Goal: Information Seeking & Learning: Check status

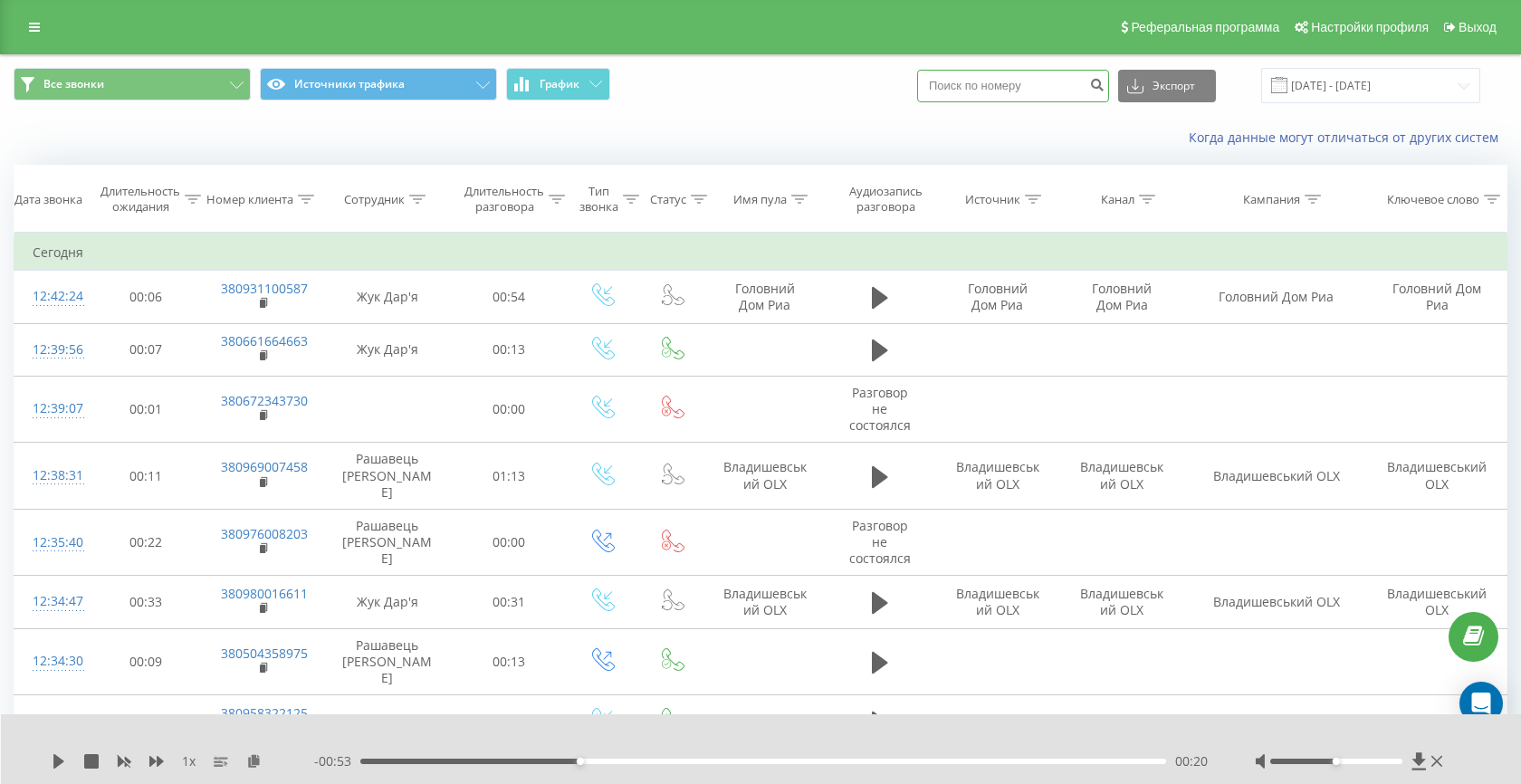
click at [1006, 86] on input at bounding box center [1013, 86] width 192 height 33
paste input "380672257373"
type input "380672257373"
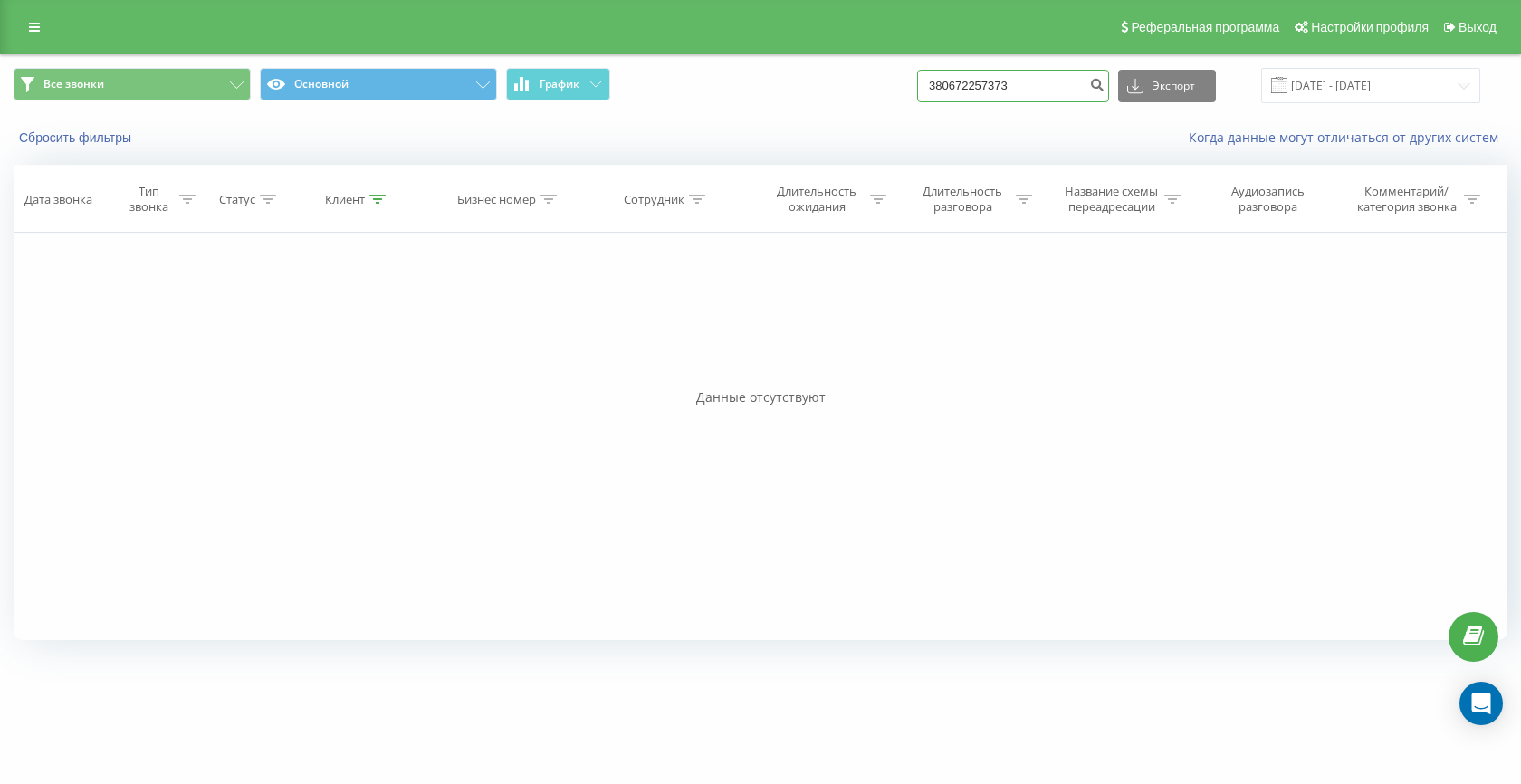
click at [1063, 74] on input "380672257373" at bounding box center [1013, 86] width 192 height 33
paste input "508558037"
type input "380508558037"
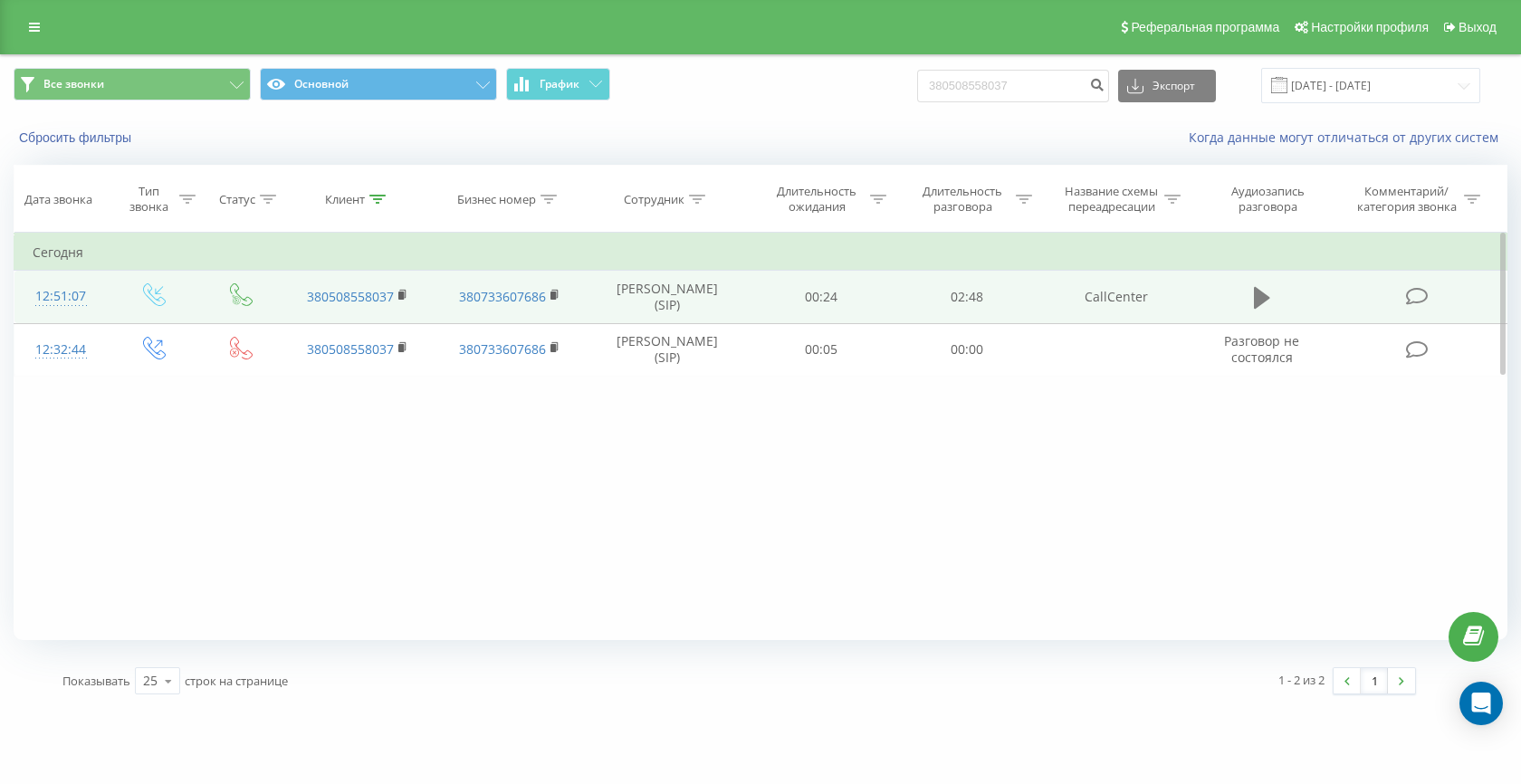
click at [1257, 300] on icon at bounding box center [1261, 298] width 16 height 22
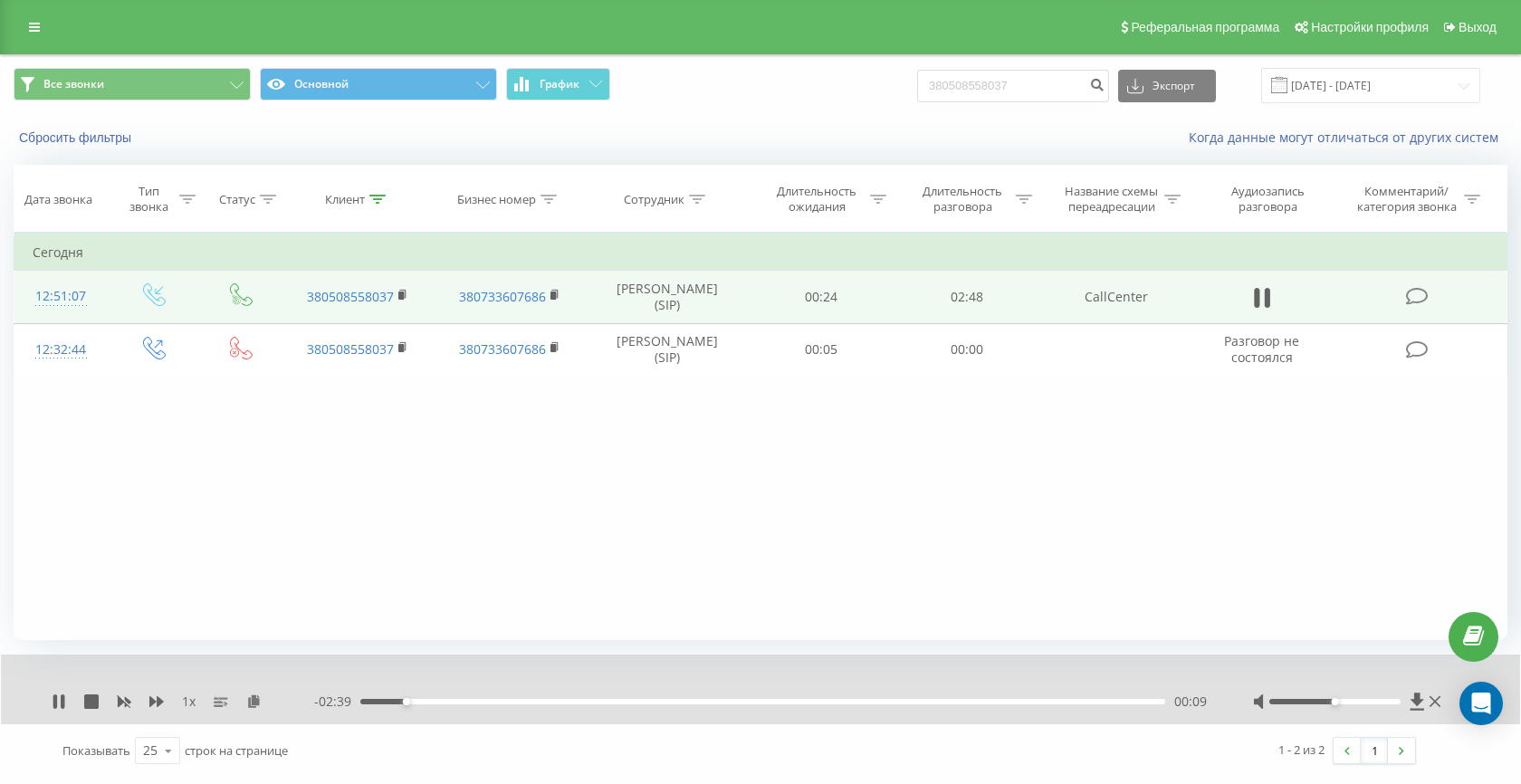
click at [431, 698] on div "- 02:39 00:09 00:09" at bounding box center [760, 701] width 893 height 18
click at [481, 702] on div "00:17" at bounding box center [762, 702] width 805 height 6
click at [532, 703] on div "00:26" at bounding box center [762, 702] width 805 height 6
click at [584, 701] on div "00:47" at bounding box center [762, 702] width 805 height 6
click at [643, 703] on div "00:47" at bounding box center [762, 702] width 805 height 6
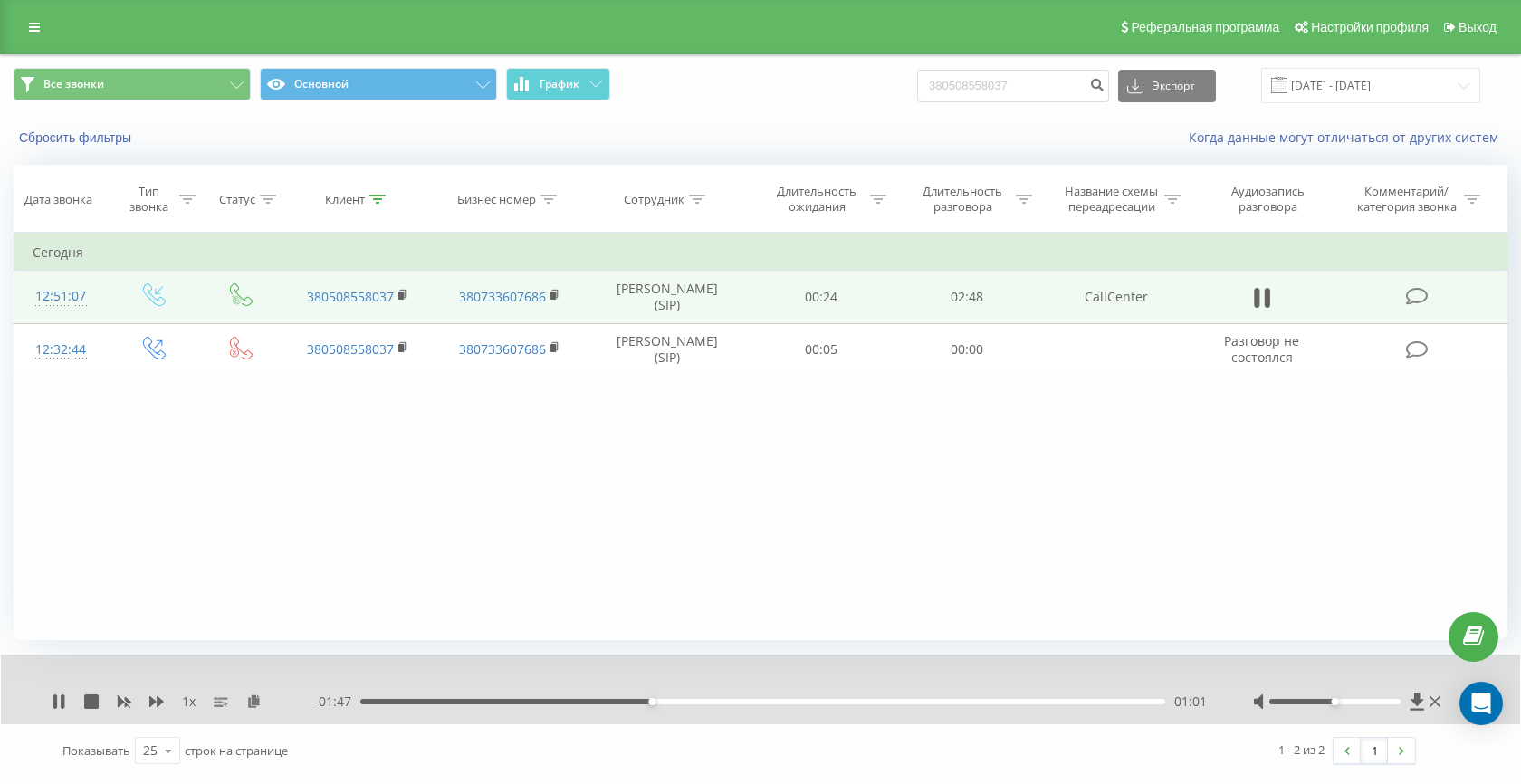
click at [713, 702] on div "01:01" at bounding box center [762, 702] width 805 height 6
click at [57, 700] on icon at bounding box center [58, 701] width 14 height 14
click at [1266, 293] on icon at bounding box center [1261, 298] width 16 height 25
click at [770, 703] on div "01:20" at bounding box center [762, 702] width 805 height 6
click at [787, 702] on div "01:27" at bounding box center [762, 702] width 805 height 6
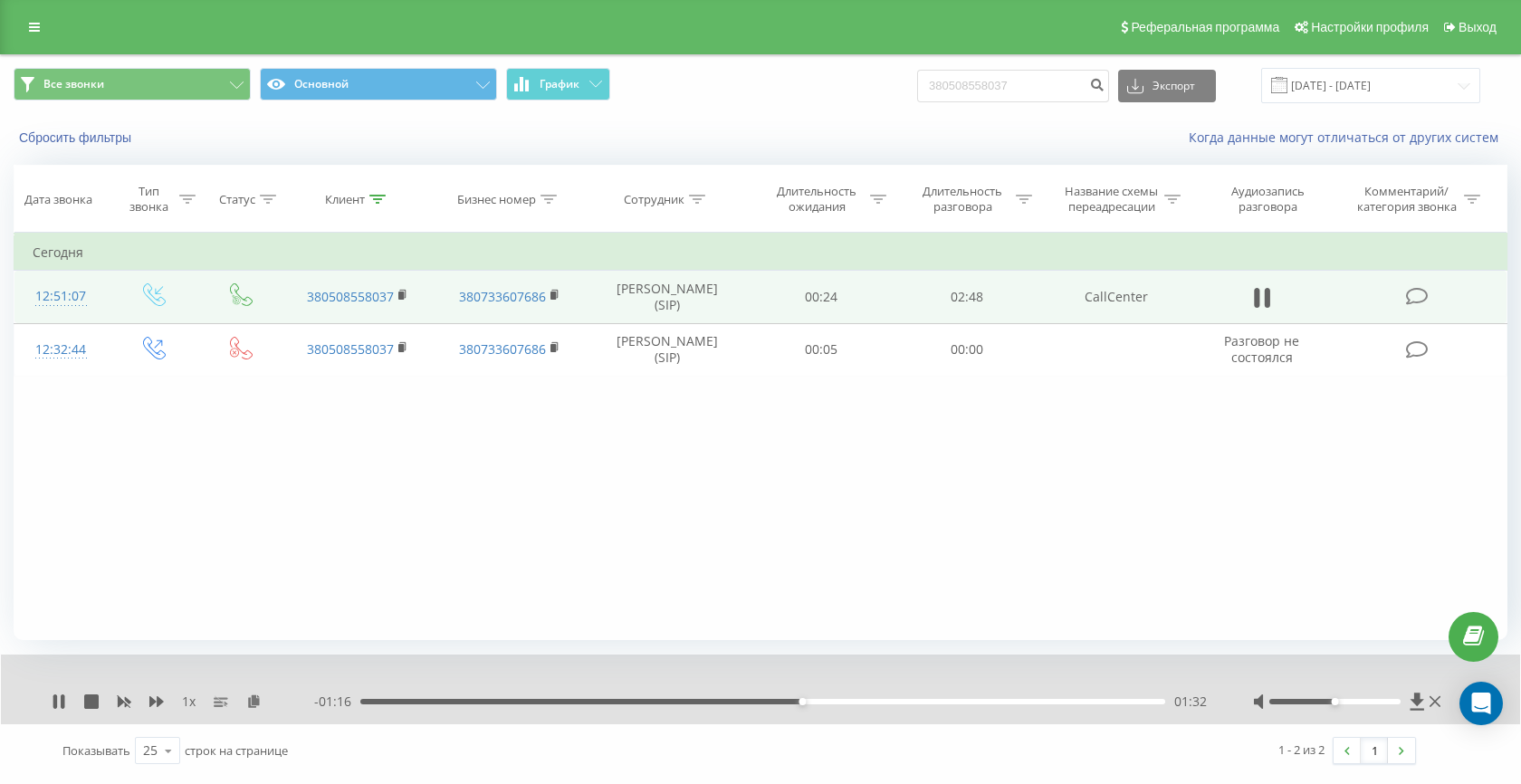
click at [968, 701] on div "01:32" at bounding box center [762, 702] width 805 height 6
click at [59, 702] on icon at bounding box center [58, 701] width 14 height 14
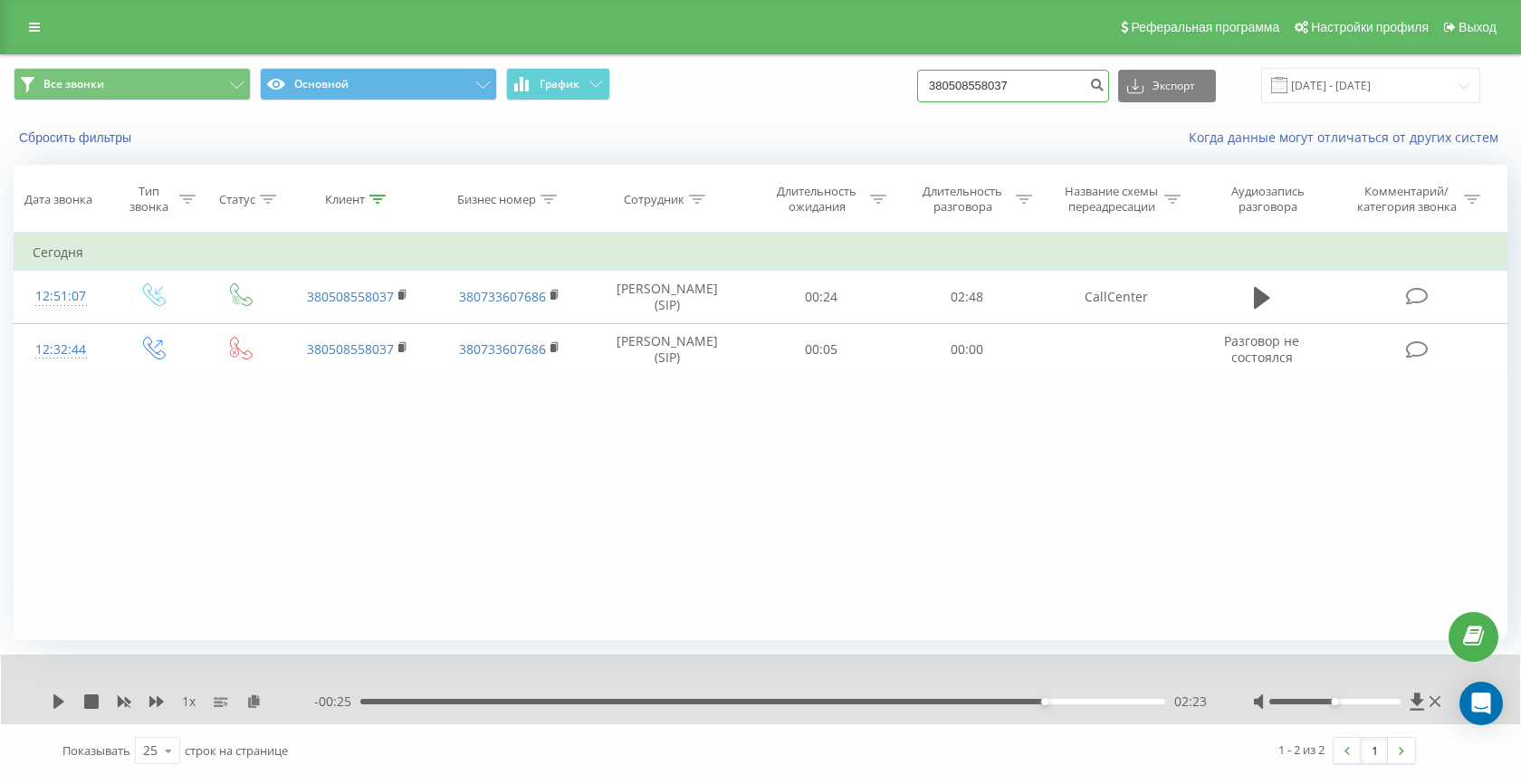
click at [1026, 95] on input "380508558037" at bounding box center [1013, 86] width 192 height 33
paste input
type input "380508558037"
click at [1017, 90] on input "380508558037" at bounding box center [1013, 86] width 192 height 33
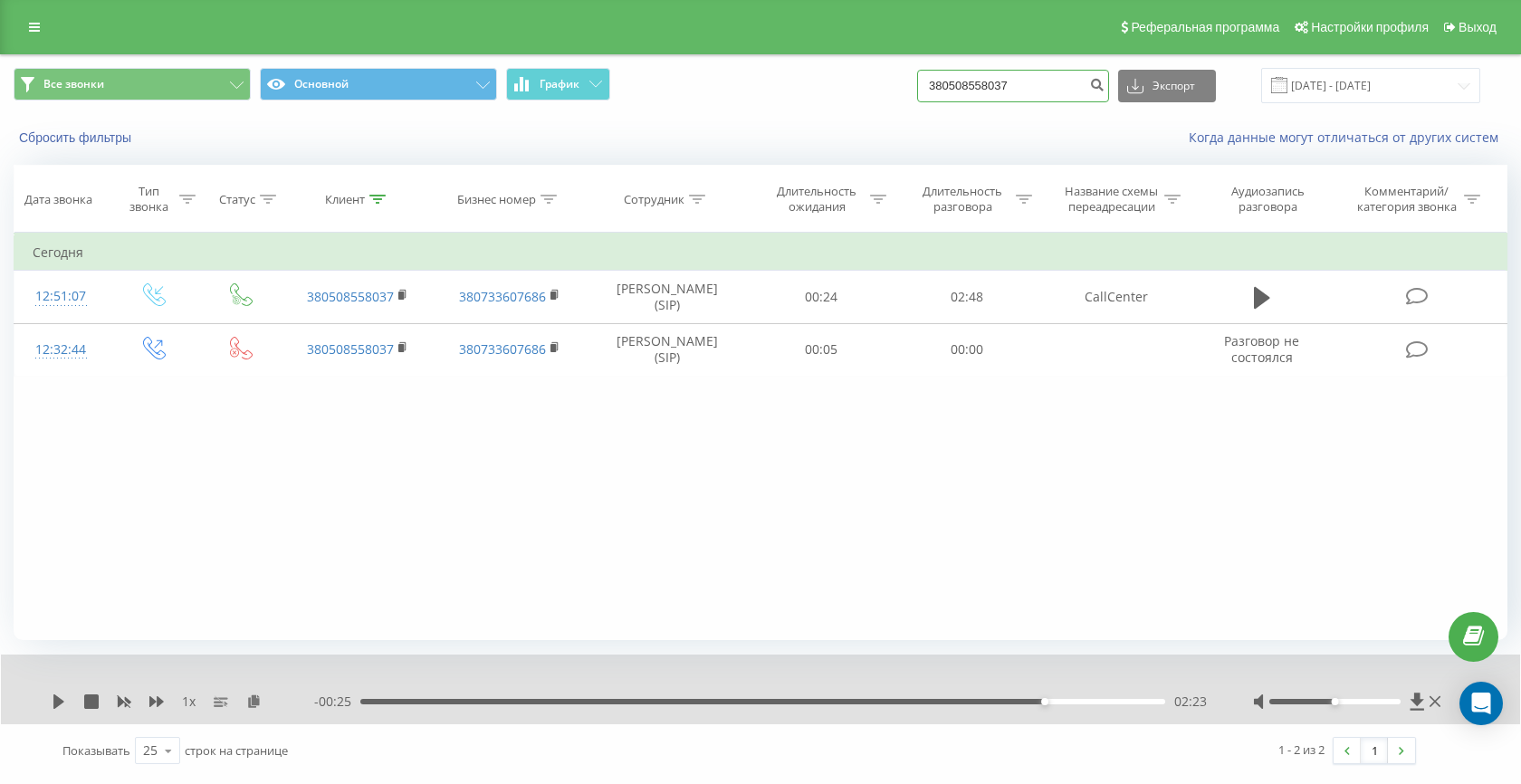
click at [1017, 90] on input "380508558037" at bounding box center [1013, 86] width 192 height 33
paste input
click at [1003, 90] on input at bounding box center [1013, 86] width 192 height 33
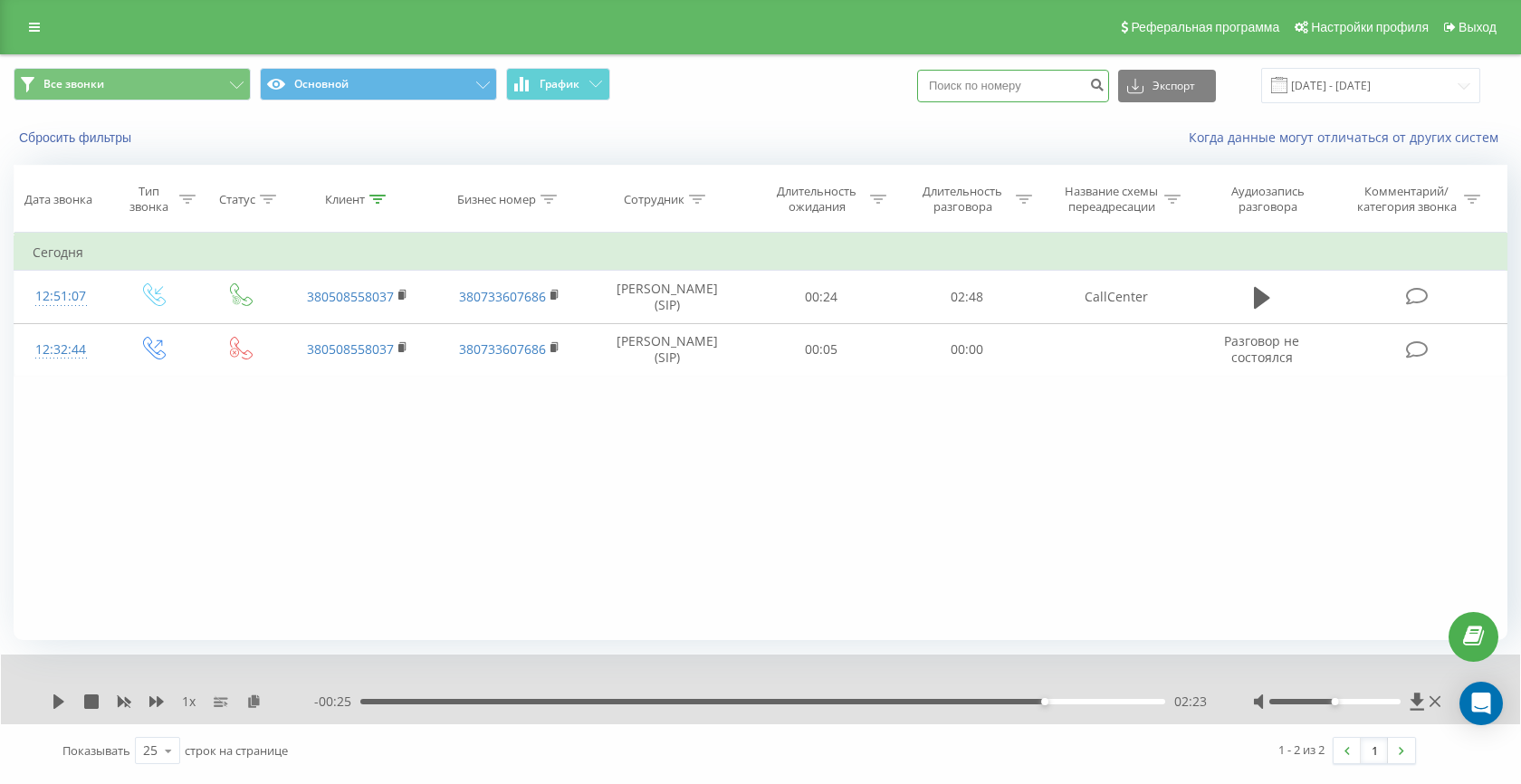
paste input
click at [1005, 89] on input at bounding box center [1013, 86] width 192 height 33
paste input "380974121843"
type input "380974121843"
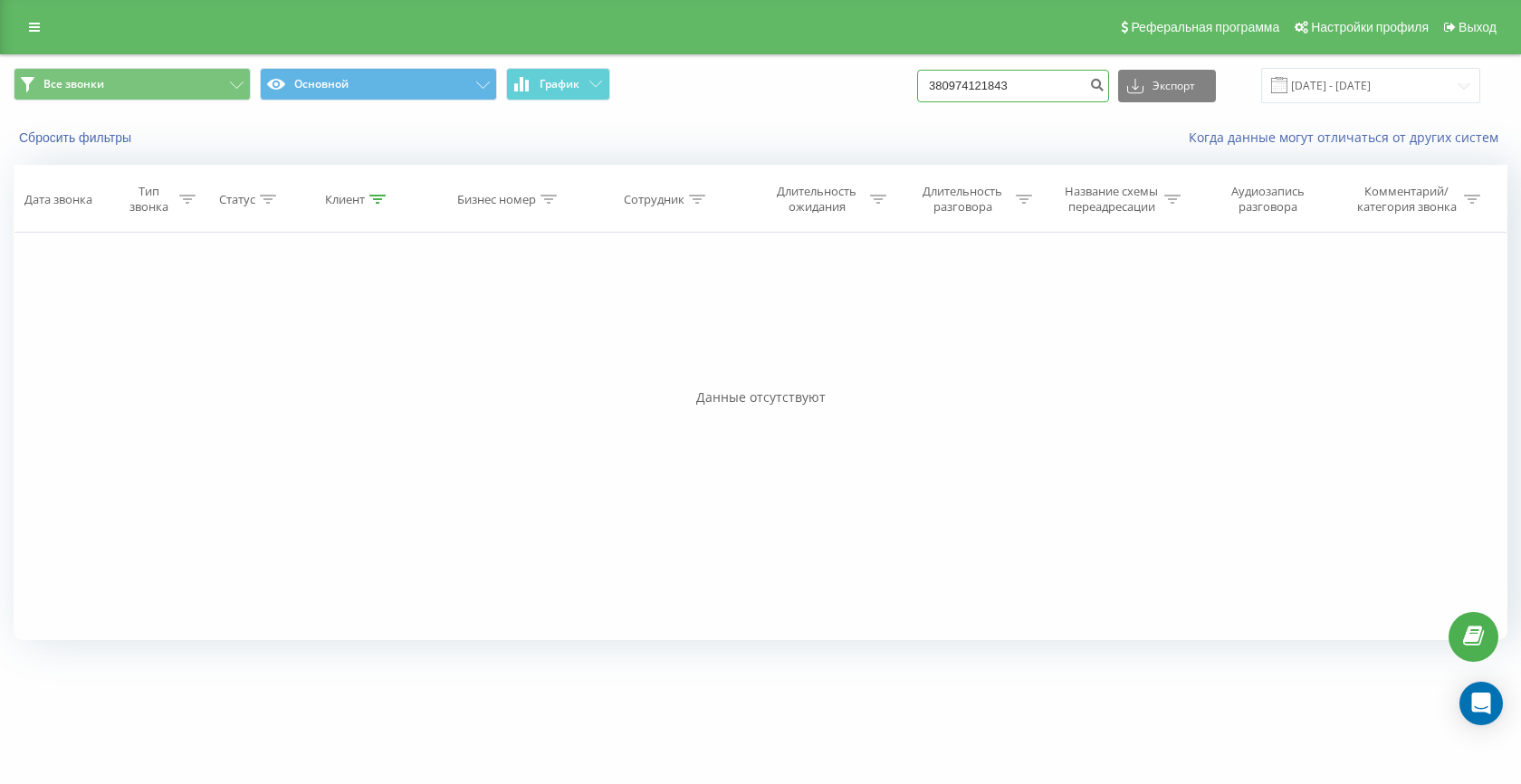
click at [1018, 94] on input "380974121843" at bounding box center [1013, 86] width 192 height 33
paste input "868065"
type input "380974868065"
click at [1036, 95] on input "380974868065" at bounding box center [1013, 86] width 192 height 33
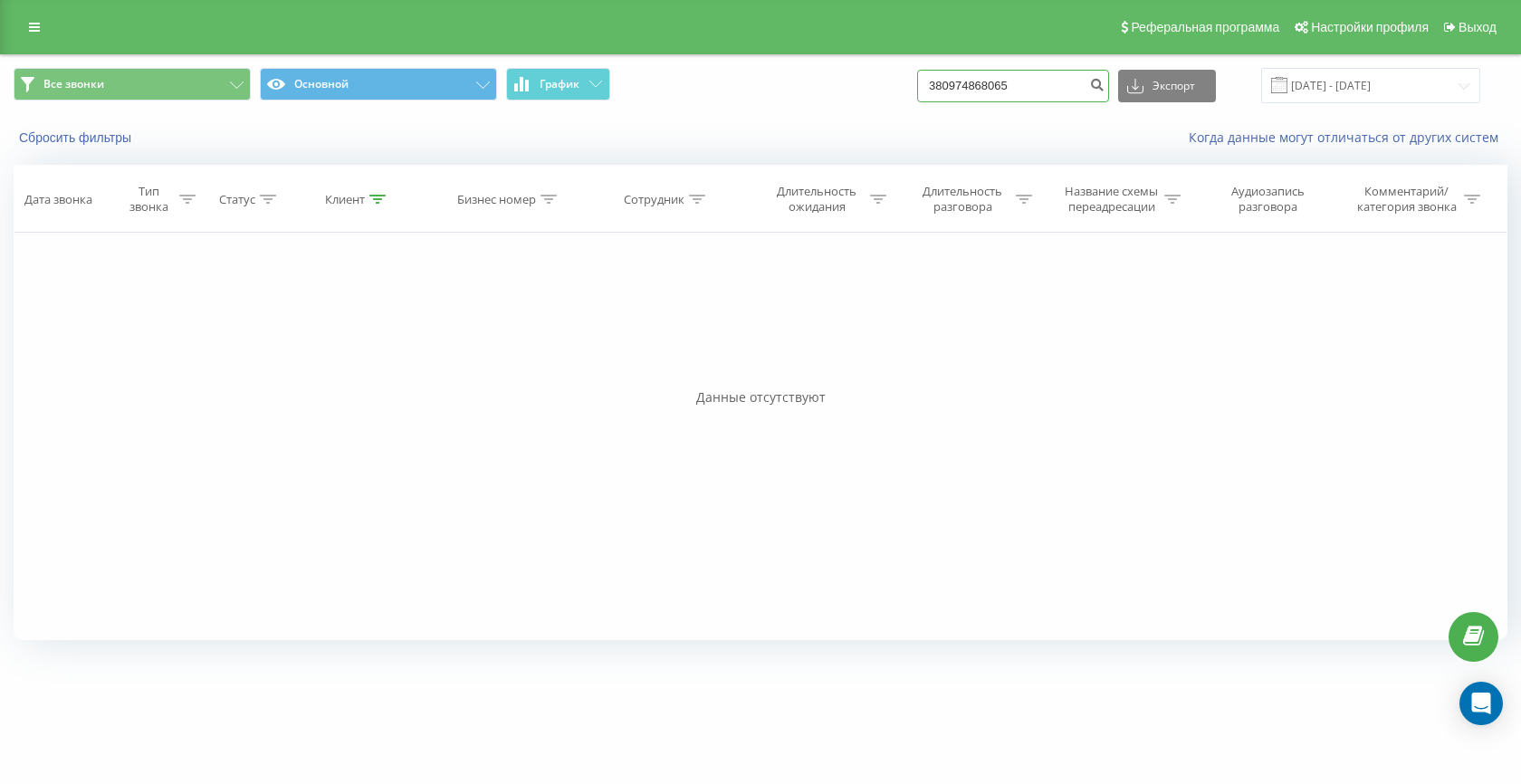
click at [1036, 95] on input "380974868065" at bounding box center [1013, 86] width 192 height 33
paste input
type input "380974868065"
click at [1011, 93] on input "380974868065" at bounding box center [1013, 86] width 192 height 33
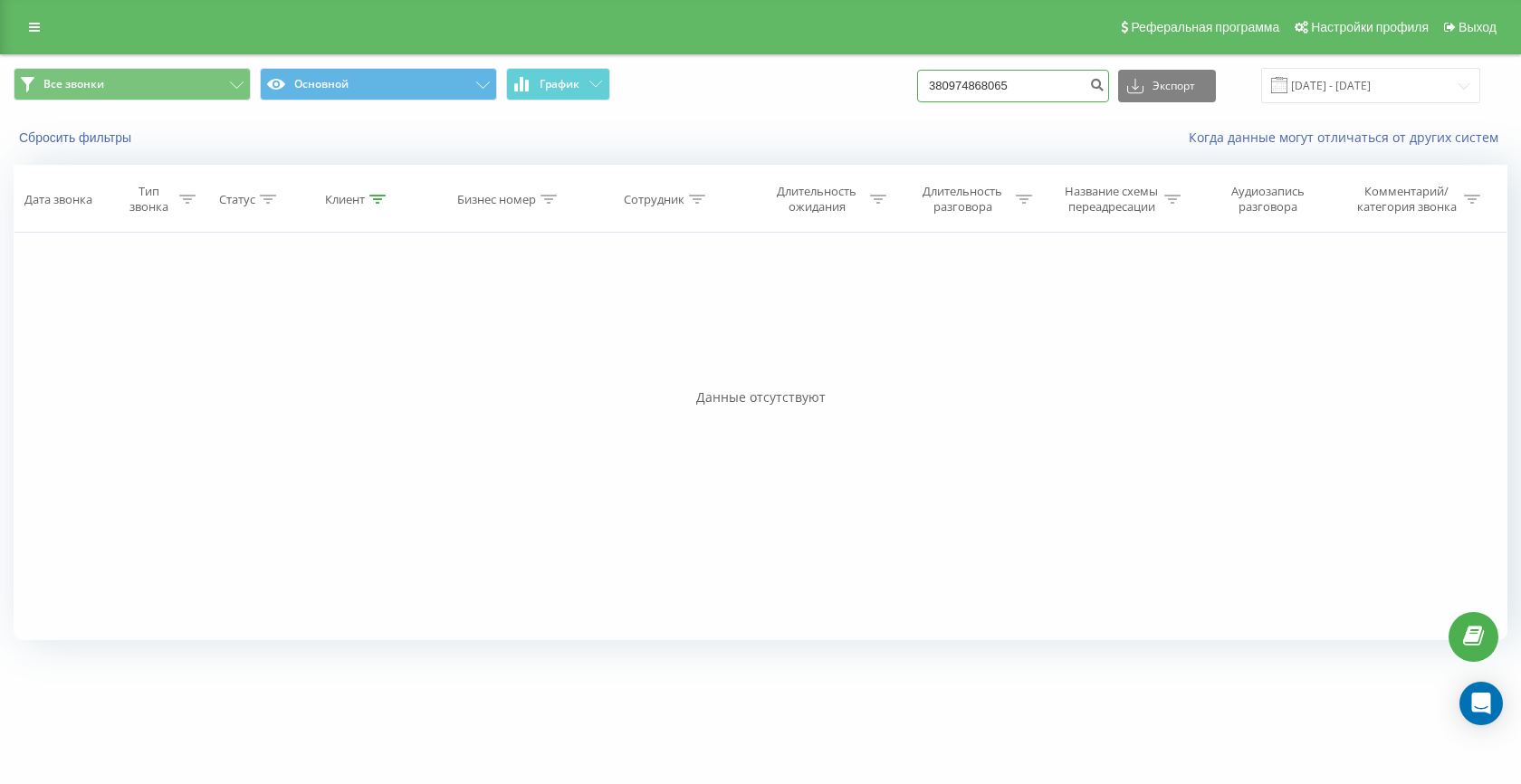
click at [1011, 93] on input "380974868065" at bounding box center [1013, 86] width 192 height 33
paste input "34093190"
type input "380934093190"
click at [1025, 100] on input "380934093190" at bounding box center [1013, 86] width 192 height 33
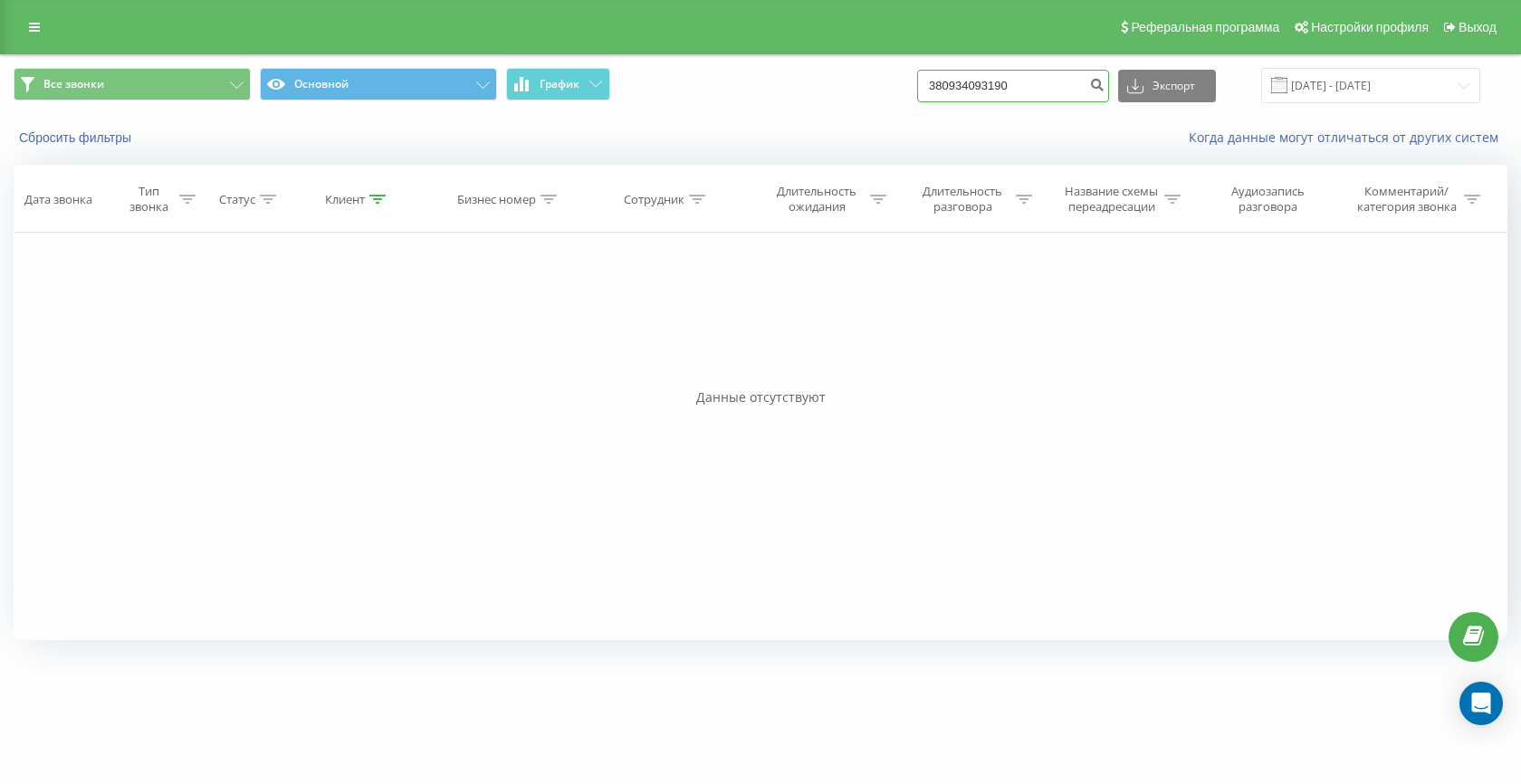
paste input
click at [1009, 82] on input at bounding box center [1013, 86] width 192 height 33
paste input "380503751273"
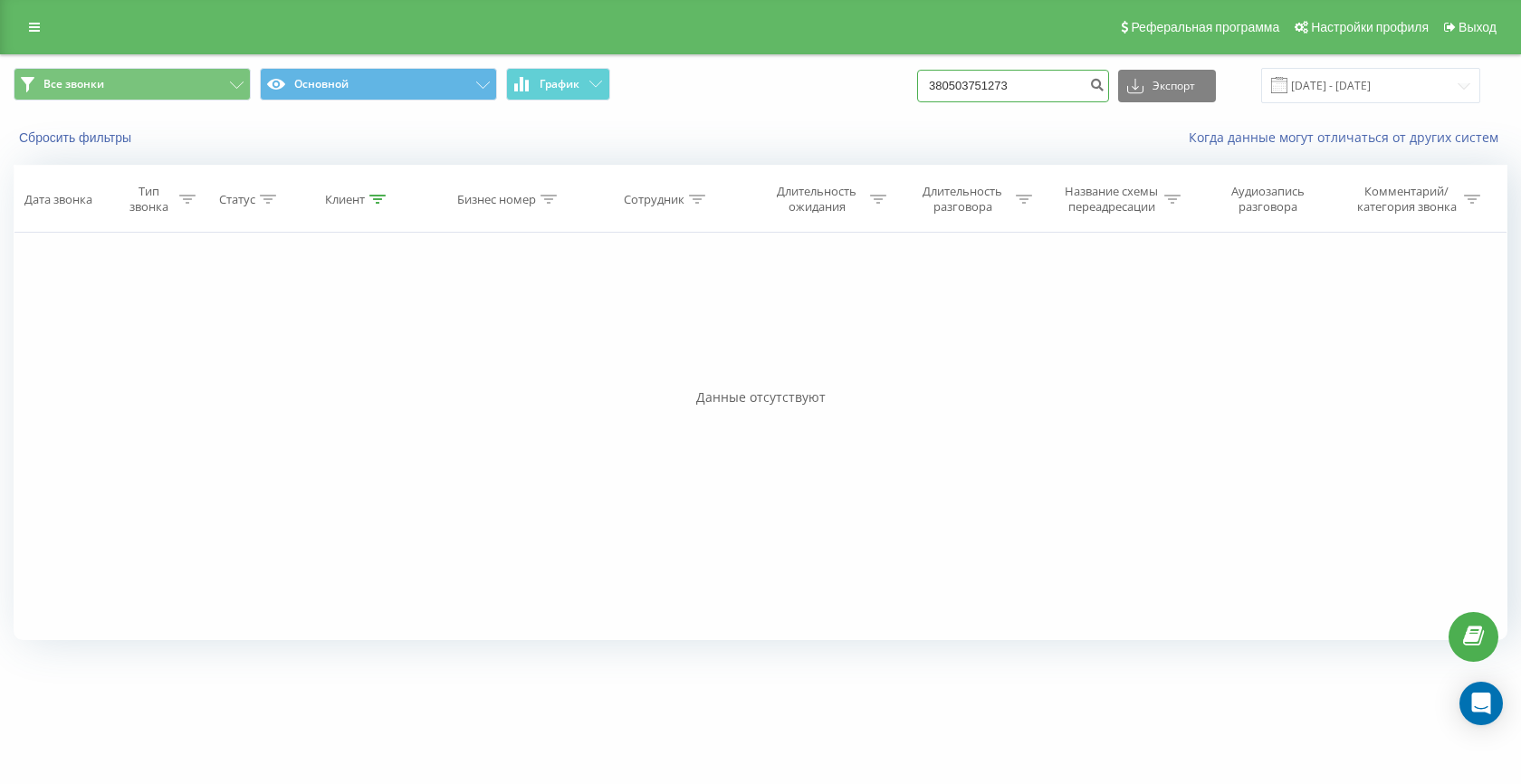
type input "380503751273"
click at [1022, 75] on input "380503751273" at bounding box center [1013, 86] width 192 height 33
paste input "97791854"
type input "380977918543"
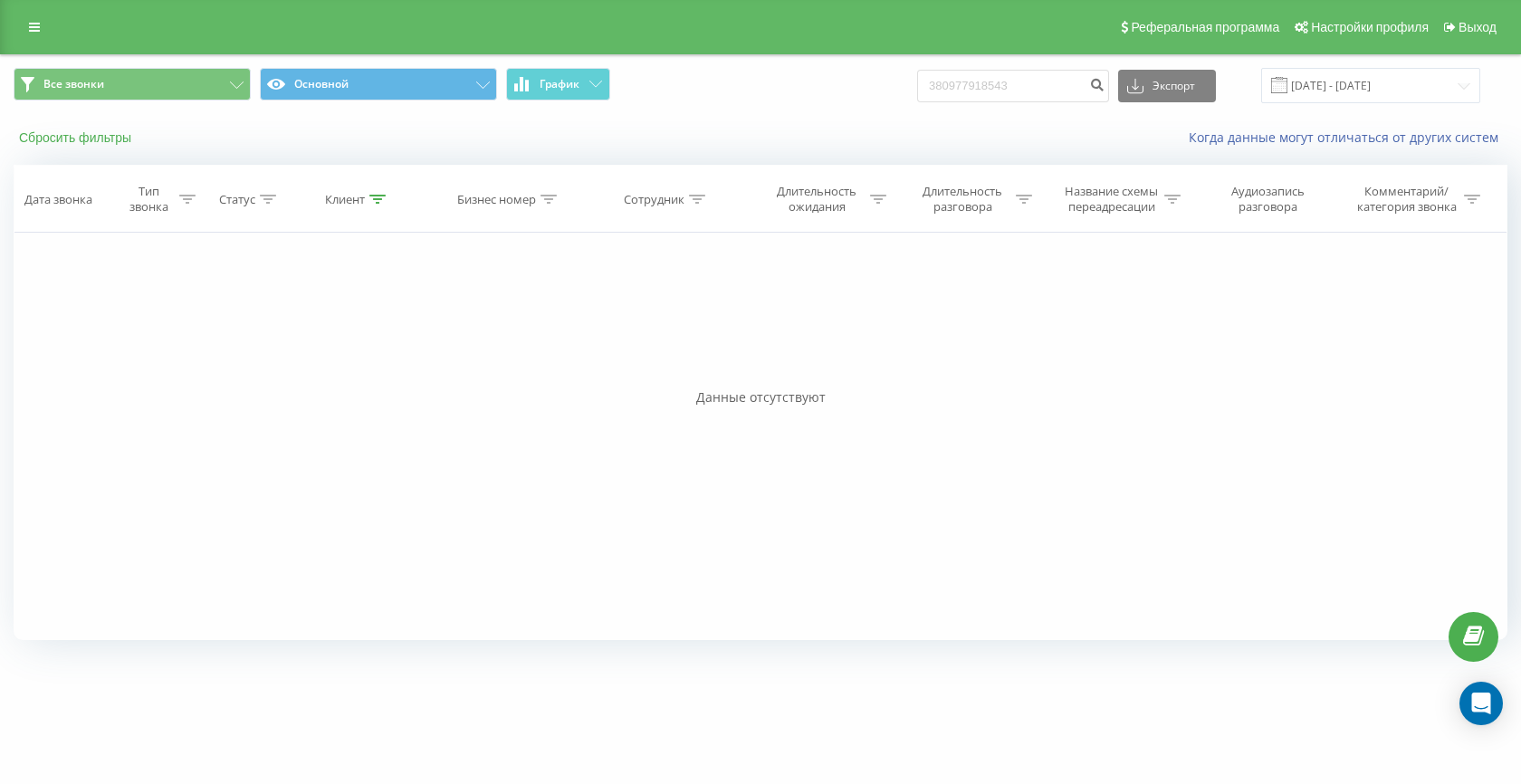
click at [66, 138] on button "Сбросить фильтры" at bounding box center [76, 137] width 126 height 16
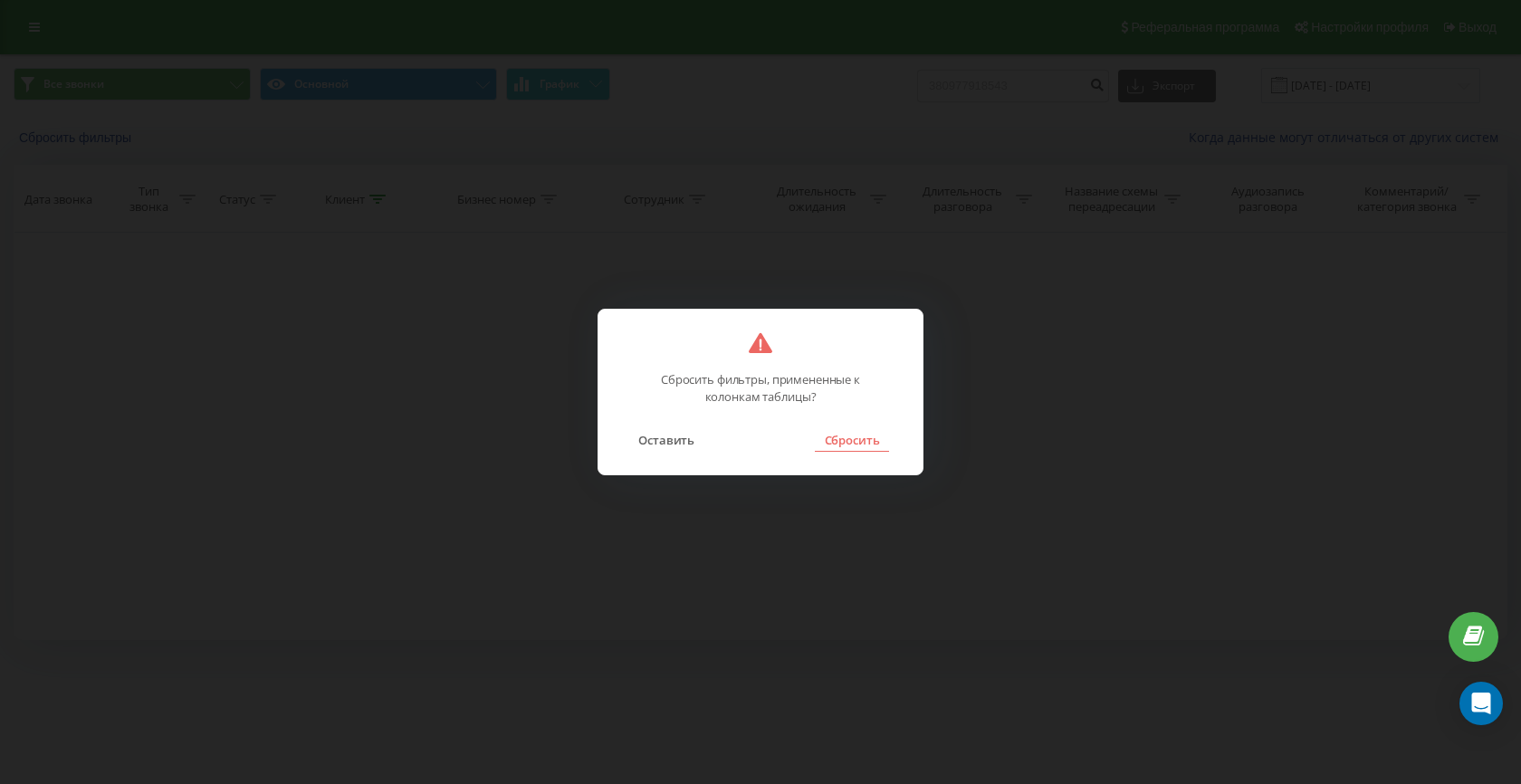
click at [852, 438] on button "Сбросить" at bounding box center [852, 439] width 74 height 24
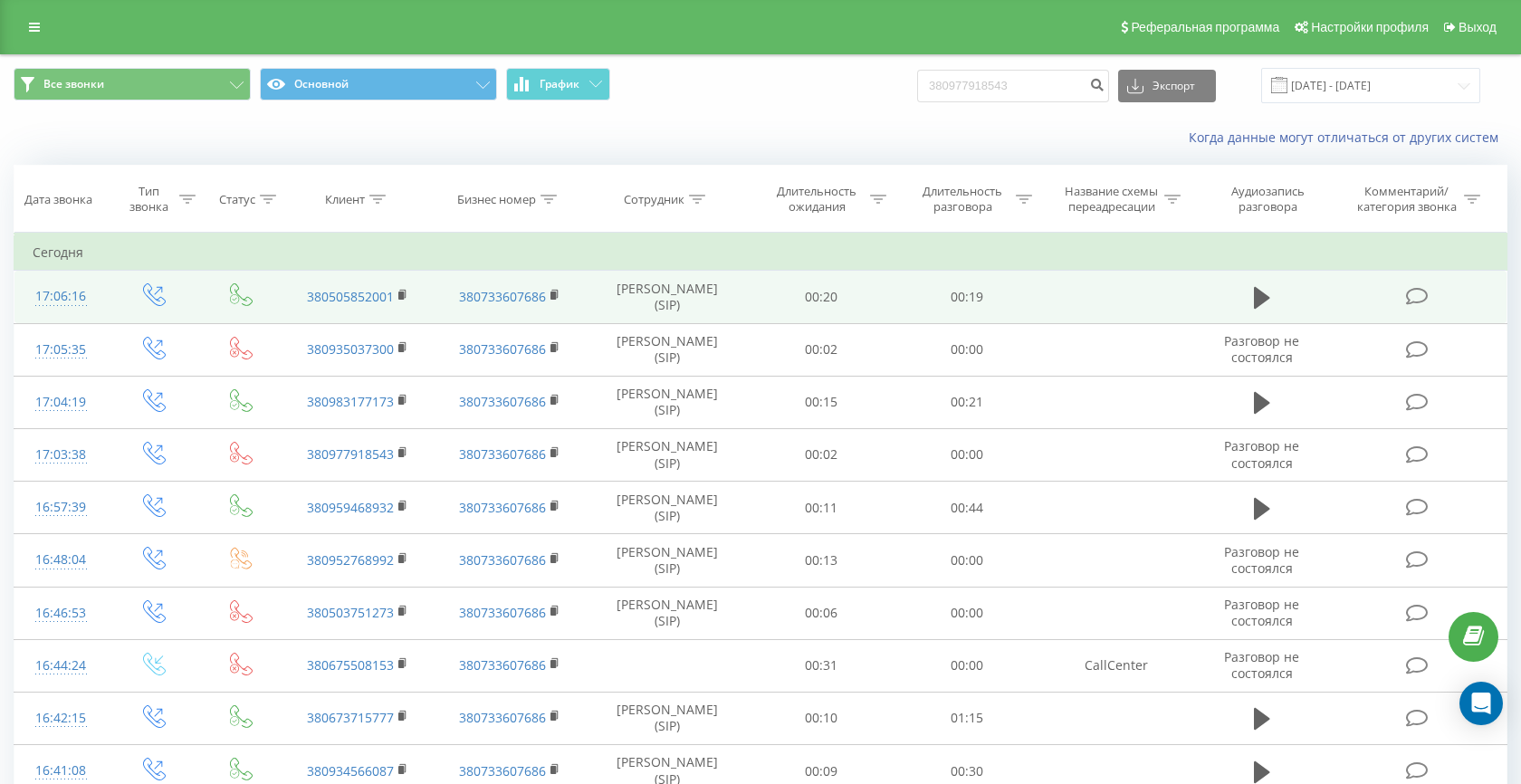
click at [1284, 296] on td at bounding box center [1261, 297] width 140 height 53
click at [1241, 296] on td at bounding box center [1261, 297] width 140 height 53
click at [1256, 299] on icon at bounding box center [1261, 298] width 16 height 22
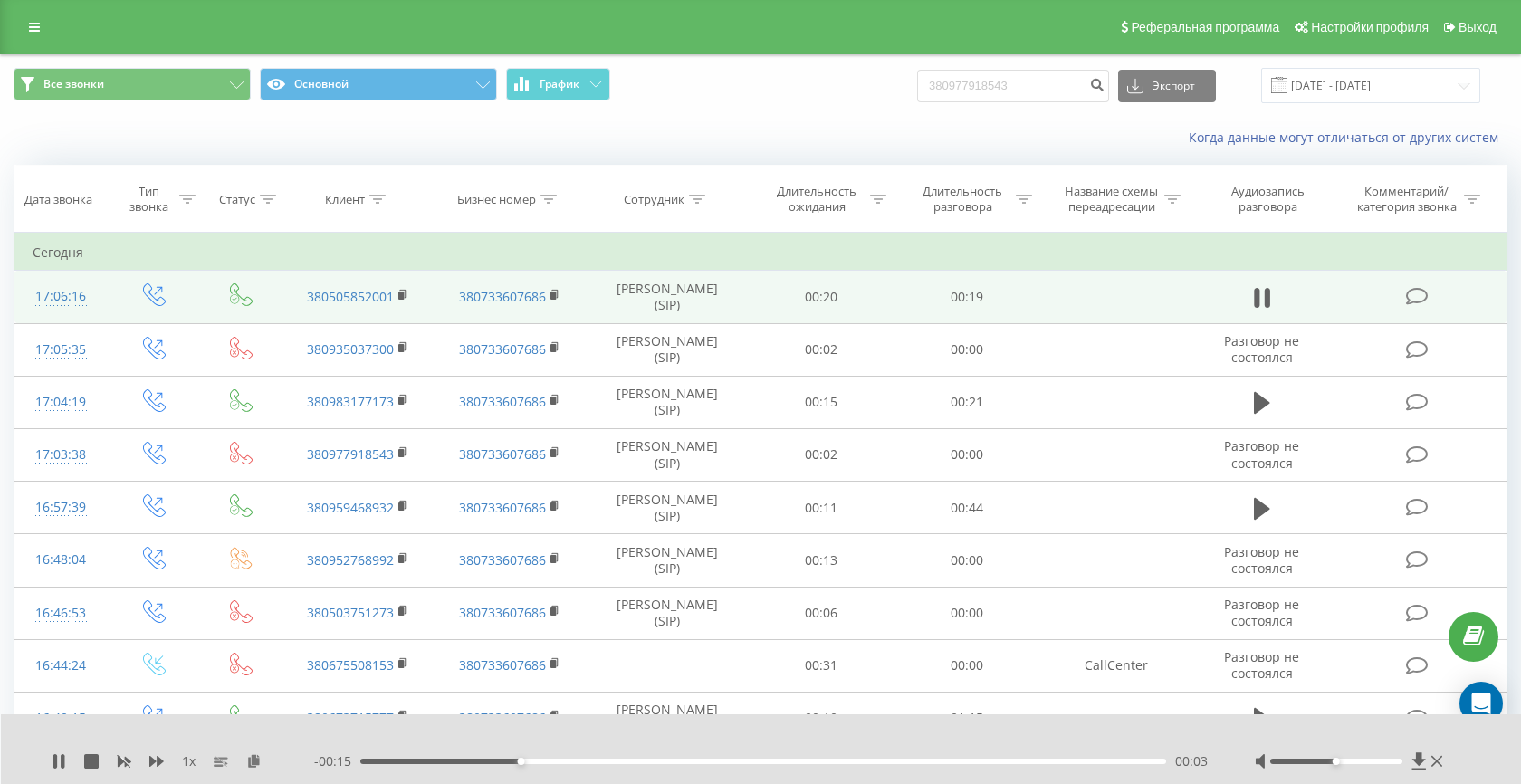
click at [369, 762] on div "00:03" at bounding box center [762, 761] width 806 height 6
click at [67, 762] on div "1 x" at bounding box center [183, 760] width 263 height 18
click at [61, 767] on icon at bounding box center [62, 760] width 4 height 14
click at [765, 737] on div at bounding box center [749, 737] width 1116 height 20
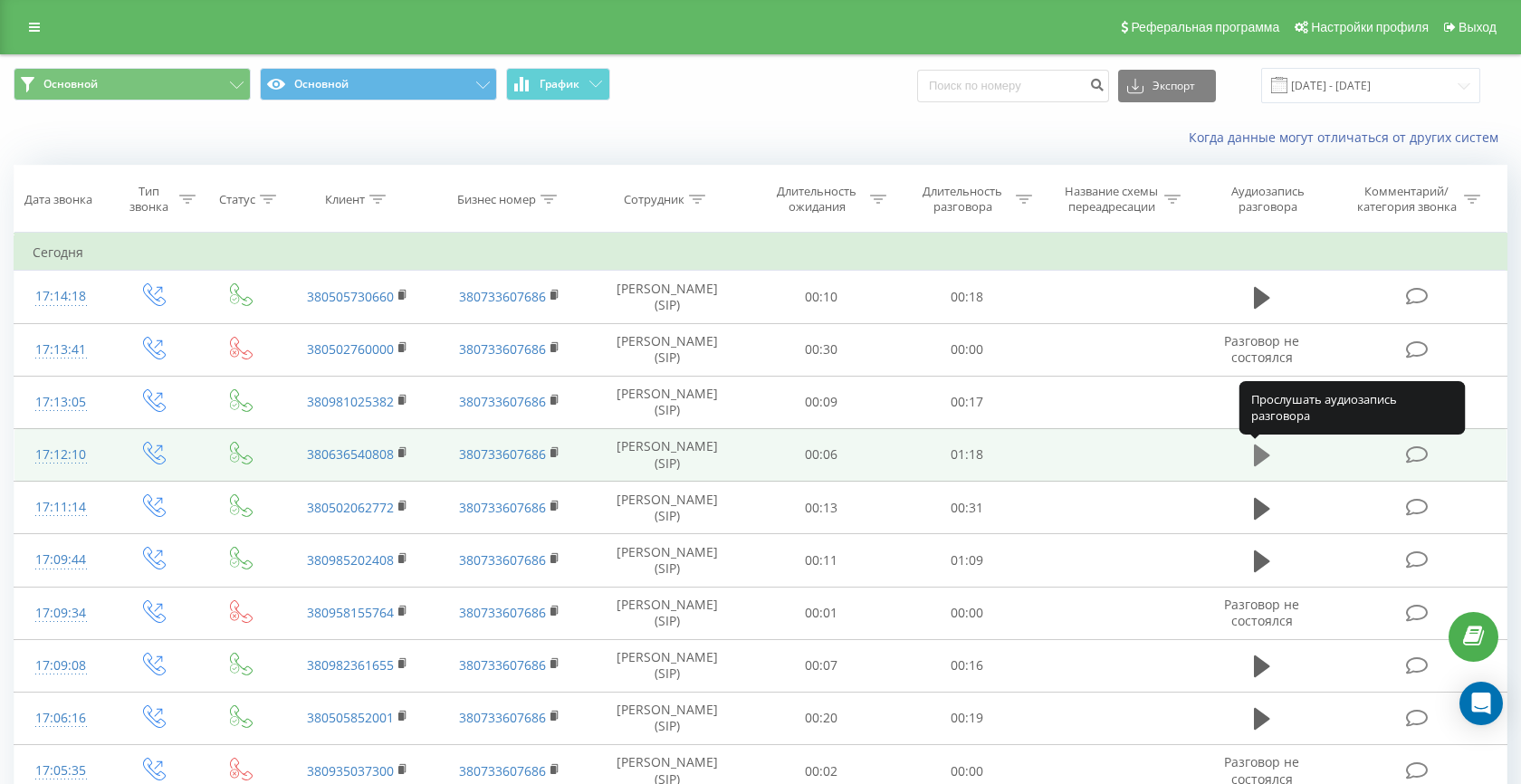
click at [1257, 461] on icon at bounding box center [1261, 455] width 16 height 22
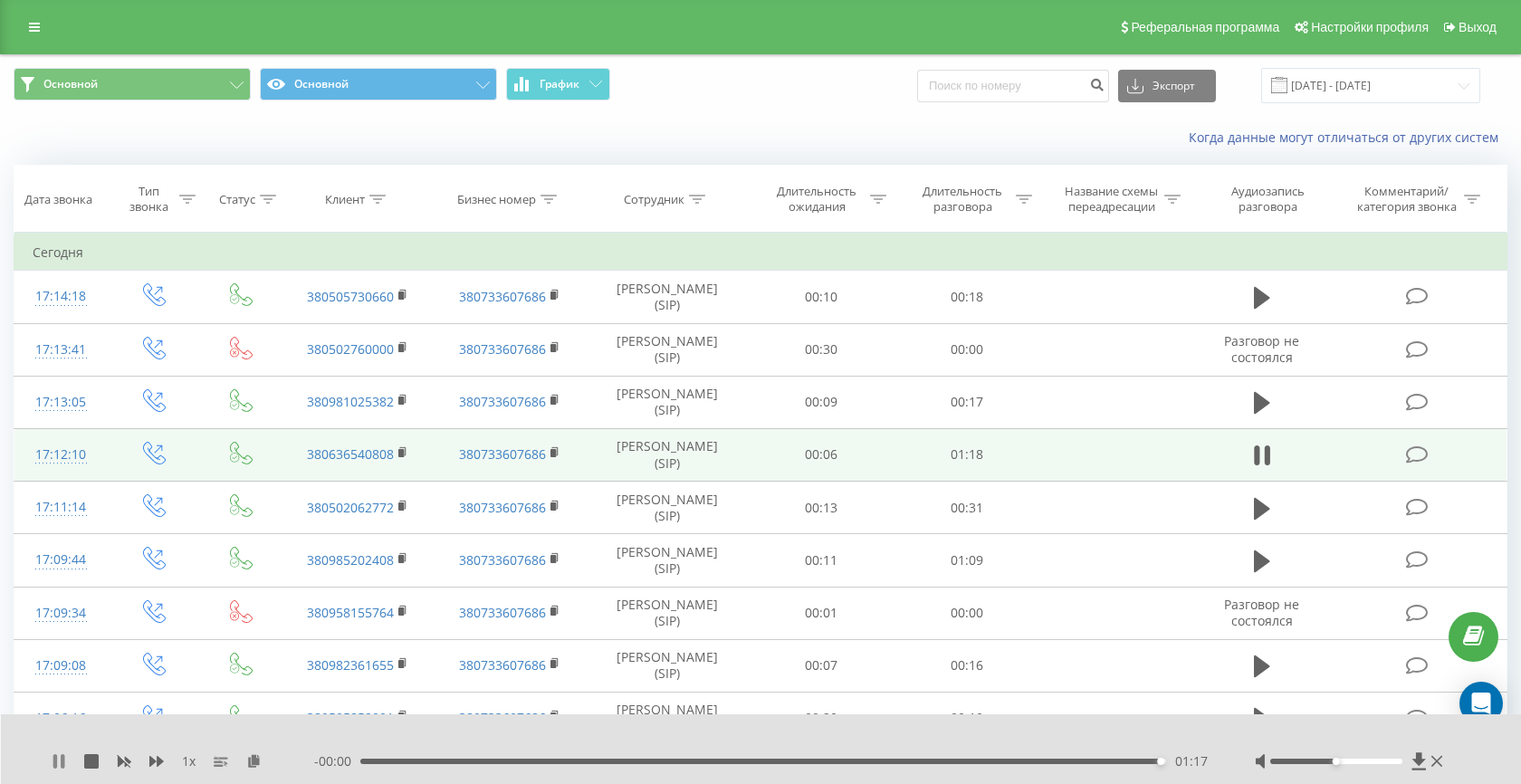
click at [65, 755] on icon at bounding box center [58, 760] width 14 height 14
click at [895, 760] on div "01:17" at bounding box center [762, 761] width 806 height 6
click at [57, 761] on icon at bounding box center [59, 760] width 11 height 14
click at [57, 761] on icon at bounding box center [58, 760] width 14 height 14
click at [58, 760] on icon at bounding box center [59, 760] width 11 height 14
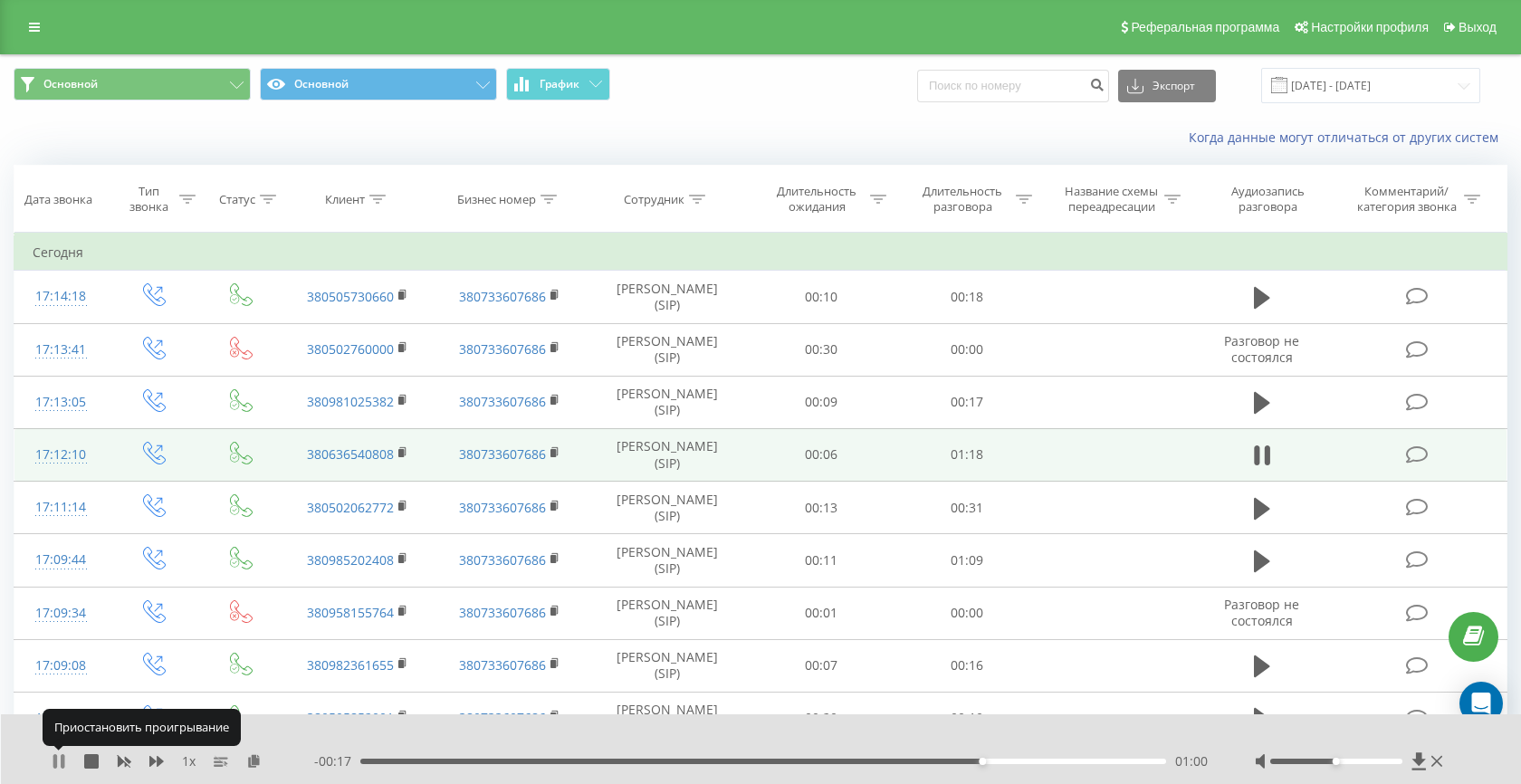
click at [58, 764] on icon at bounding box center [58, 760] width 14 height 14
click at [64, 760] on icon at bounding box center [58, 760] width 14 height 14
click at [1271, 452] on button at bounding box center [1262, 455] width 27 height 27
click at [898, 761] on div "01:03" at bounding box center [762, 761] width 806 height 6
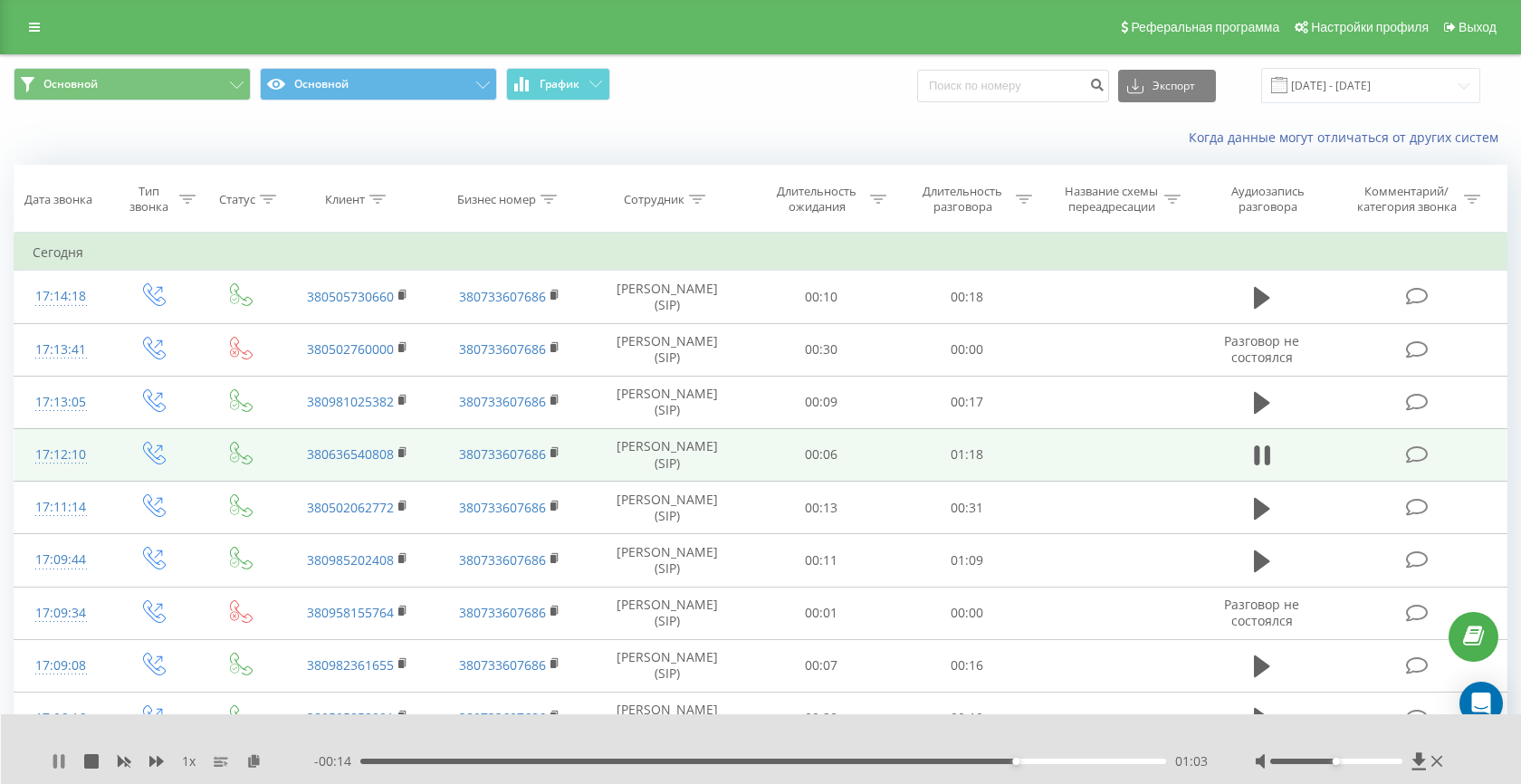
click at [62, 763] on icon at bounding box center [62, 760] width 4 height 14
click at [1022, 83] on input at bounding box center [1013, 86] width 192 height 33
paste input "063 654 0808"
type input "063 654 0808"
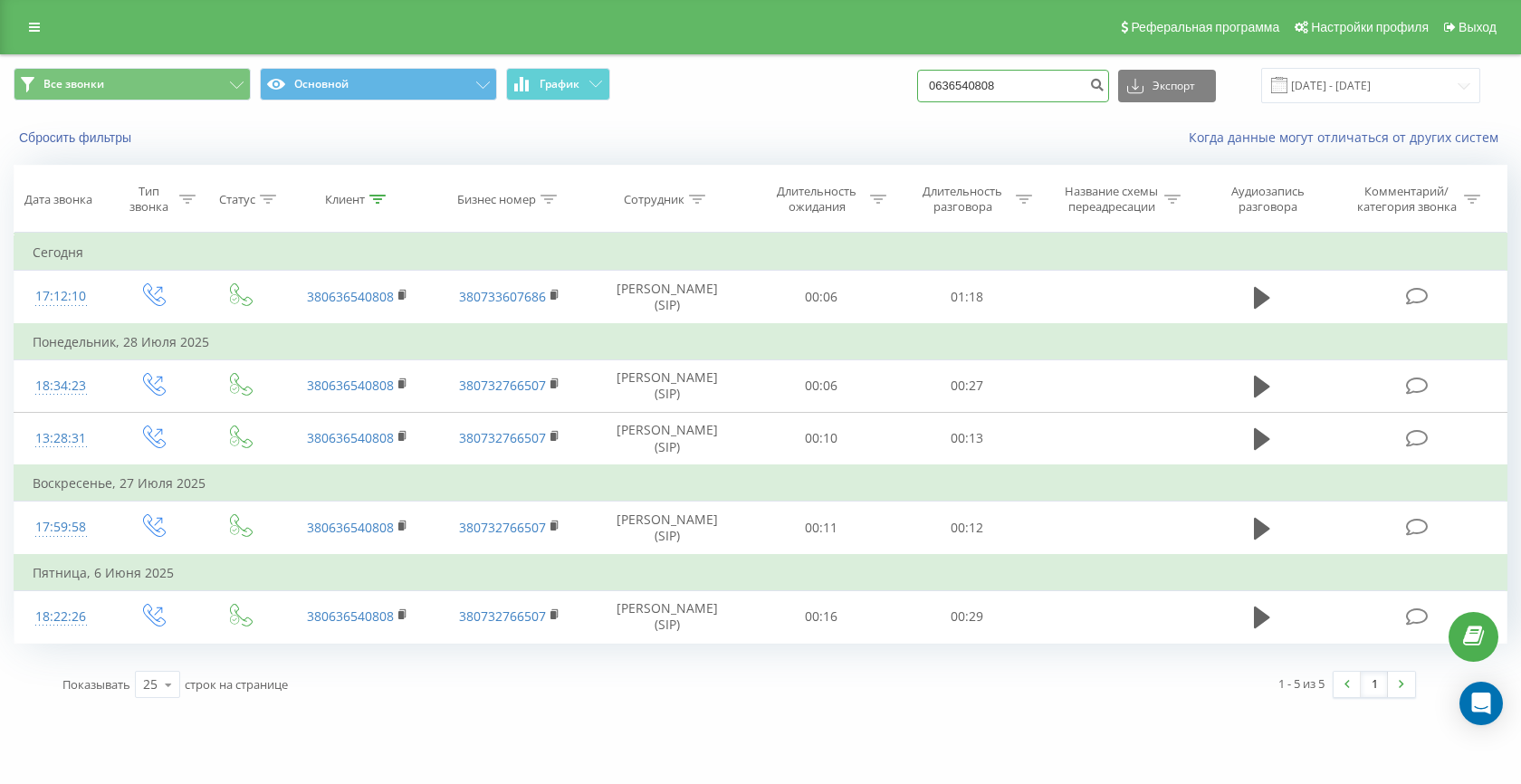
click at [1055, 72] on input "0636540808" at bounding box center [1013, 86] width 192 height 33
paste input "380680734740"
type input "380680734740"
click at [1104, 88] on icon "submit" at bounding box center [1097, 83] width 15 height 11
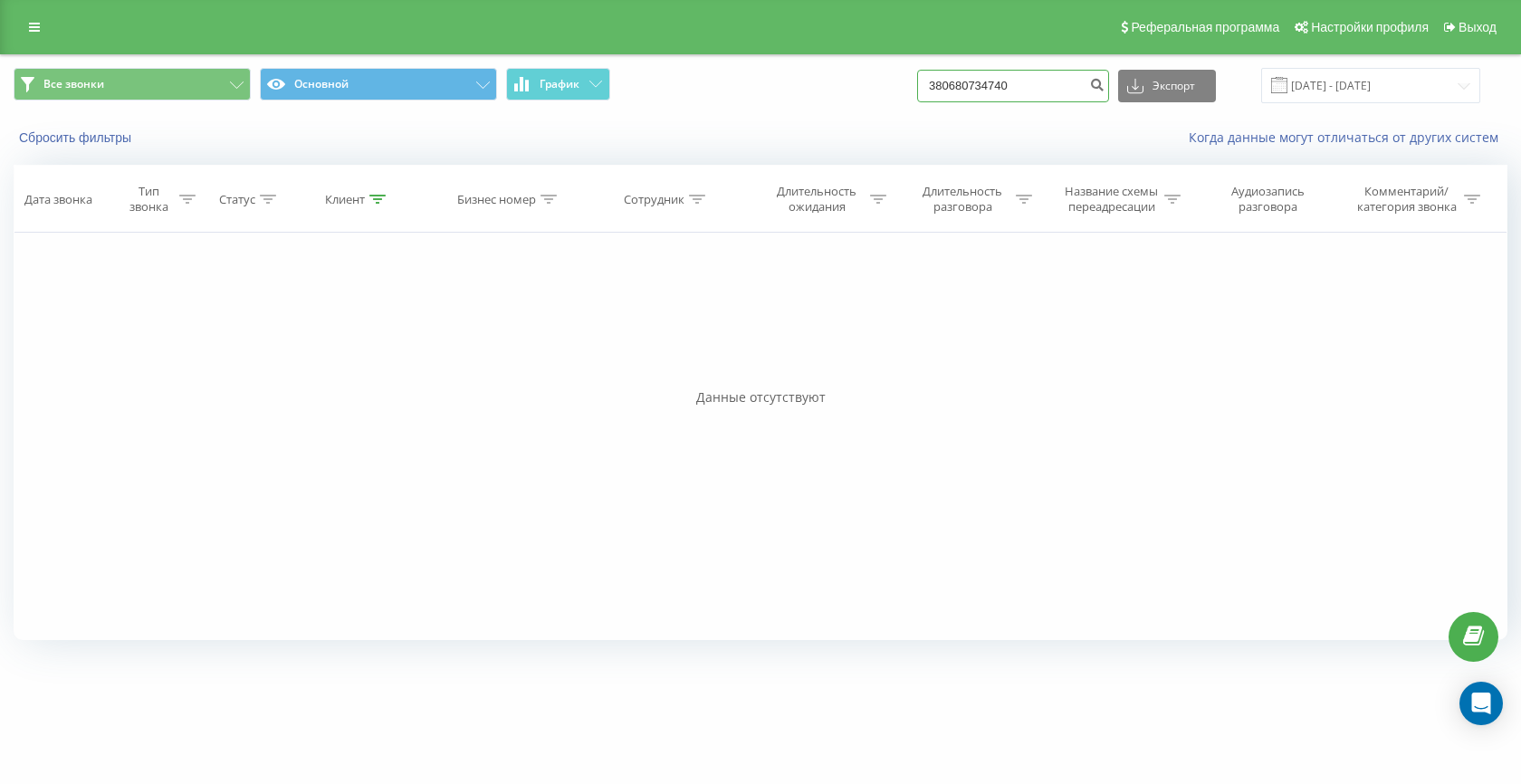
click at [1009, 88] on input "380680734740" at bounding box center [1013, 86] width 192 height 33
paste input "983529094"
type input "380983529094"
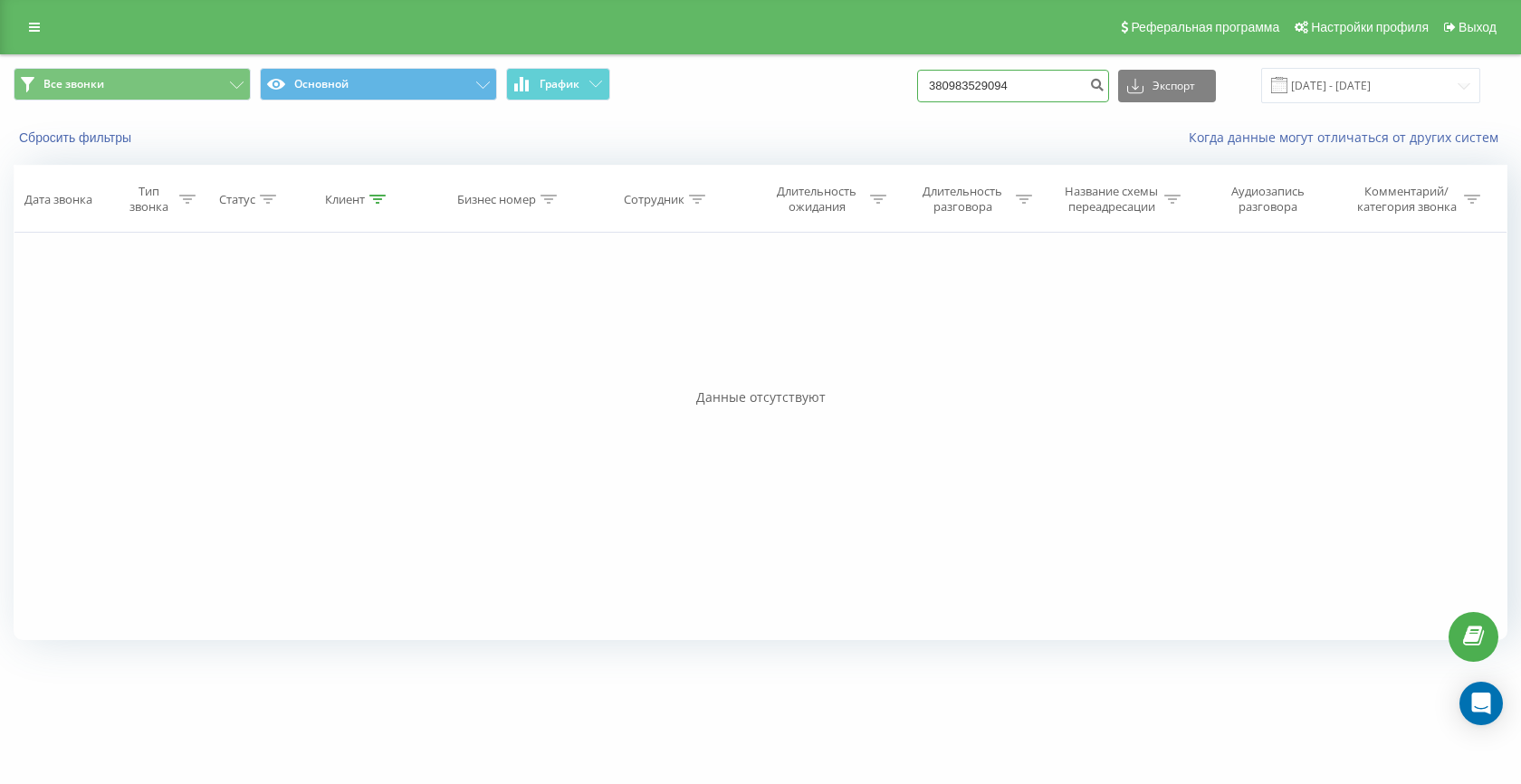
click at [1013, 89] on input "380983529094" at bounding box center [1013, 86] width 192 height 33
click at [1017, 84] on input "380983529094" at bounding box center [1013, 86] width 192 height 33
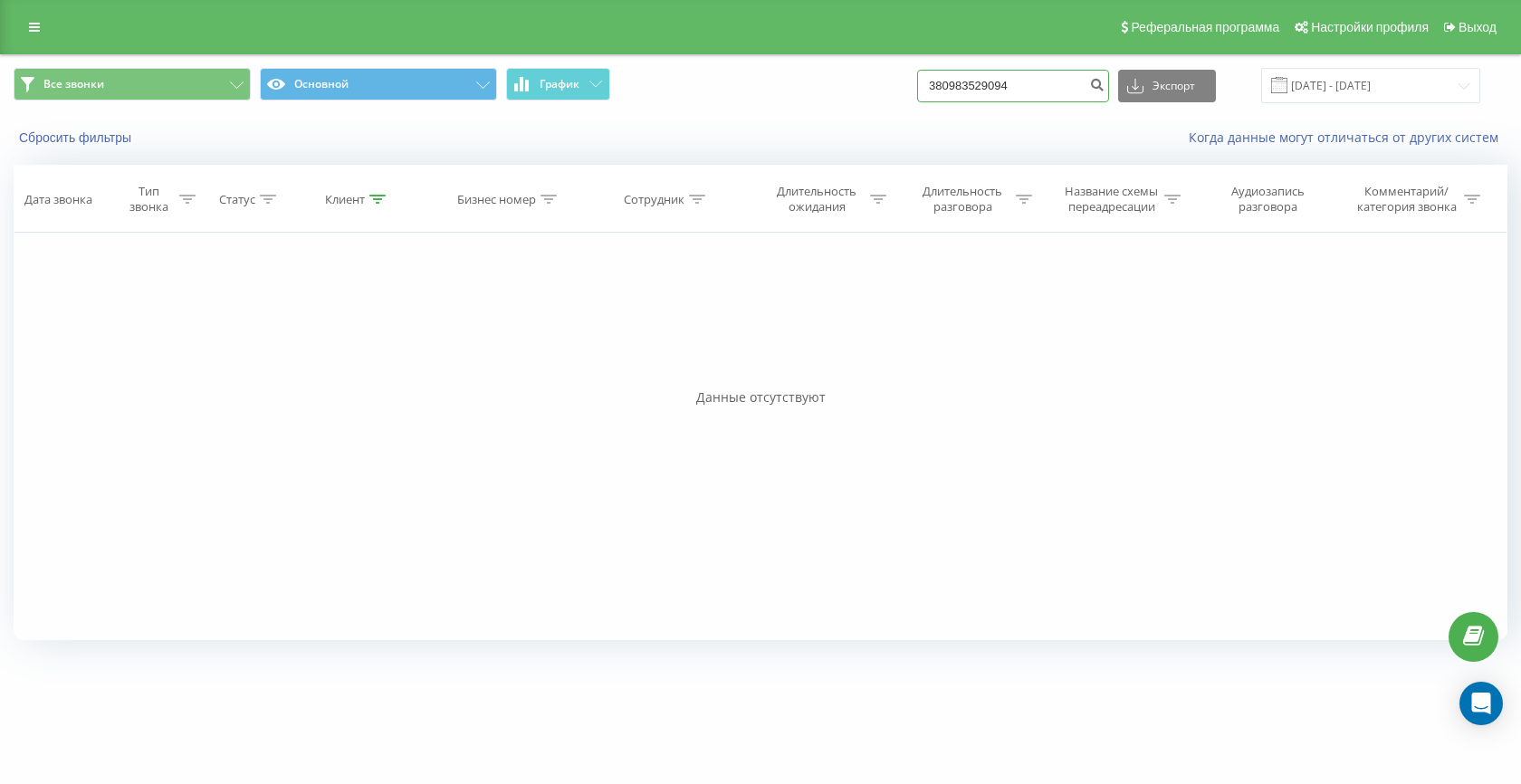
paste input "78709448"
type input "380978709448"
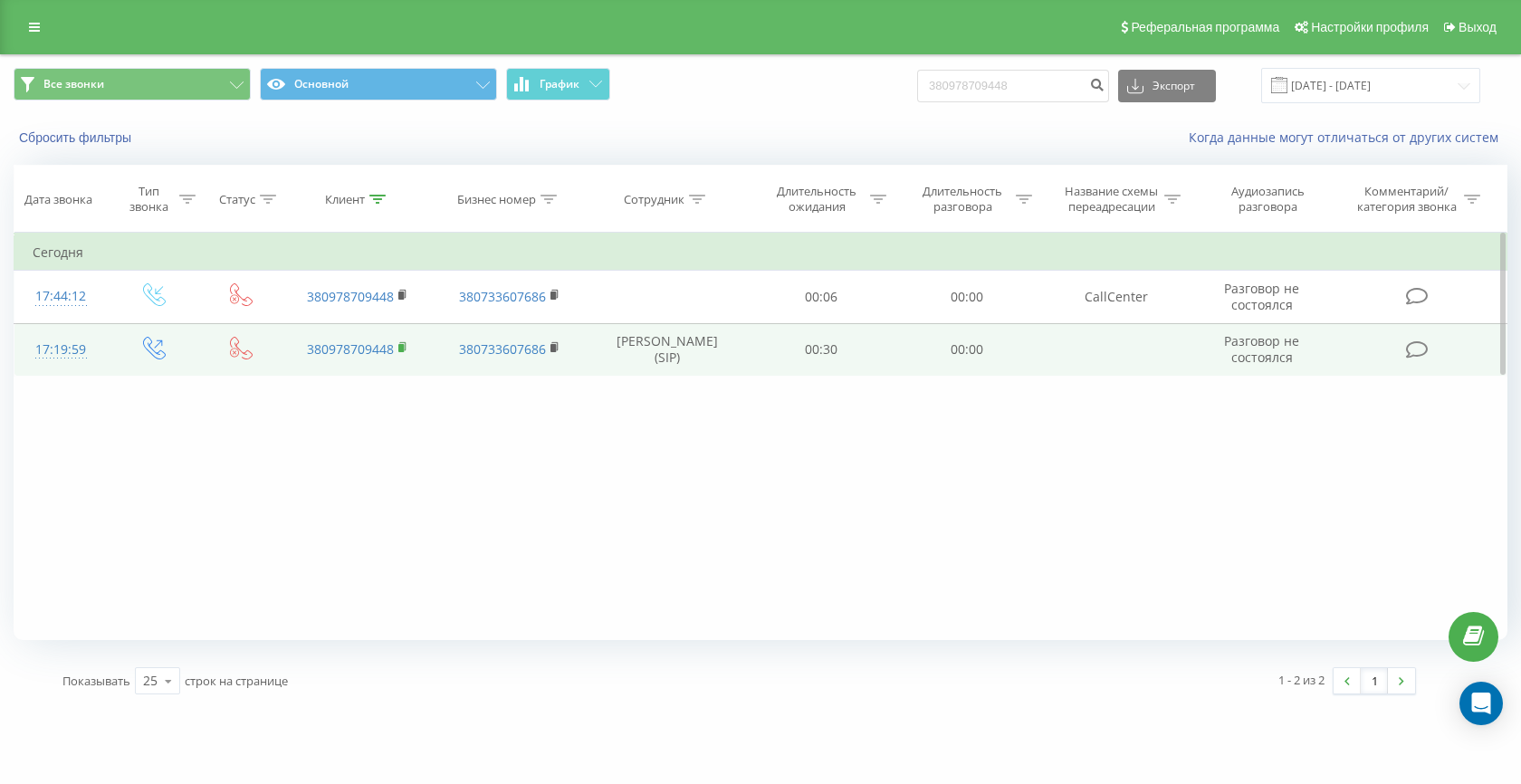
click at [403, 350] on rect at bounding box center [401, 348] width 6 height 8
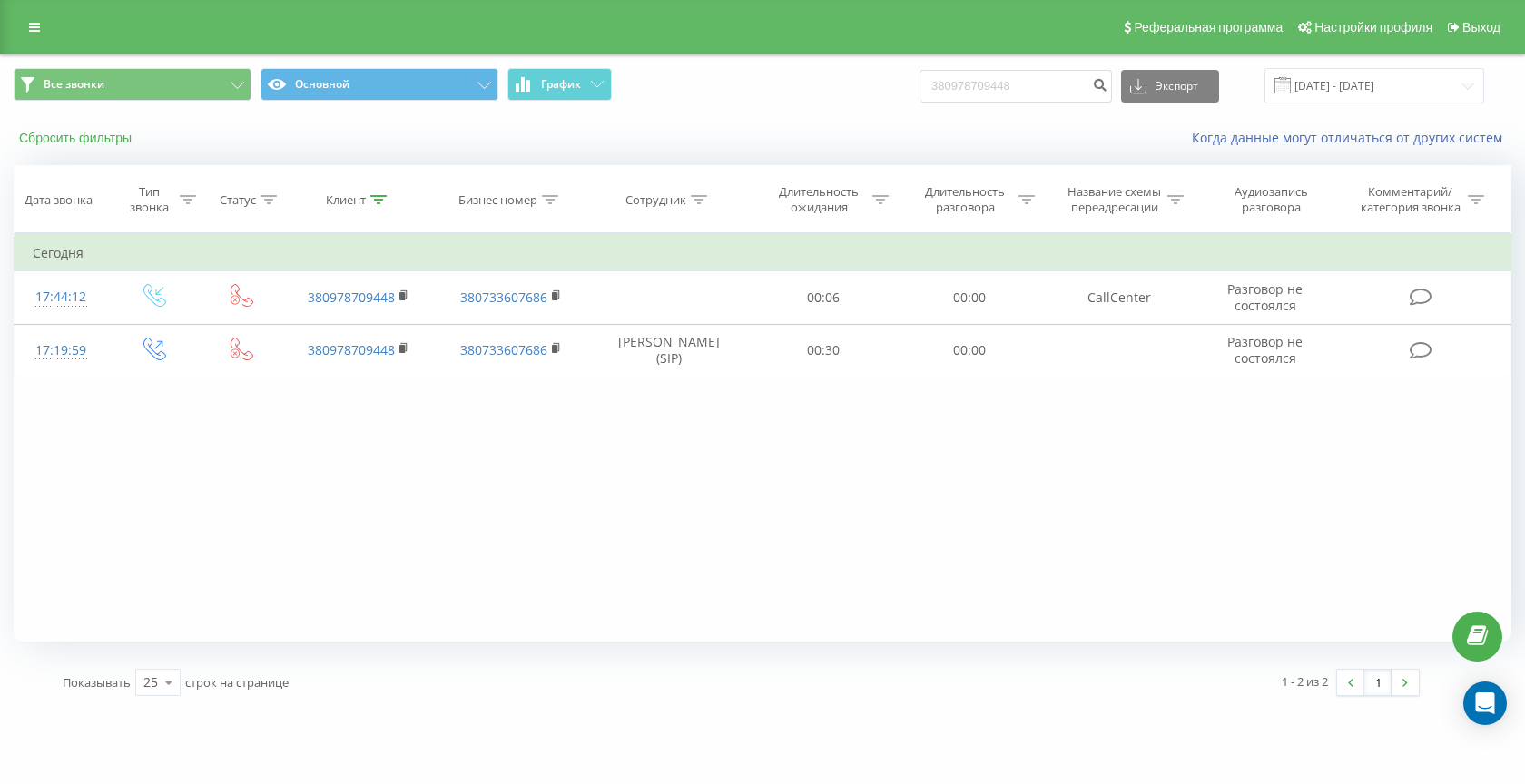
click at [75, 136] on button "Сбросить фильтры" at bounding box center [77, 137] width 127 height 16
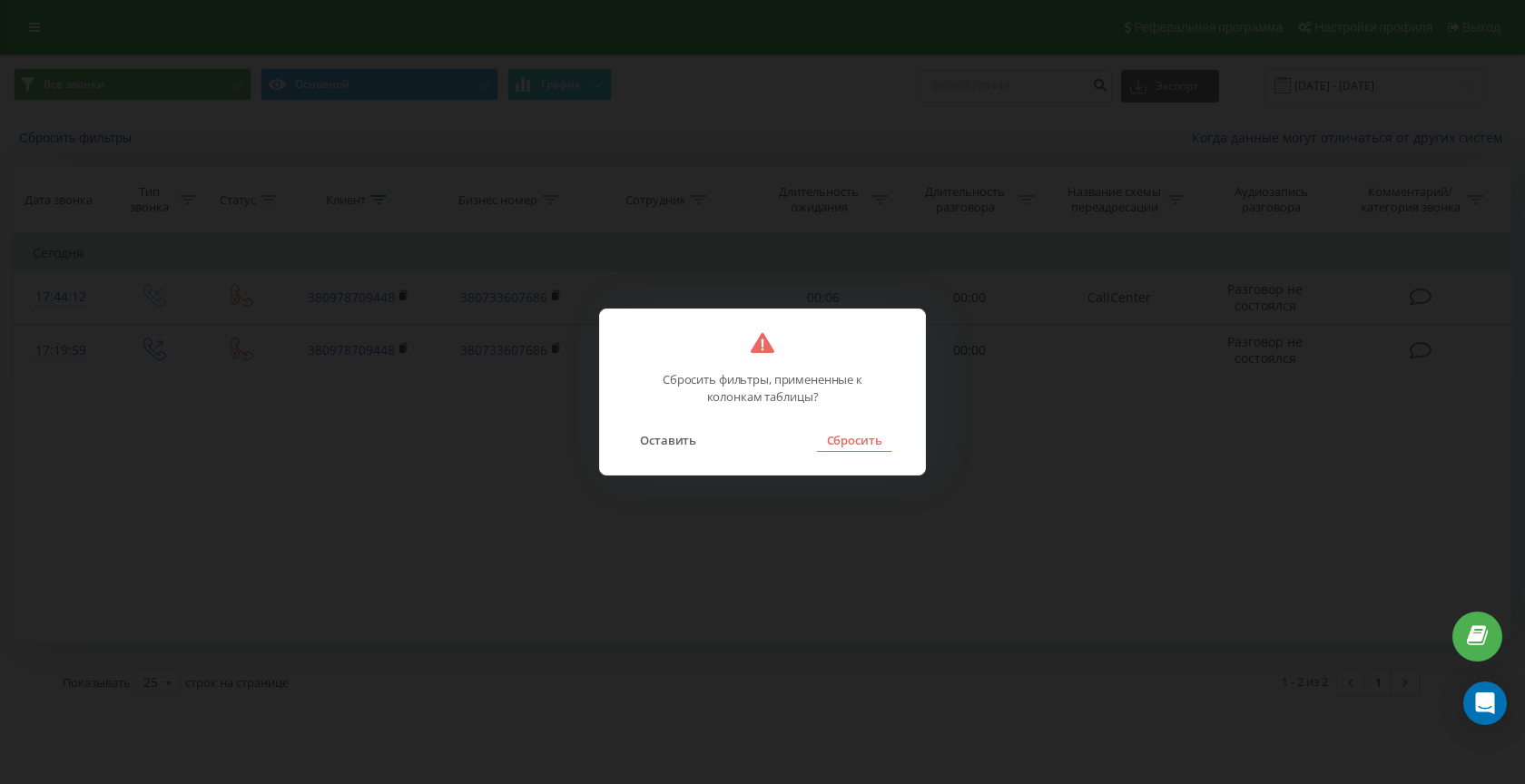
click at [860, 451] on button "Сбросить" at bounding box center [854, 439] width 74 height 24
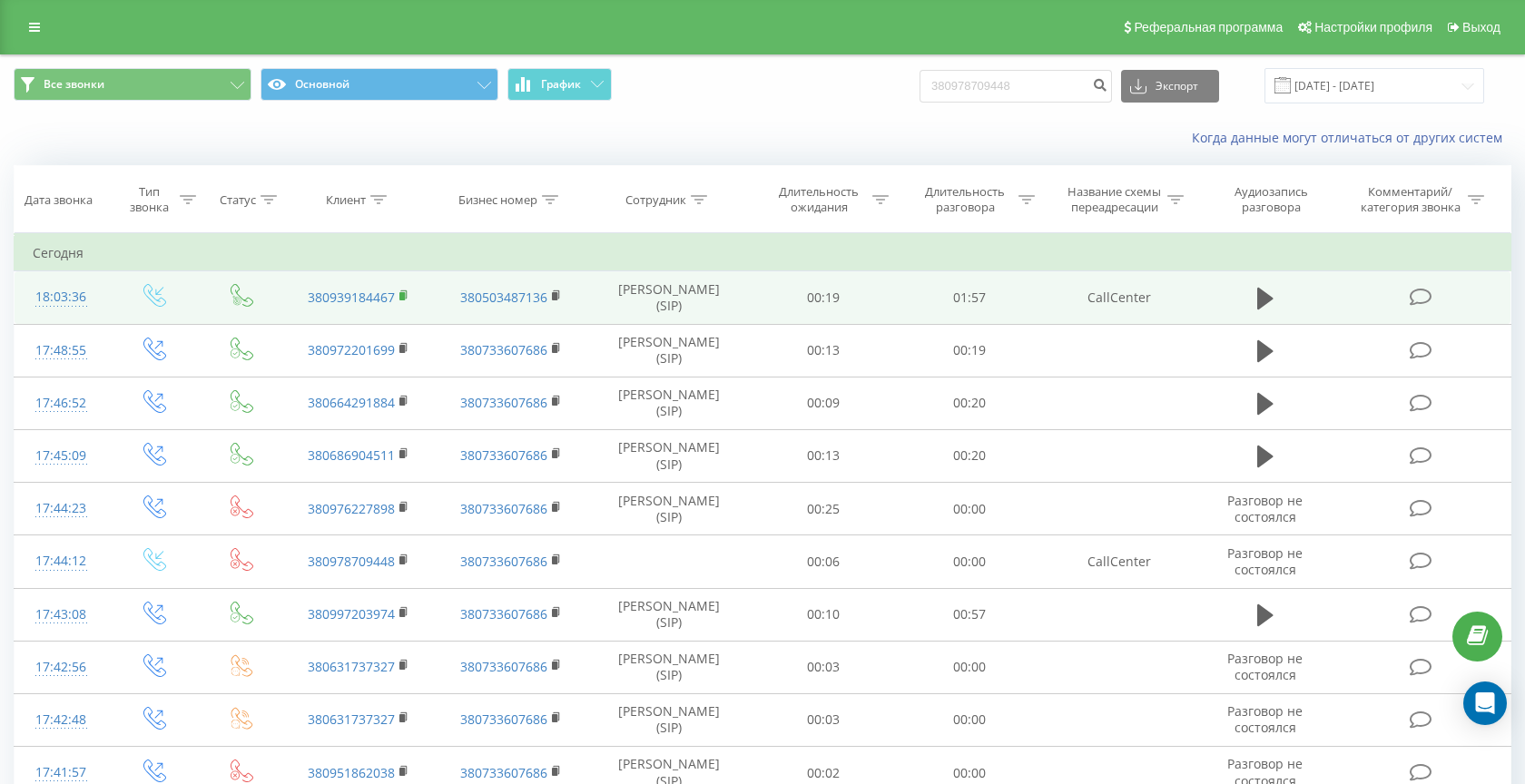
click at [407, 297] on icon at bounding box center [404, 295] width 10 height 12
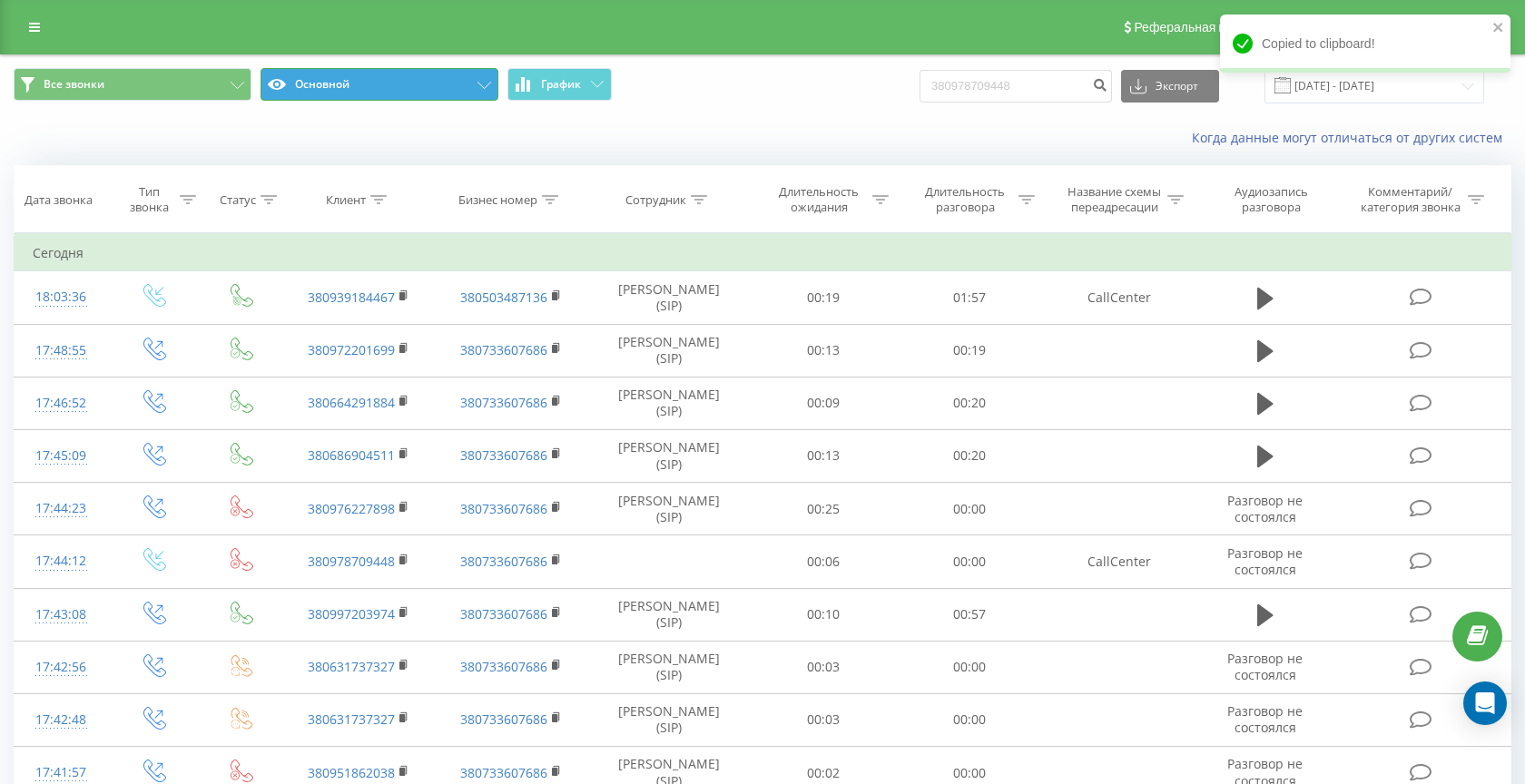
click at [295, 91] on button "Основной" at bounding box center [380, 84] width 238 height 33
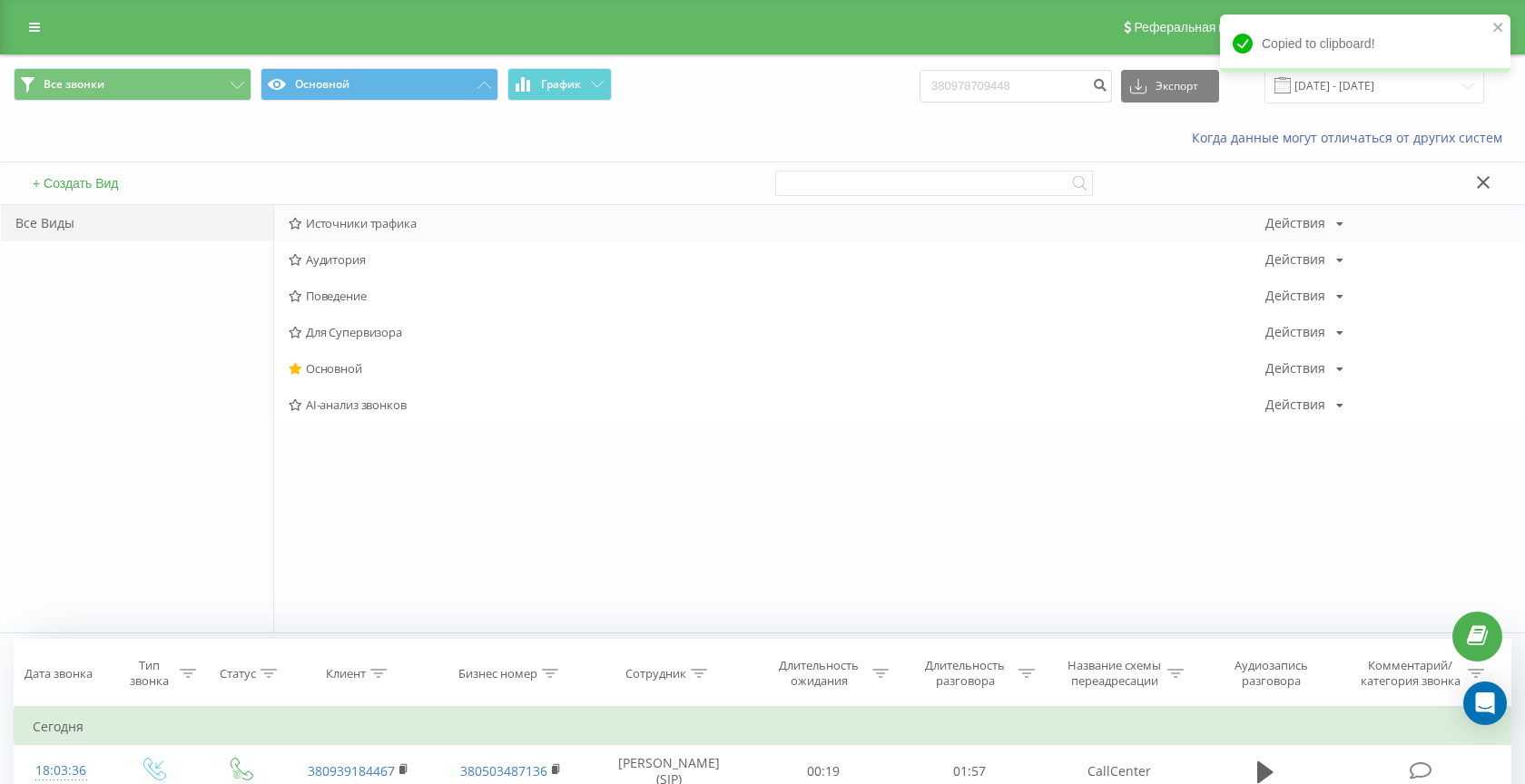
click at [355, 226] on span "Источники трафика" at bounding box center [777, 223] width 977 height 12
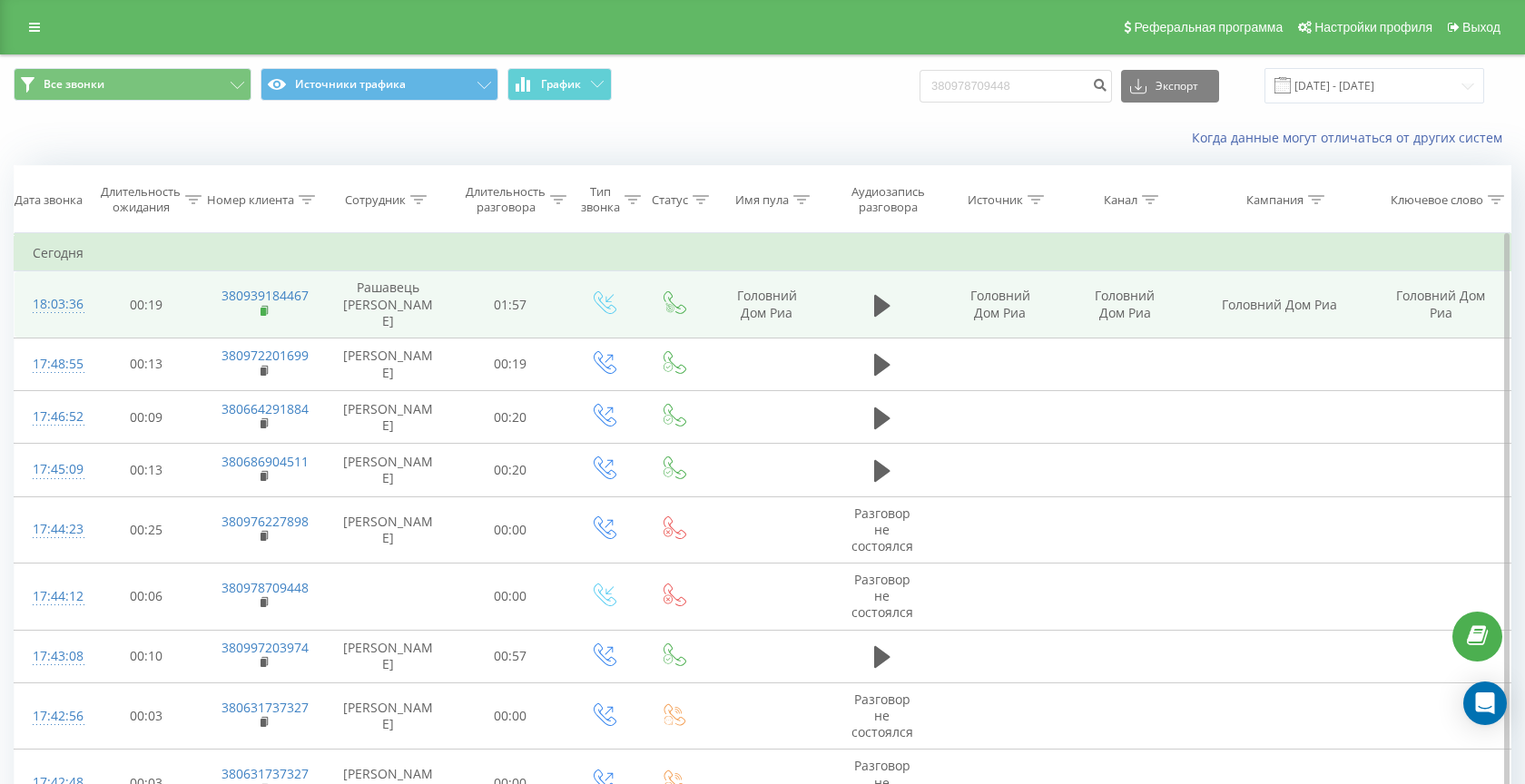
click at [261, 305] on icon at bounding box center [266, 311] width 10 height 12
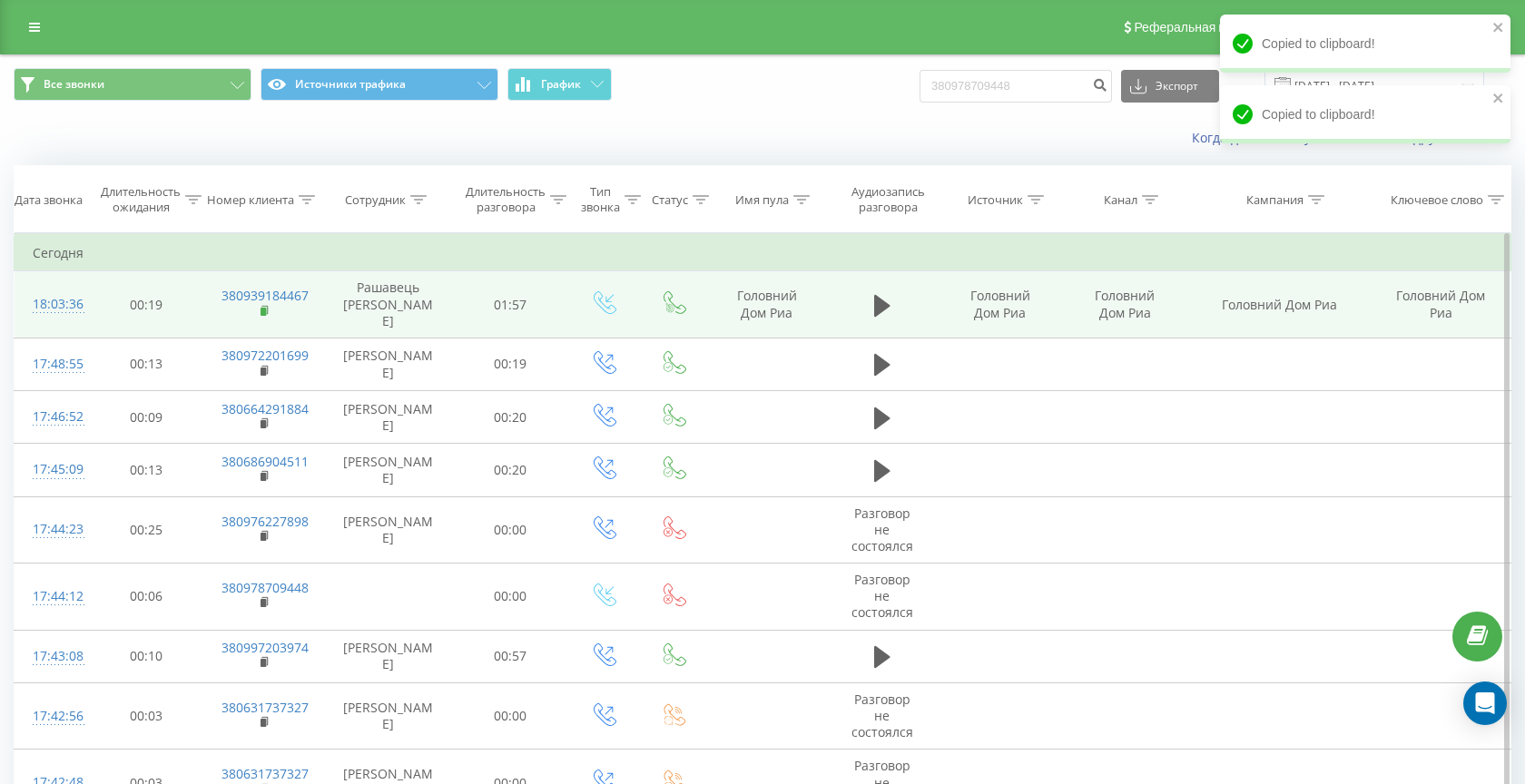
click at [266, 305] on icon at bounding box center [266, 311] width 10 height 12
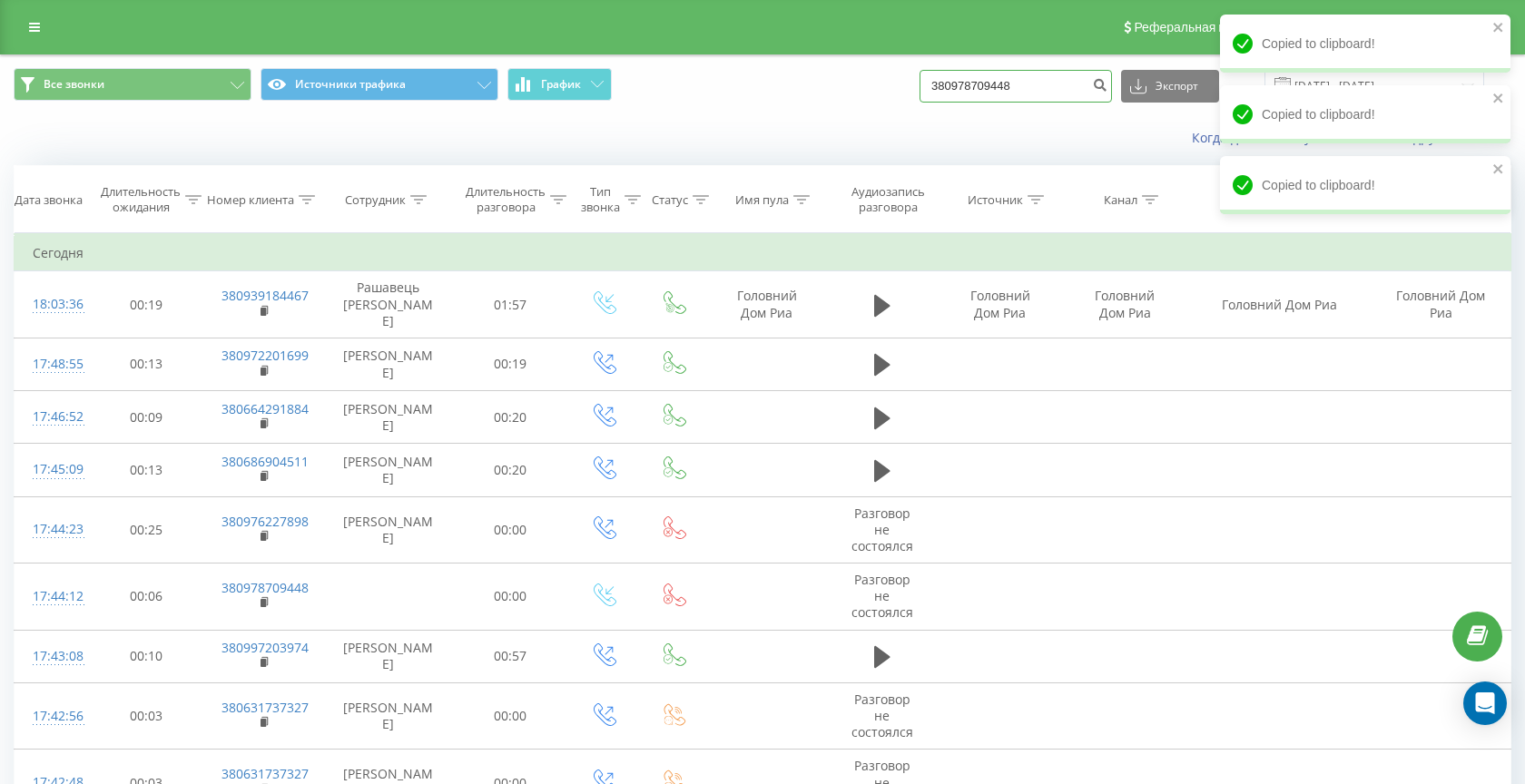
click at [1067, 80] on input "380978709448" at bounding box center [1016, 86] width 193 height 33
paste input "736348599"
type input "380736348599"
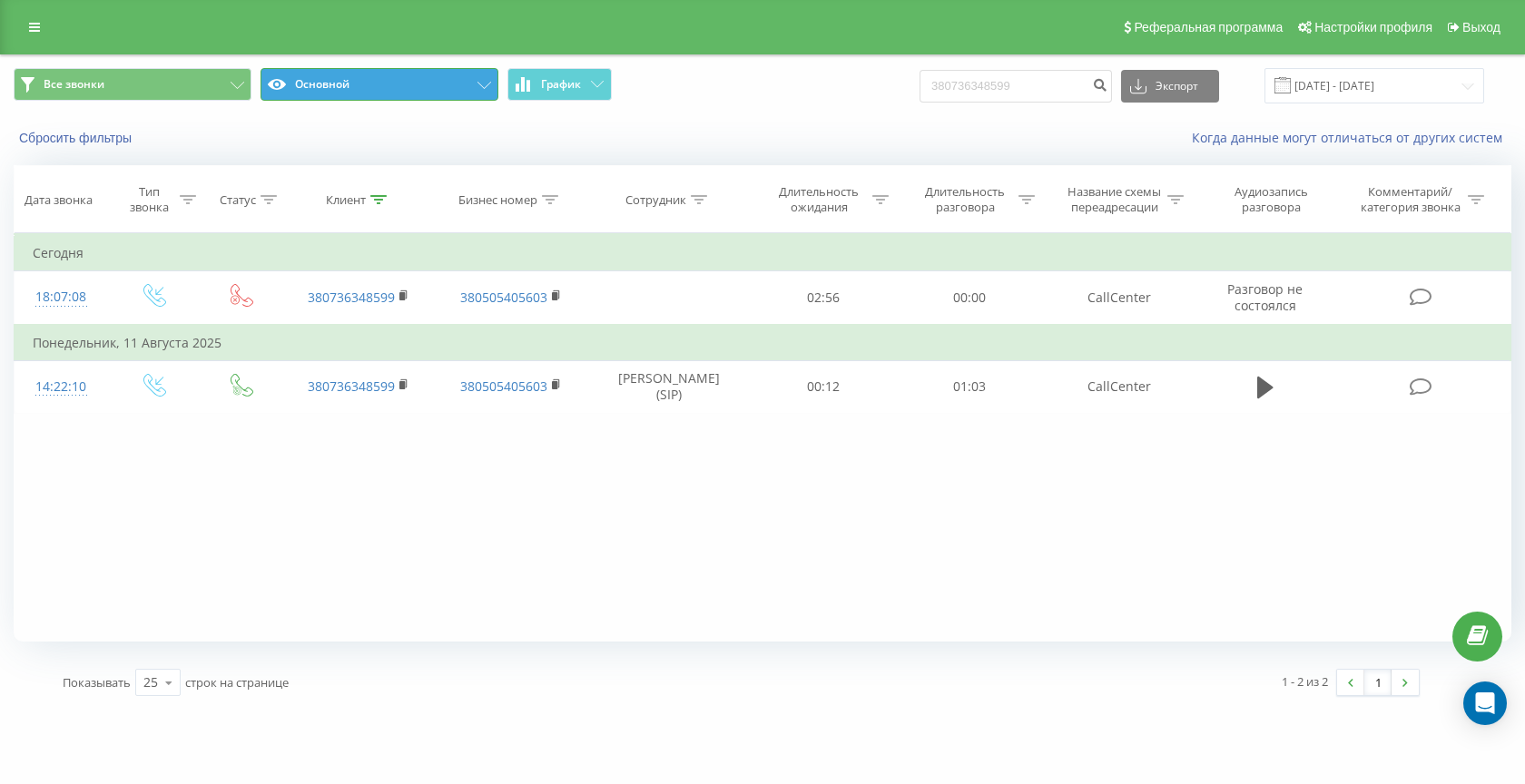
click at [367, 89] on button "Основной" at bounding box center [380, 84] width 238 height 33
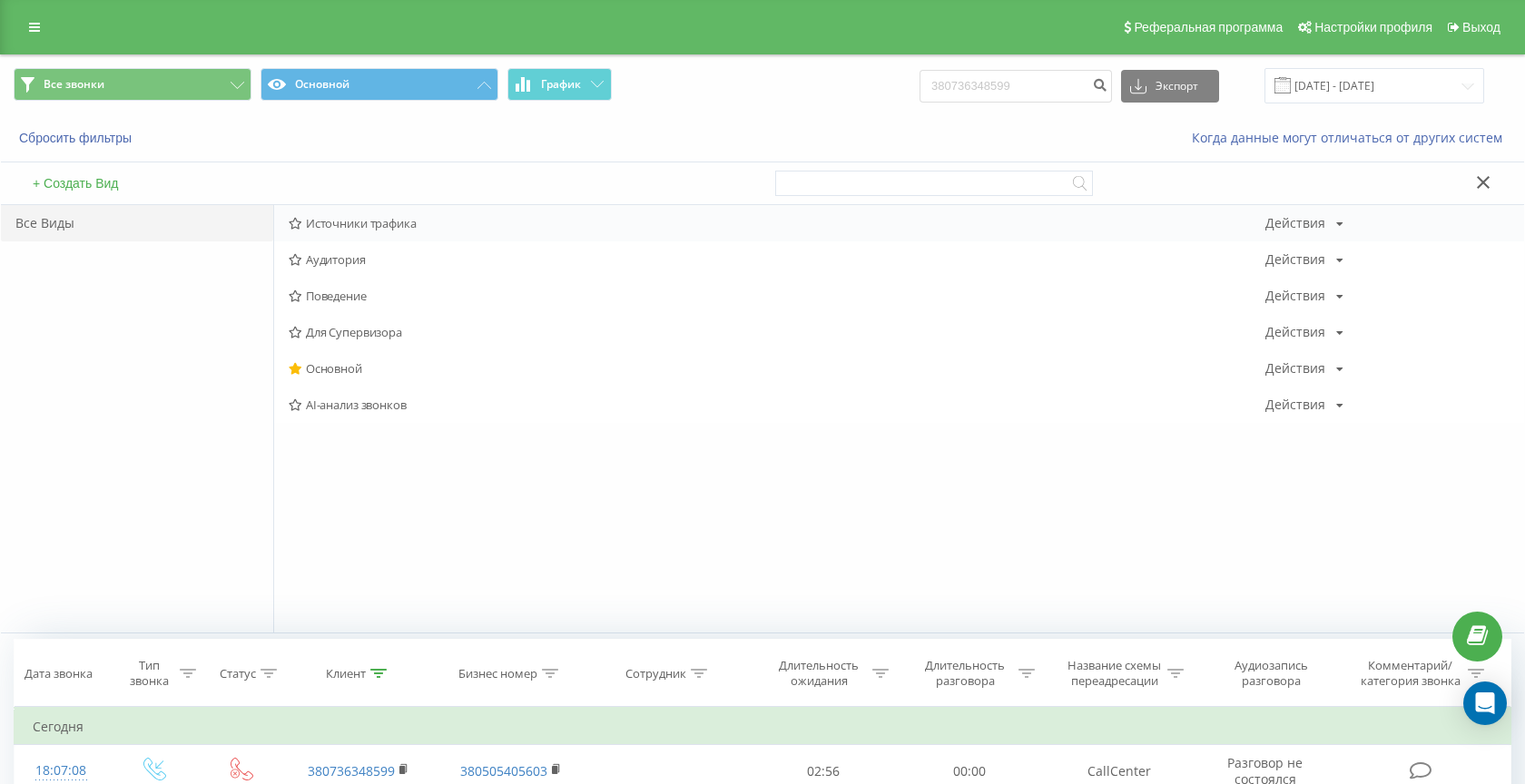
click at [352, 232] on div "Источники трафика Действия Редактировать Копировать Удалить По умолчанию Подели…" at bounding box center [899, 223] width 1250 height 36
click at [334, 219] on span "Источники трафика" at bounding box center [777, 223] width 977 height 12
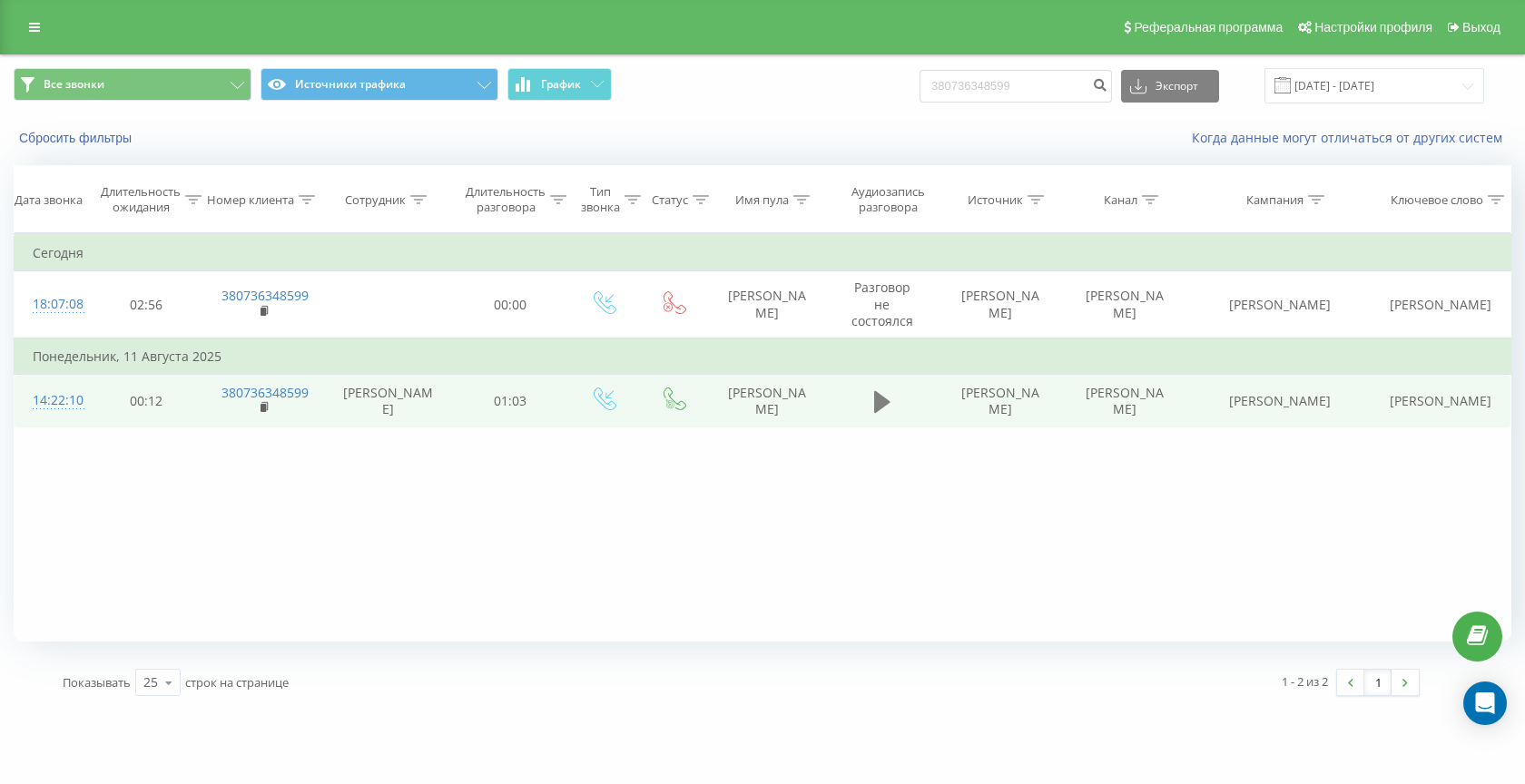
click at [882, 401] on icon at bounding box center [882, 401] width 16 height 22
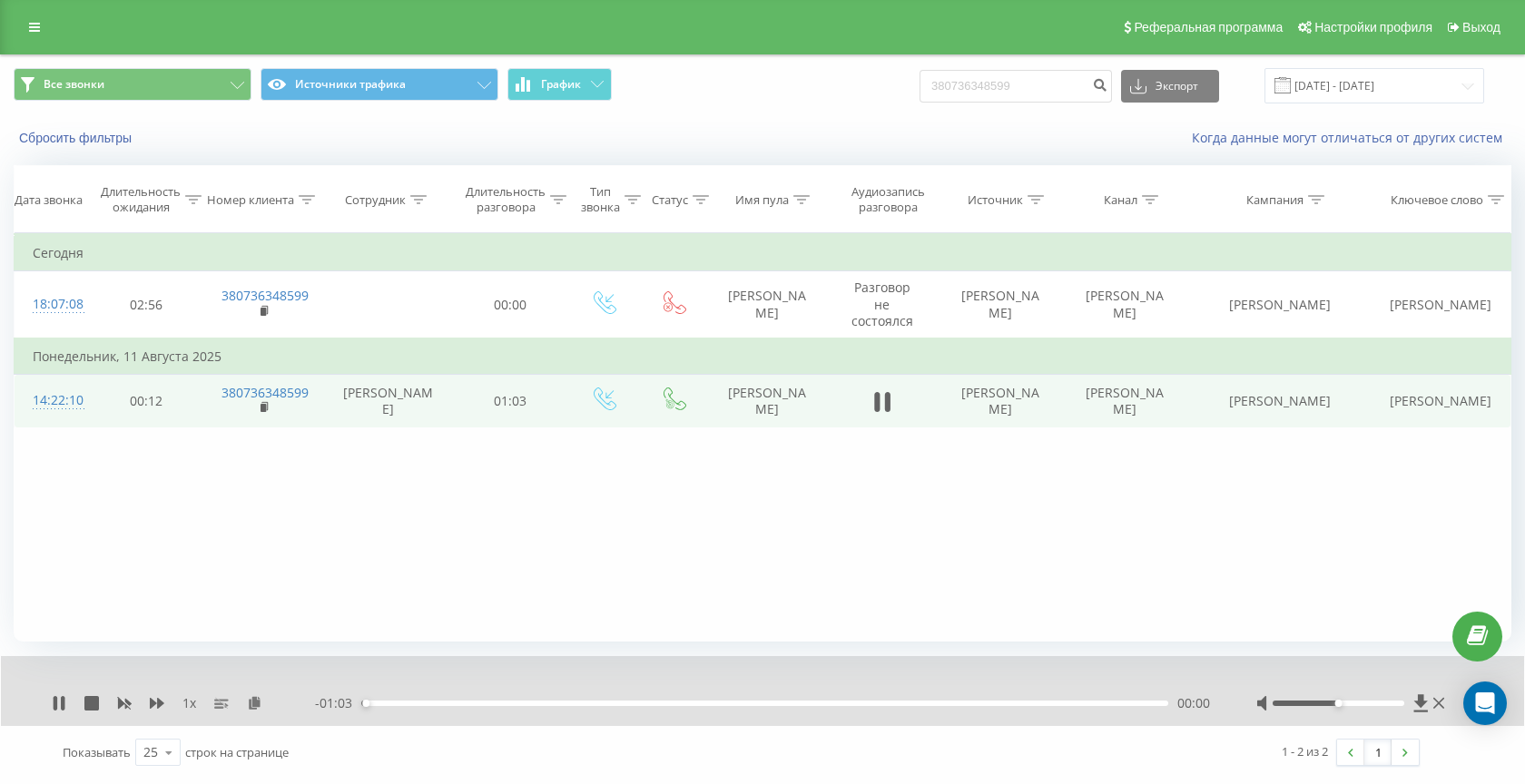
click at [413, 703] on div "00:00" at bounding box center [764, 704] width 807 height 6
click at [53, 704] on icon at bounding box center [59, 703] width 14 height 14
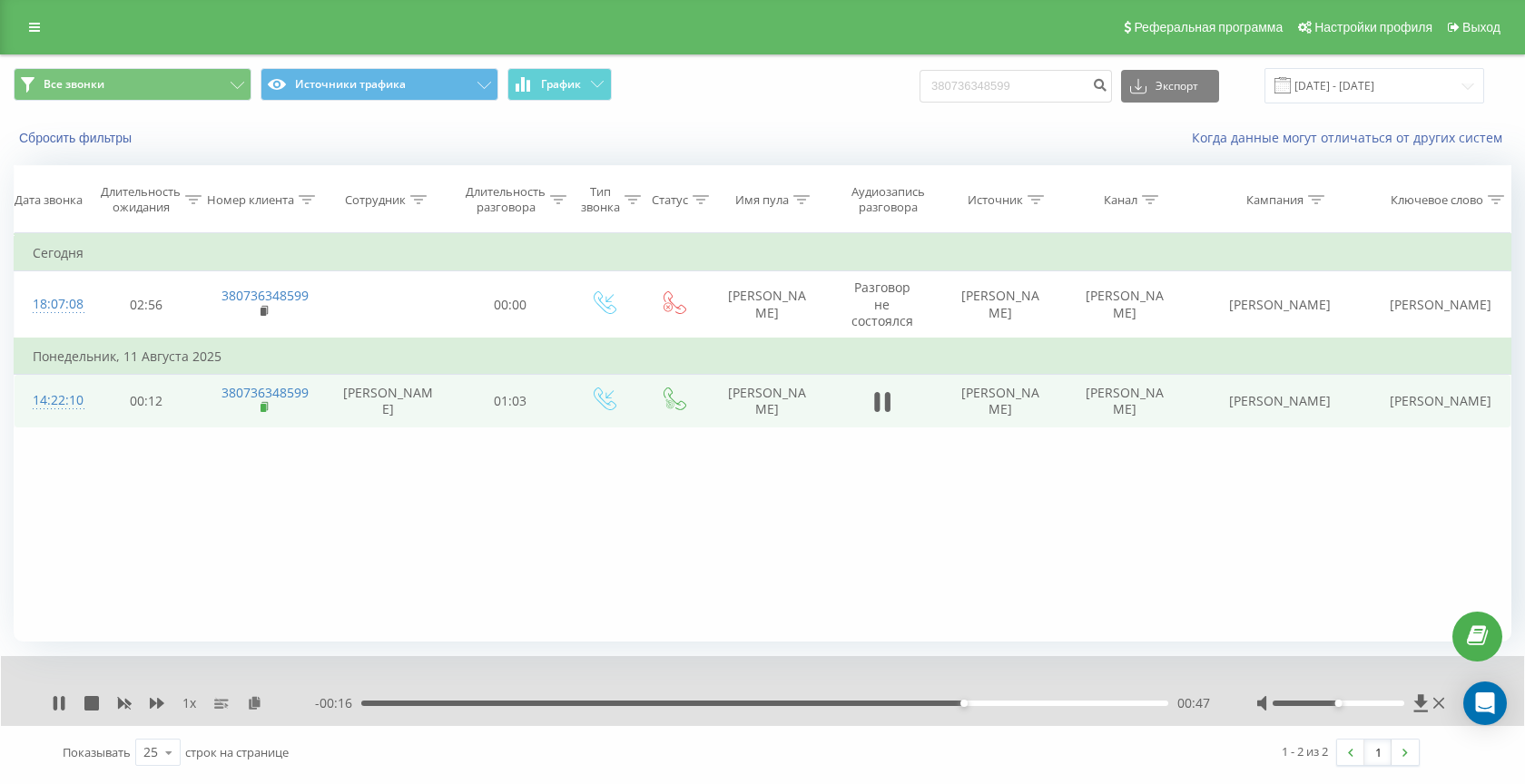
click at [266, 411] on rect at bounding box center [264, 407] width 6 height 9
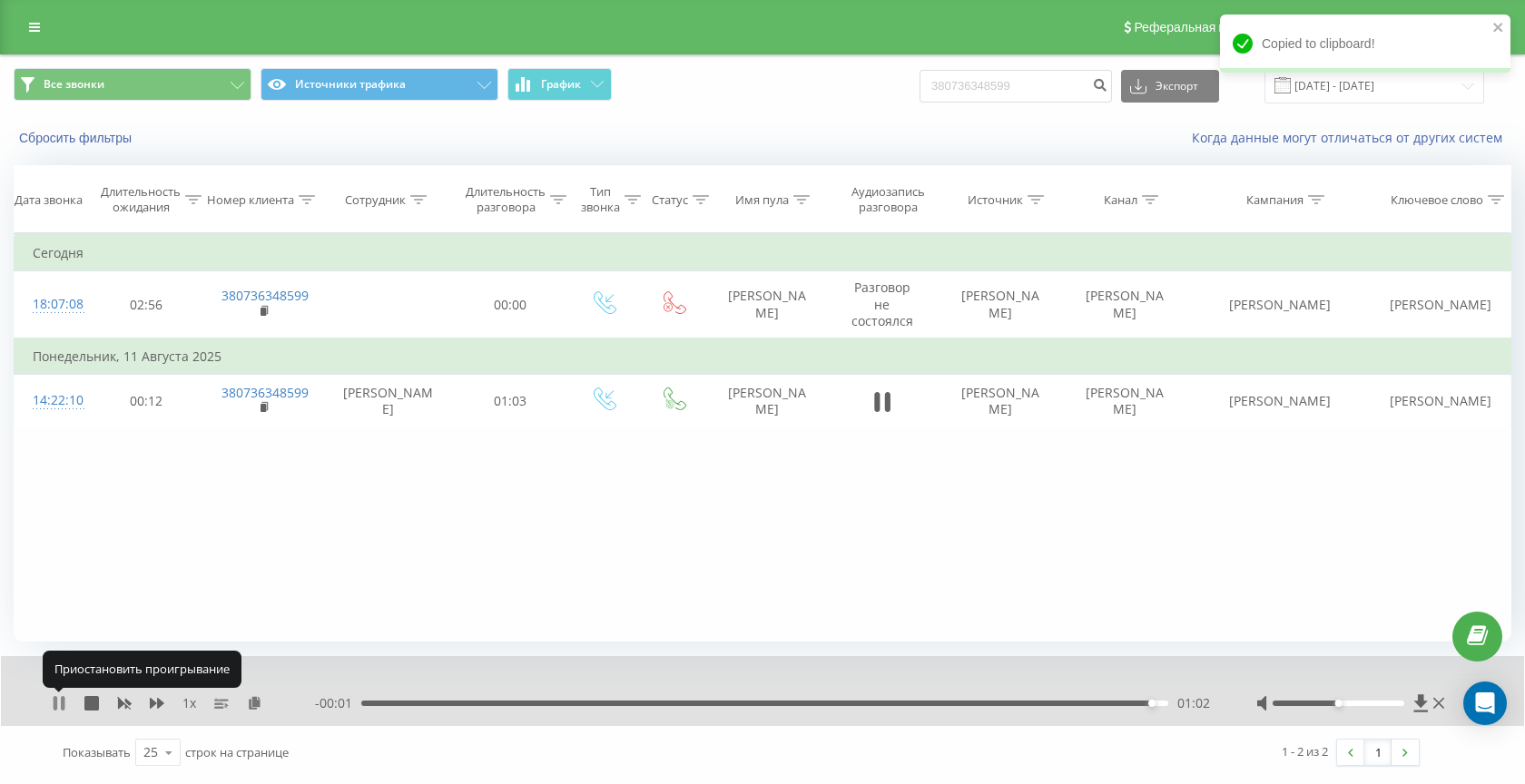
click at [58, 703] on icon at bounding box center [59, 703] width 14 height 14
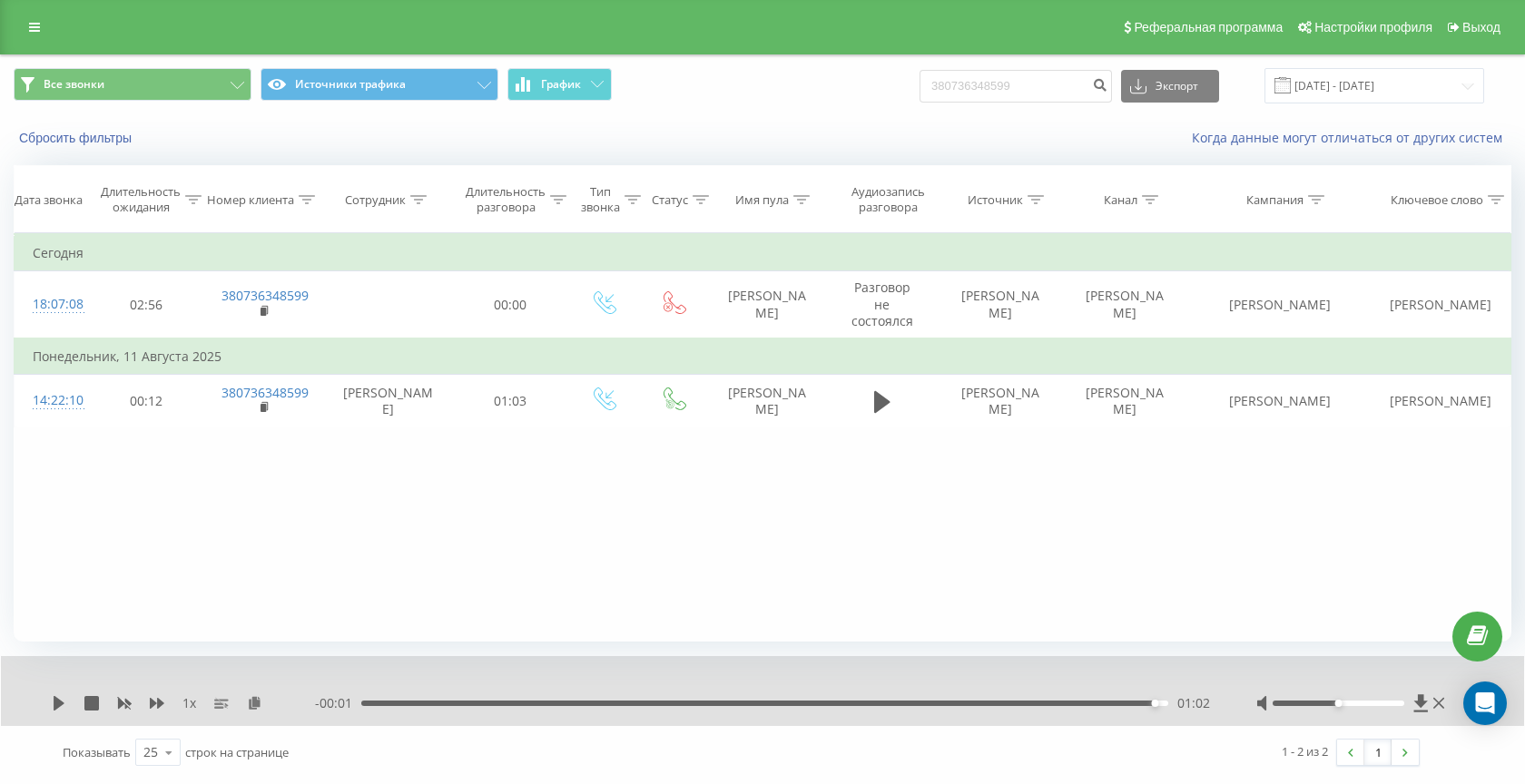
click at [952, 706] on div "01:02" at bounding box center [764, 704] width 807 height 6
click at [60, 700] on icon at bounding box center [60, 703] width 11 height 14
click at [688, 704] on div "00:48" at bounding box center [764, 704] width 807 height 6
click at [58, 703] on icon at bounding box center [59, 703] width 14 height 14
click at [68, 143] on button "Сбросить фильтры" at bounding box center [77, 137] width 127 height 16
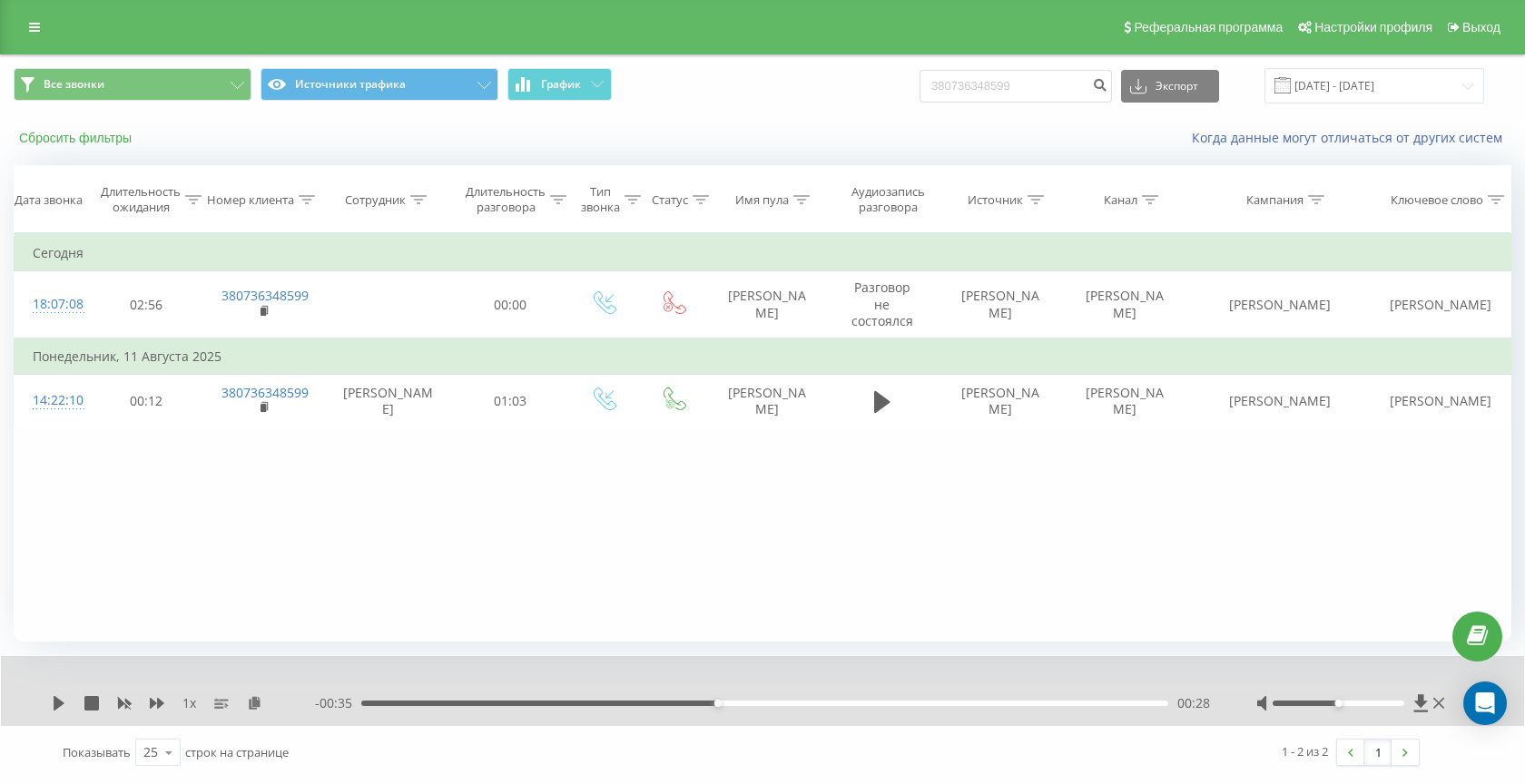
click at [72, 142] on button "Сбросить фильтры" at bounding box center [77, 137] width 127 height 16
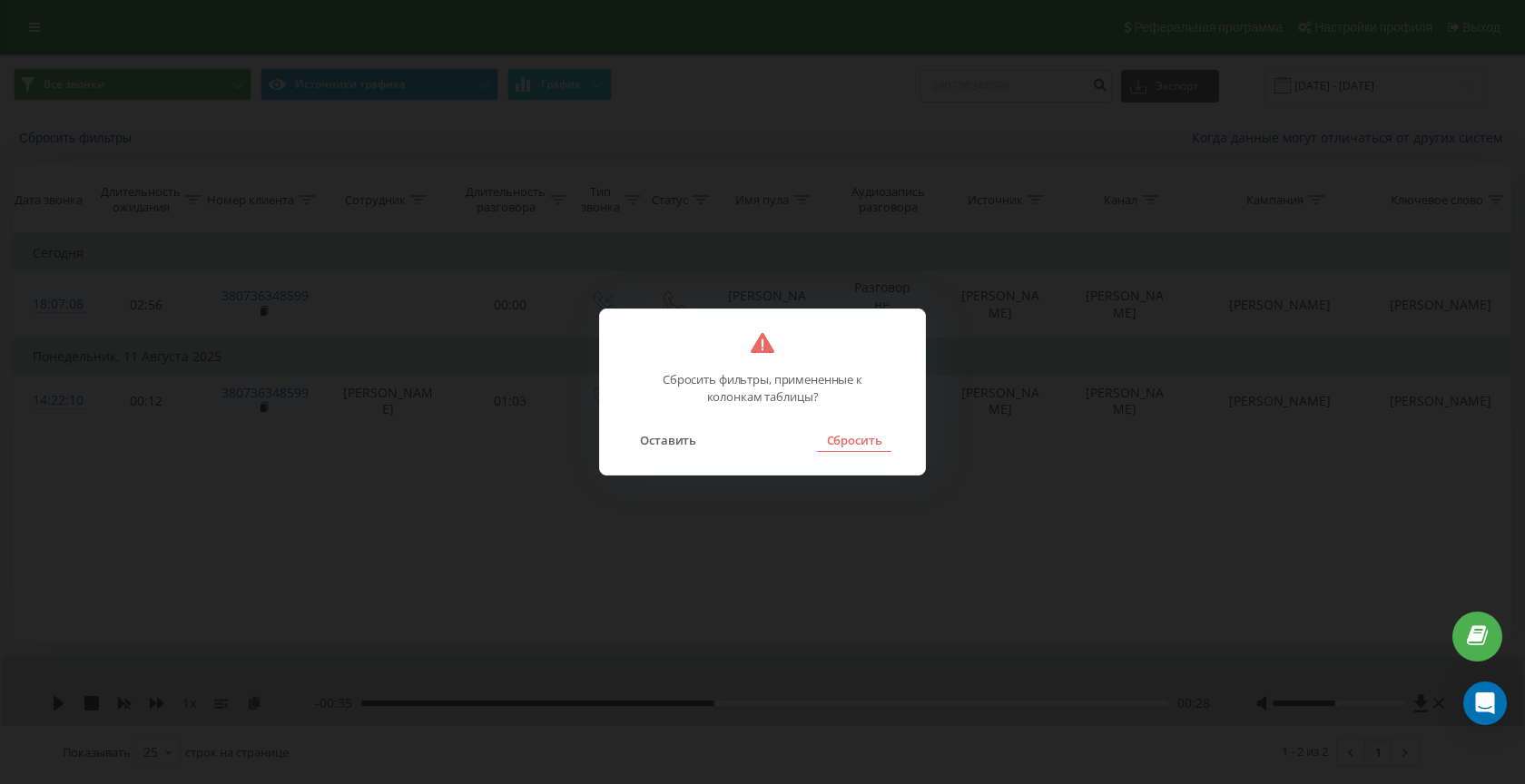
click at [876, 448] on button "Сбросить" at bounding box center [854, 439] width 74 height 24
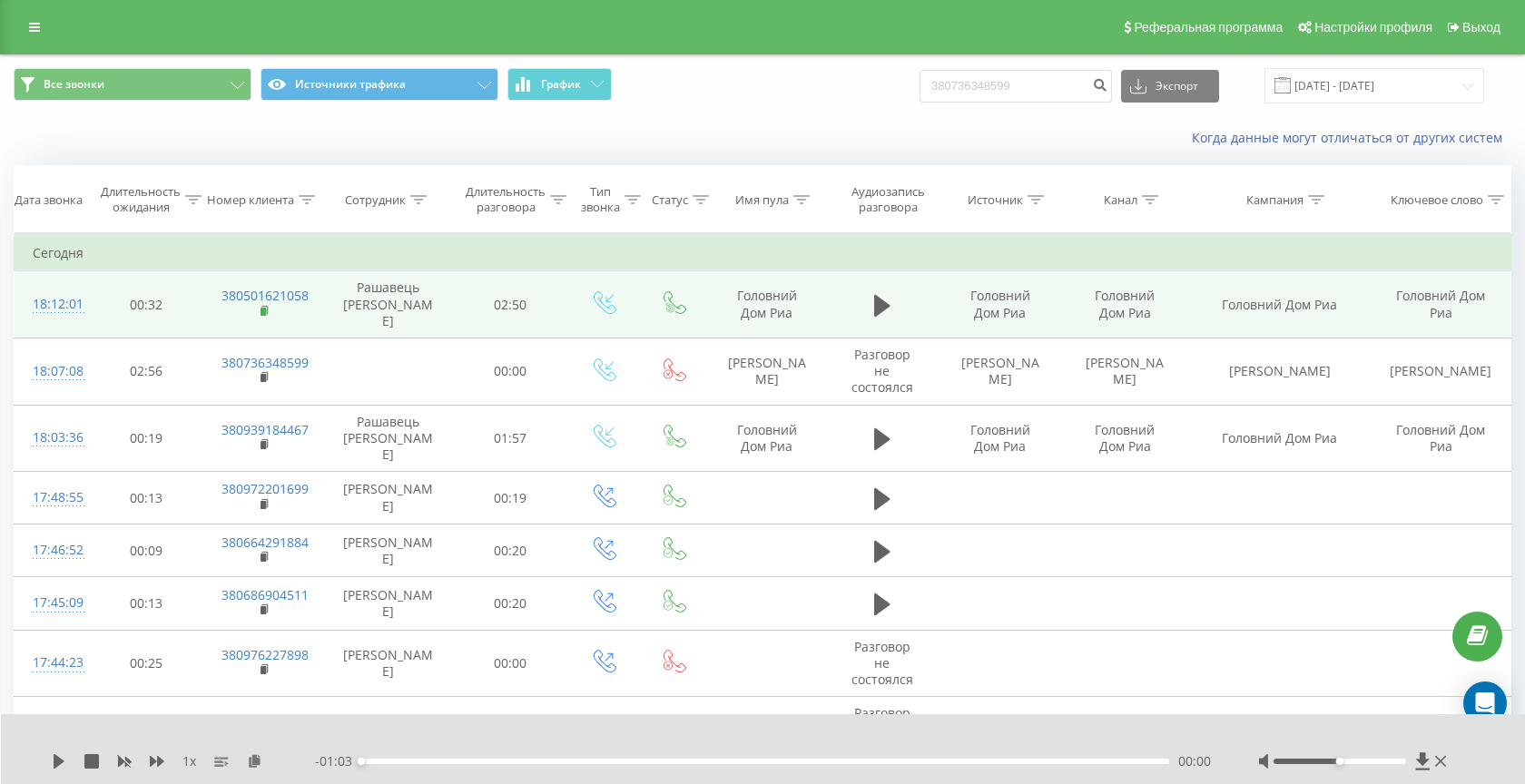
click at [267, 306] on icon at bounding box center [266, 310] width 7 height 9
click at [267, 306] on icon at bounding box center [266, 311] width 10 height 12
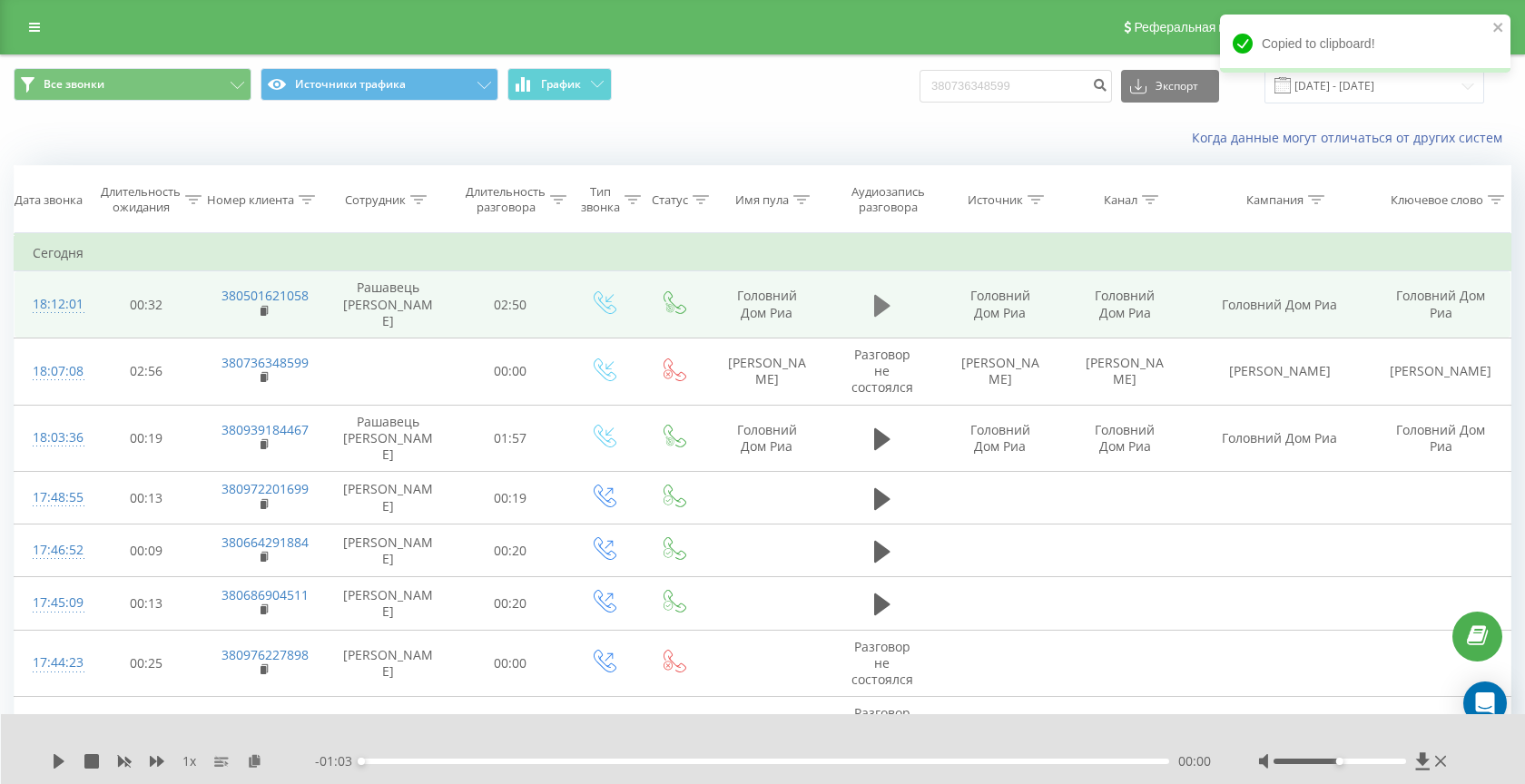
click at [874, 302] on icon at bounding box center [882, 304] width 16 height 22
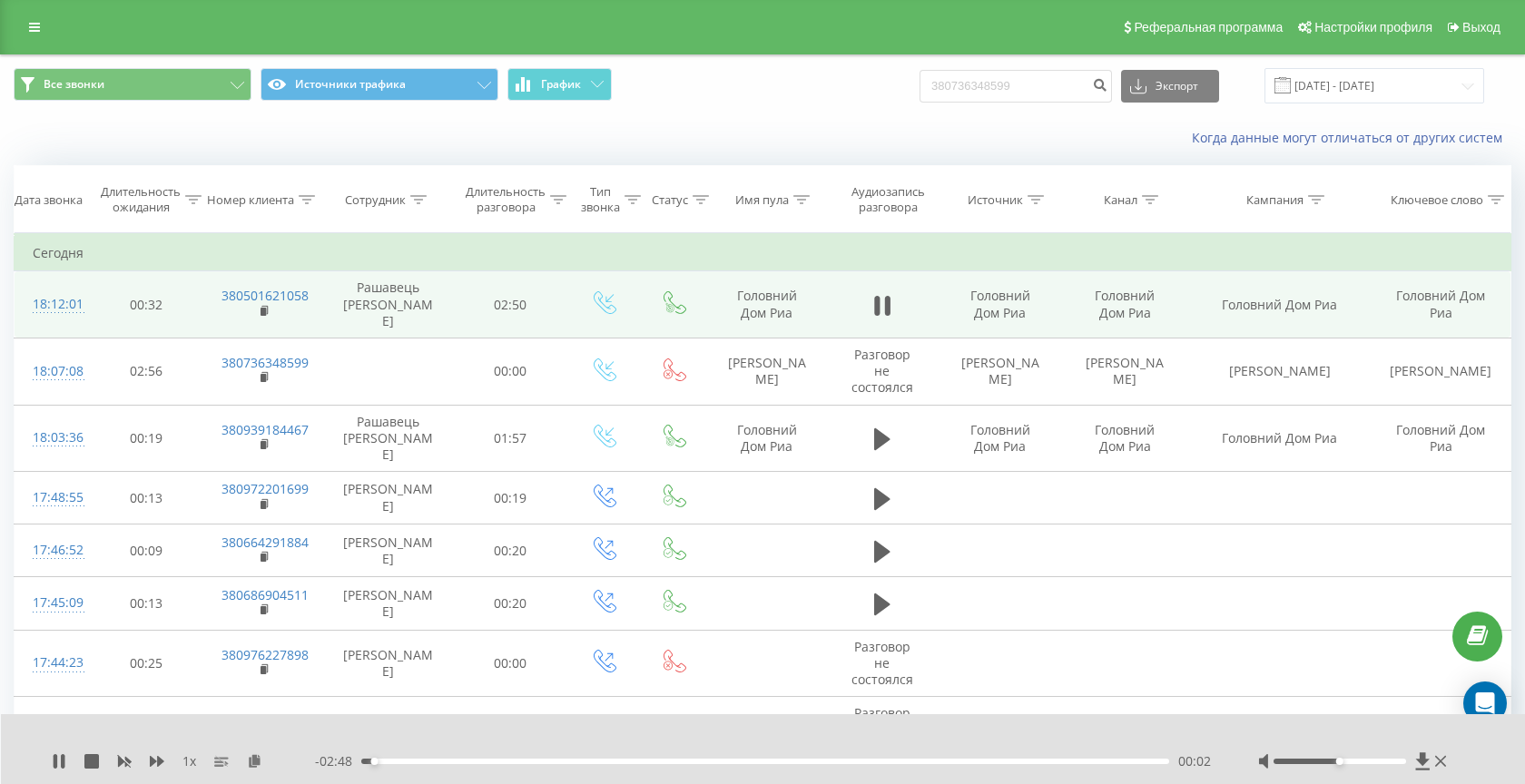
click at [407, 759] on div "00:02" at bounding box center [764, 761] width 808 height 6
click at [453, 764] on div "- 02:37 00:13 00:13" at bounding box center [763, 760] width 898 height 18
click at [469, 758] on div "- 02:36 00:14 00:14" at bounding box center [763, 760] width 898 height 18
click at [501, 762] on div "00:15" at bounding box center [764, 761] width 808 height 6
click at [540, 760] on div "00:30" at bounding box center [764, 761] width 808 height 6
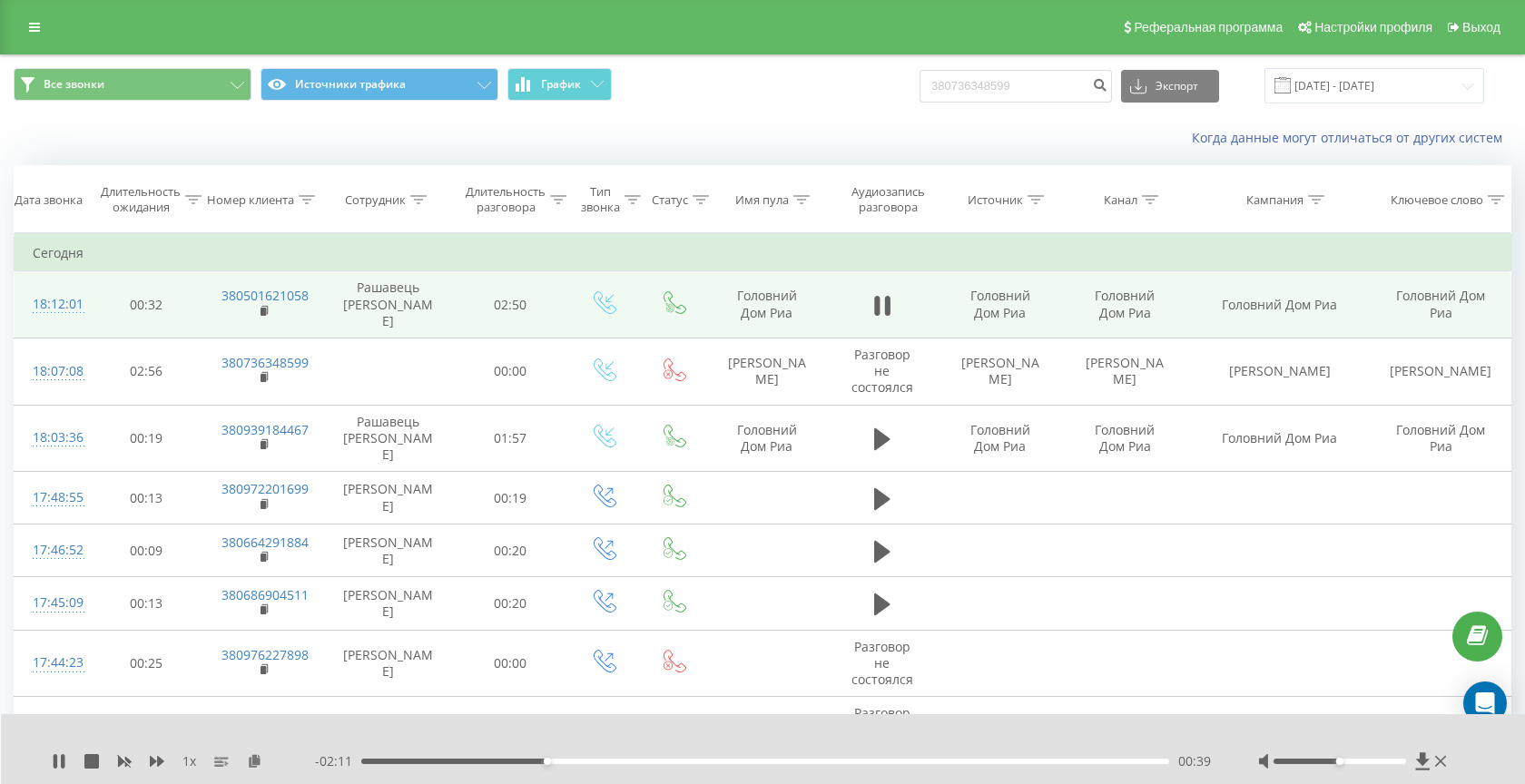
click at [567, 761] on div "00:39" at bounding box center [764, 761] width 808 height 6
click at [622, 762] on div "00:48" at bounding box center [764, 761] width 808 height 6
click at [383, 763] on div "00:57" at bounding box center [764, 761] width 808 height 6
click at [404, 759] on div "00:05" at bounding box center [764, 761] width 808 height 6
click at [376, 761] on div "00:09" at bounding box center [764, 761] width 808 height 6
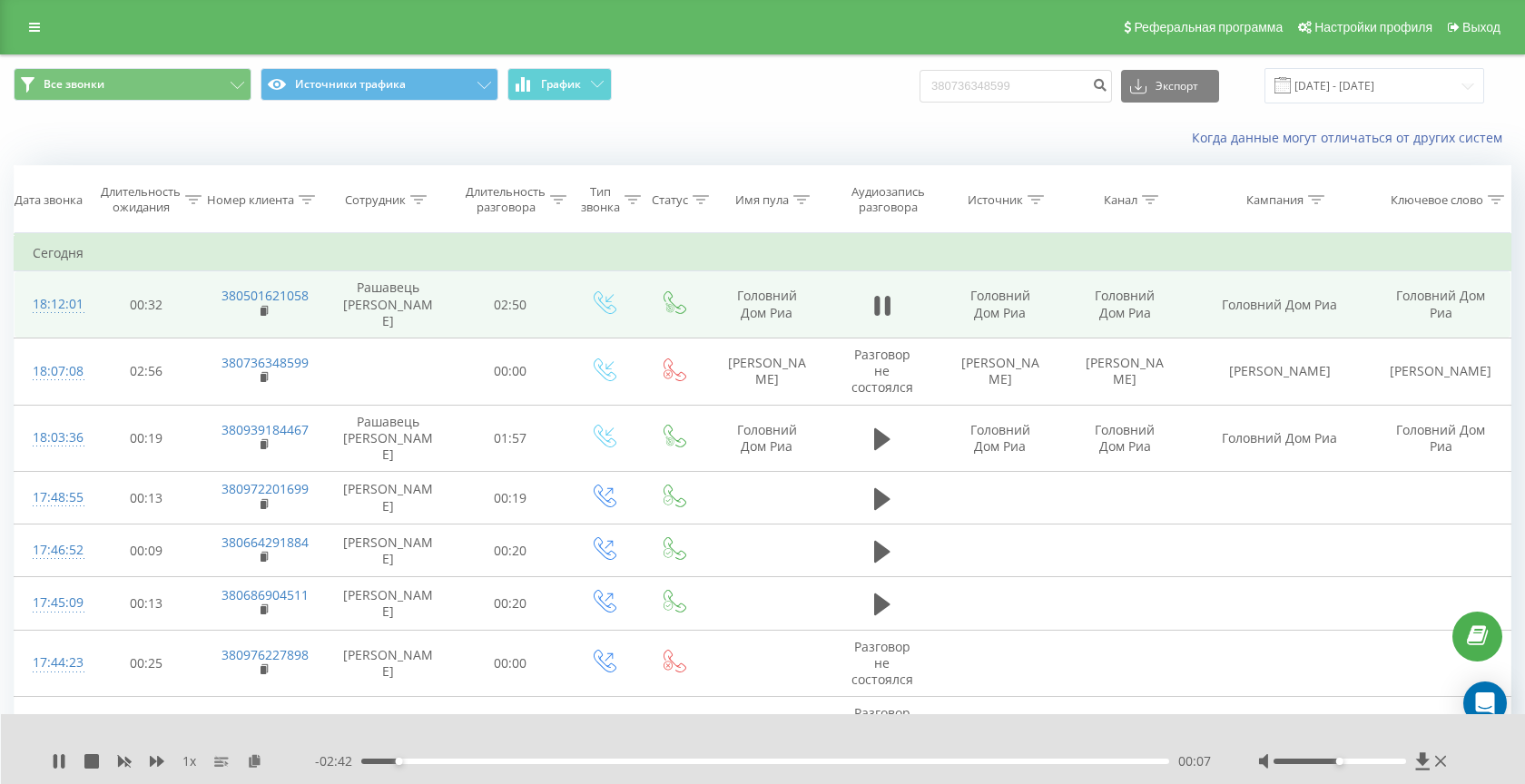
click at [403, 763] on div "00:07" at bounding box center [764, 761] width 808 height 6
click at [416, 763] on div "00:09" at bounding box center [764, 761] width 808 height 6
click at [426, 763] on div "00:12" at bounding box center [764, 761] width 808 height 6
click at [437, 762] on div "00:14" at bounding box center [764, 761] width 808 height 6
click at [448, 762] on div "00:16" at bounding box center [764, 761] width 808 height 6
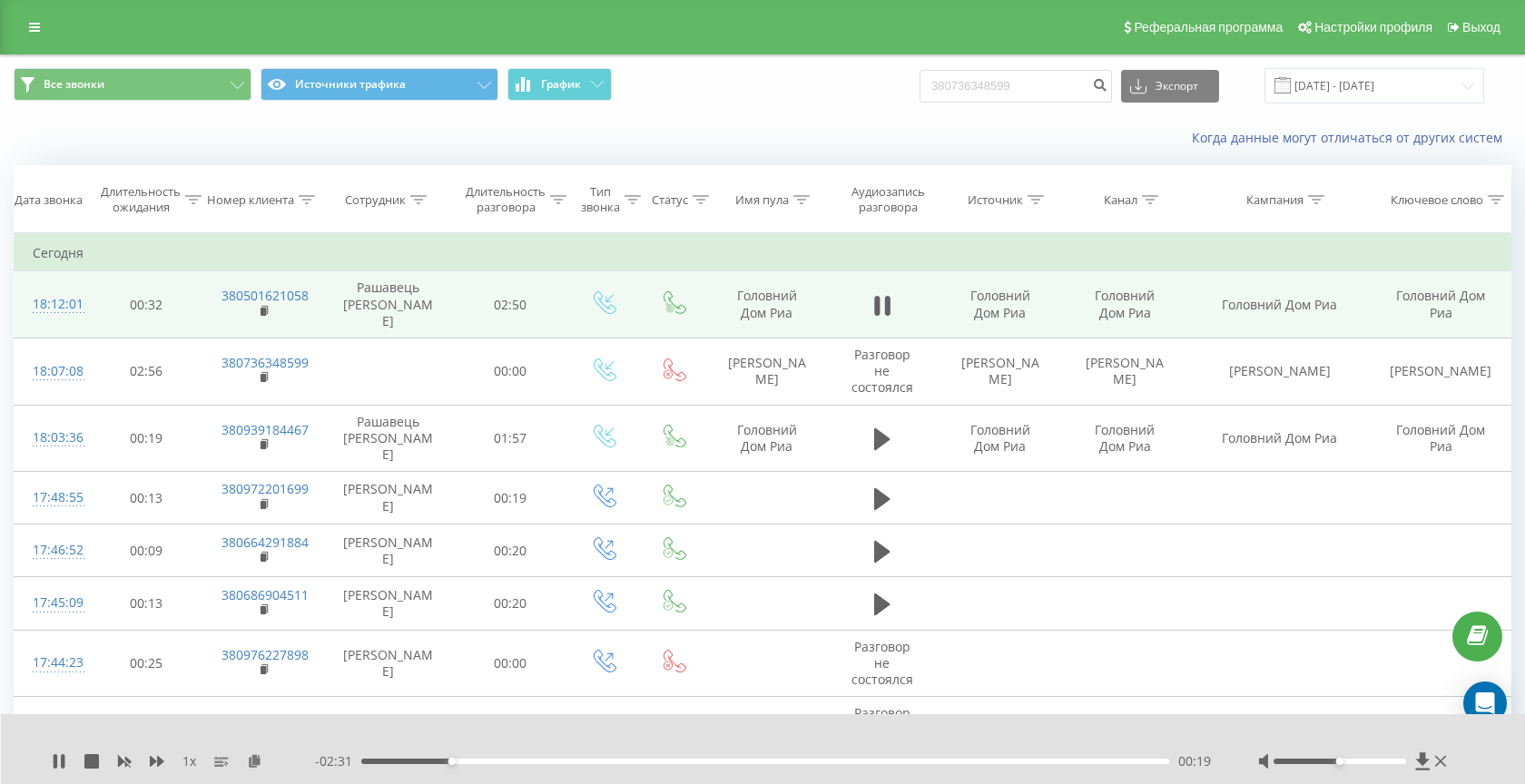
click at [434, 761] on div "00:19" at bounding box center [764, 761] width 808 height 6
click at [60, 763] on icon at bounding box center [62, 760] width 4 height 14
click at [1026, 82] on input "380736348599" at bounding box center [1016, 86] width 193 height 33
paste input "674078558"
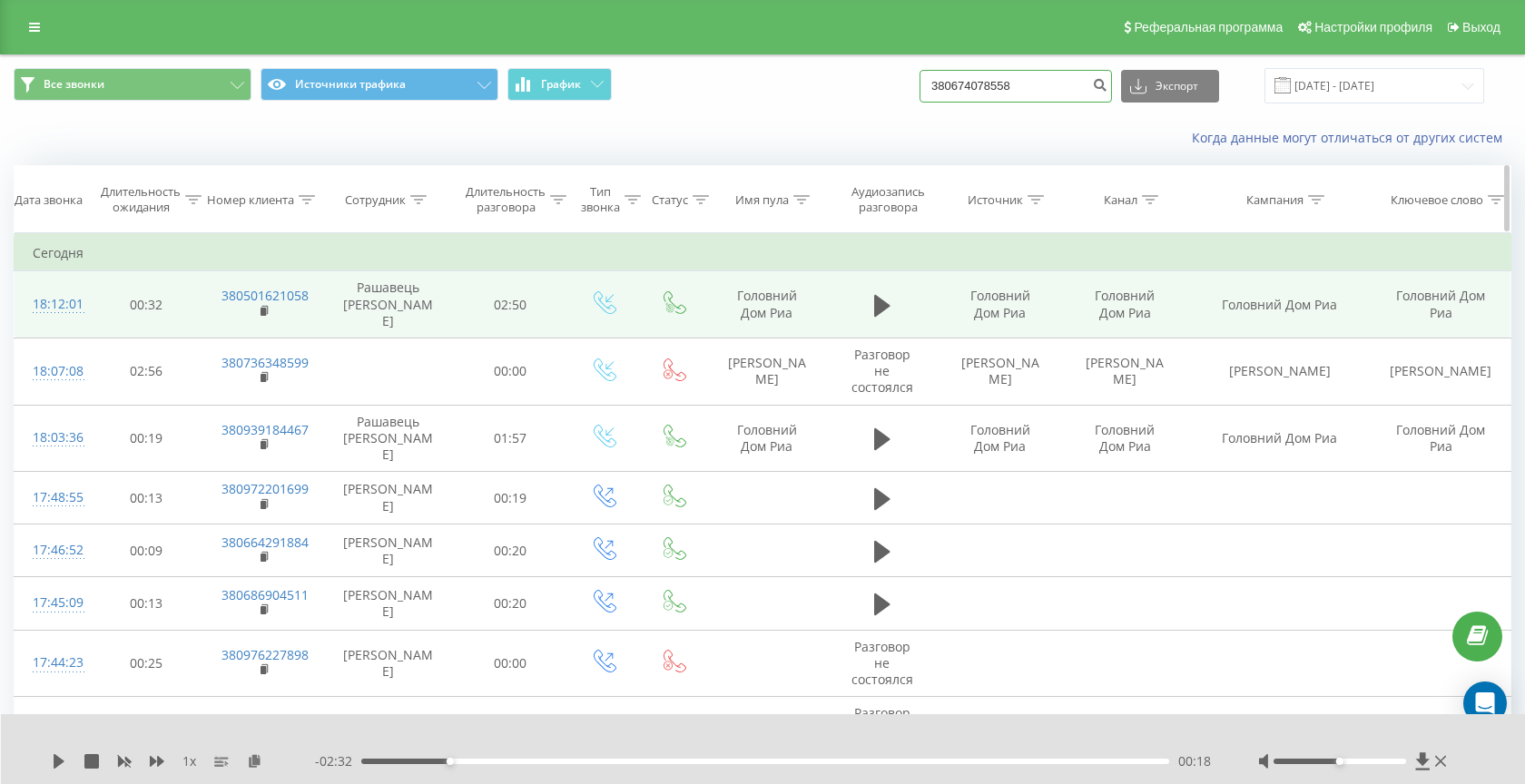
type input "380674078558"
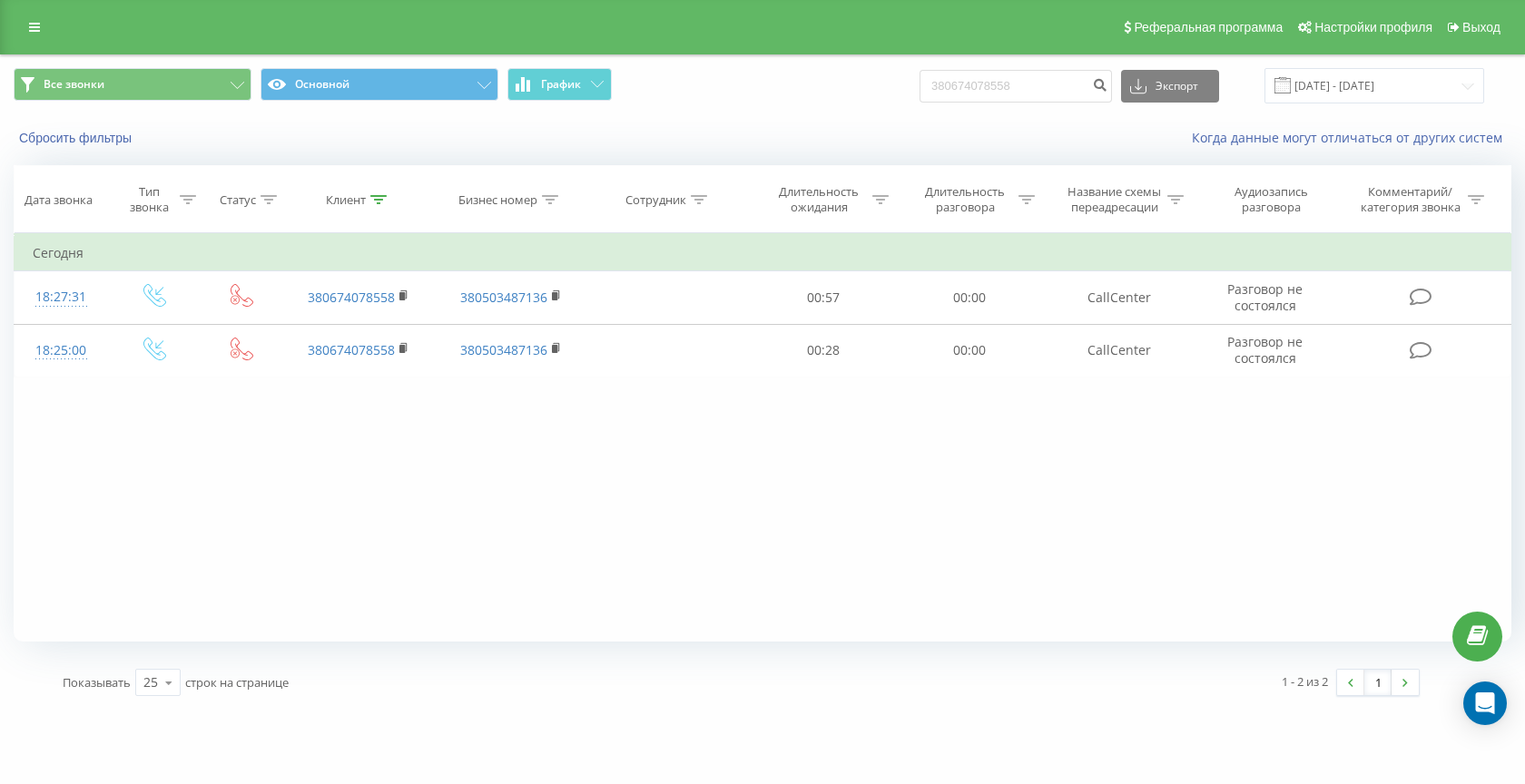
click at [347, 102] on span "Все звонки Основной График" at bounding box center [381, 85] width 735 height 35
click at [380, 87] on button "Основной" at bounding box center [380, 84] width 238 height 33
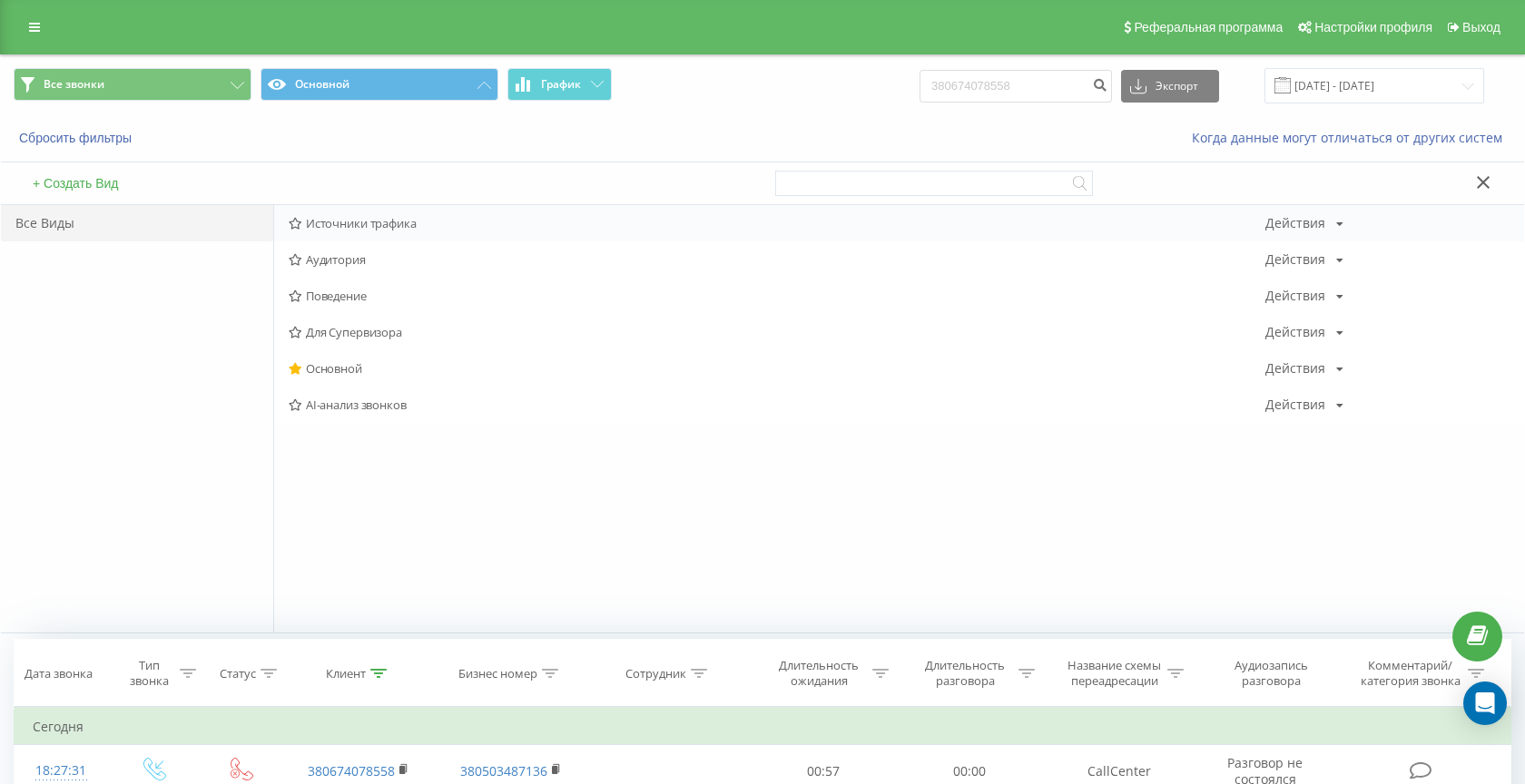
click at [358, 227] on span "Источники трафика" at bounding box center [777, 223] width 977 height 12
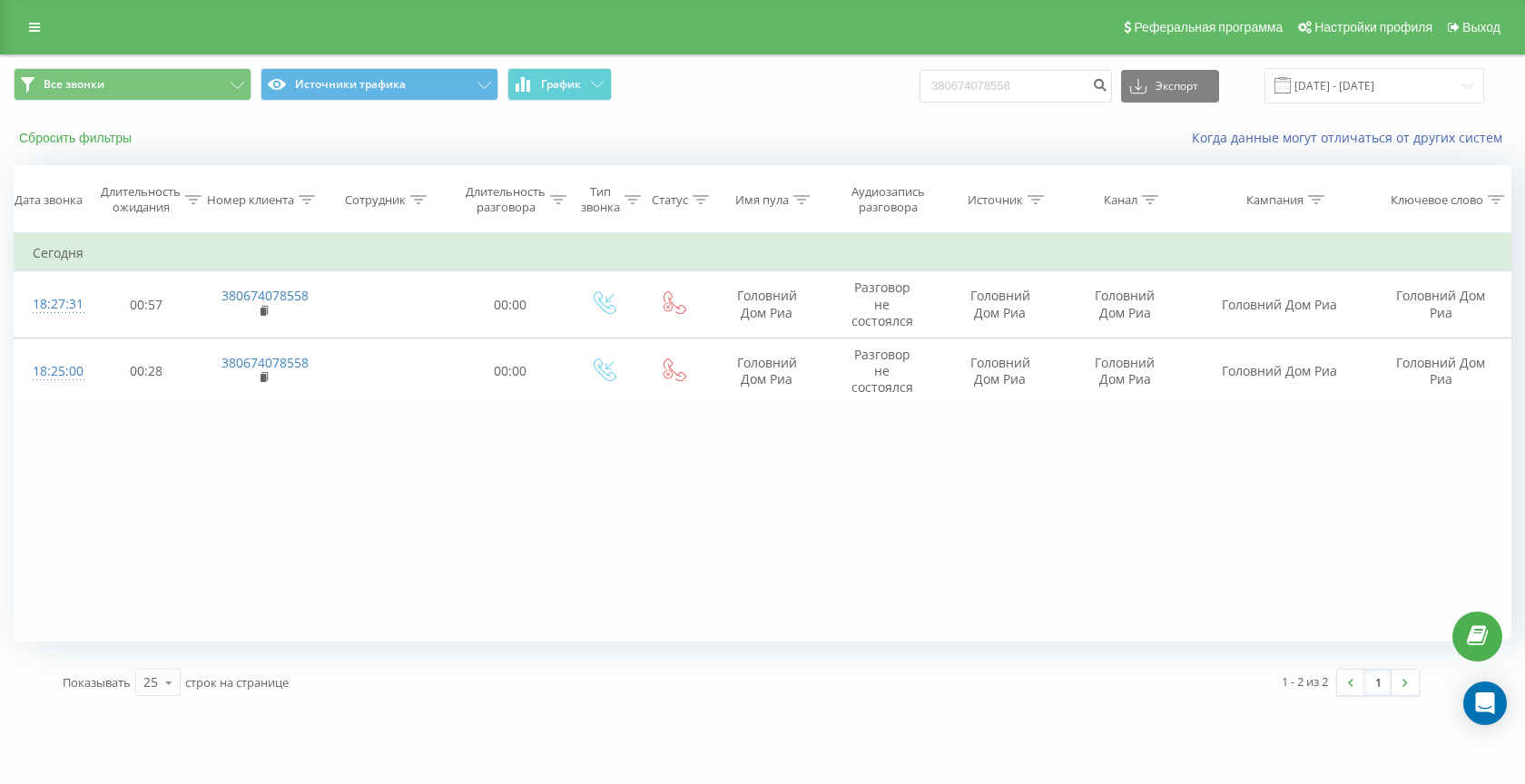
click at [72, 129] on button "Сбросить фильтры" at bounding box center [77, 137] width 127 height 16
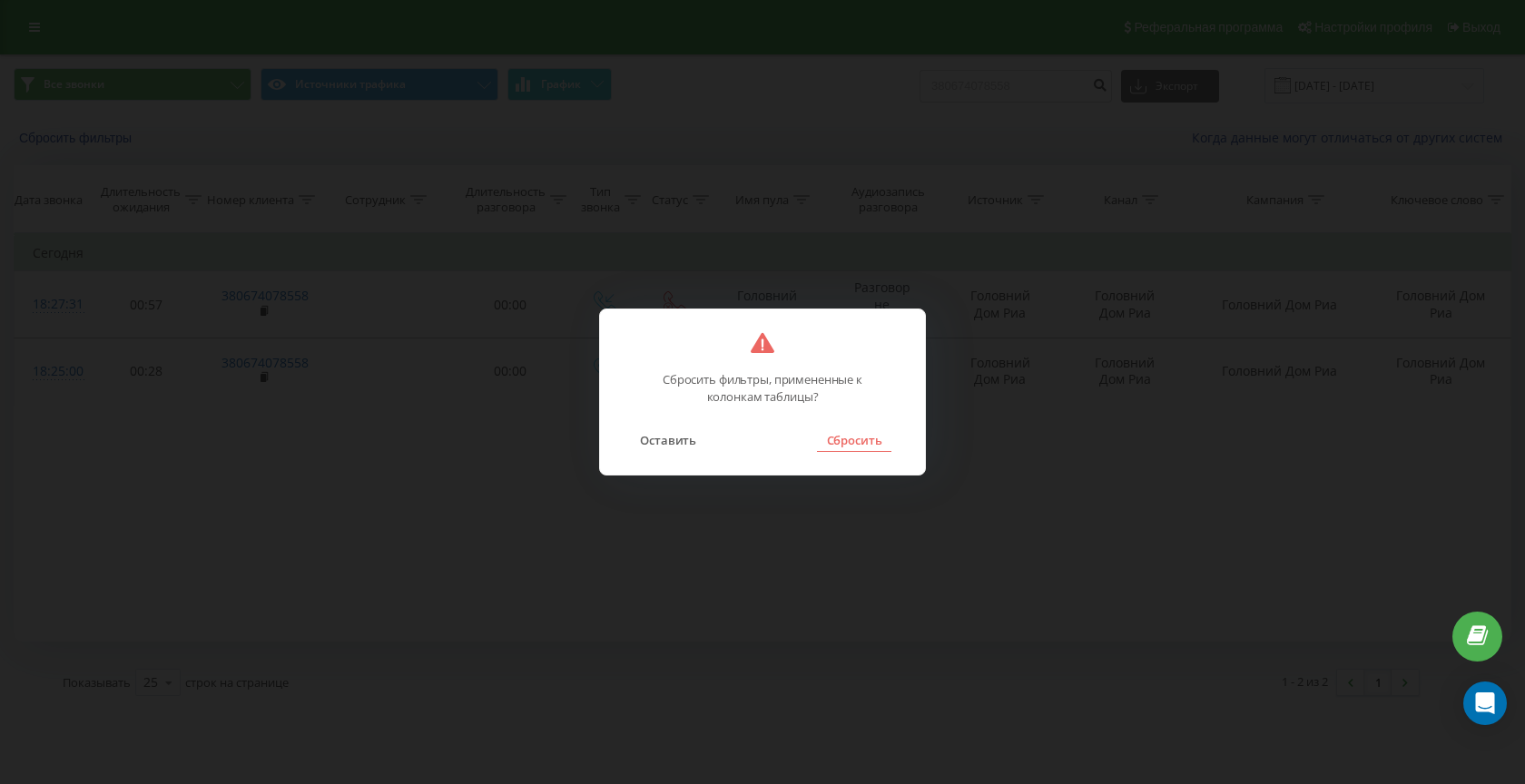
click at [868, 450] on button "Сбросить" at bounding box center [854, 439] width 74 height 24
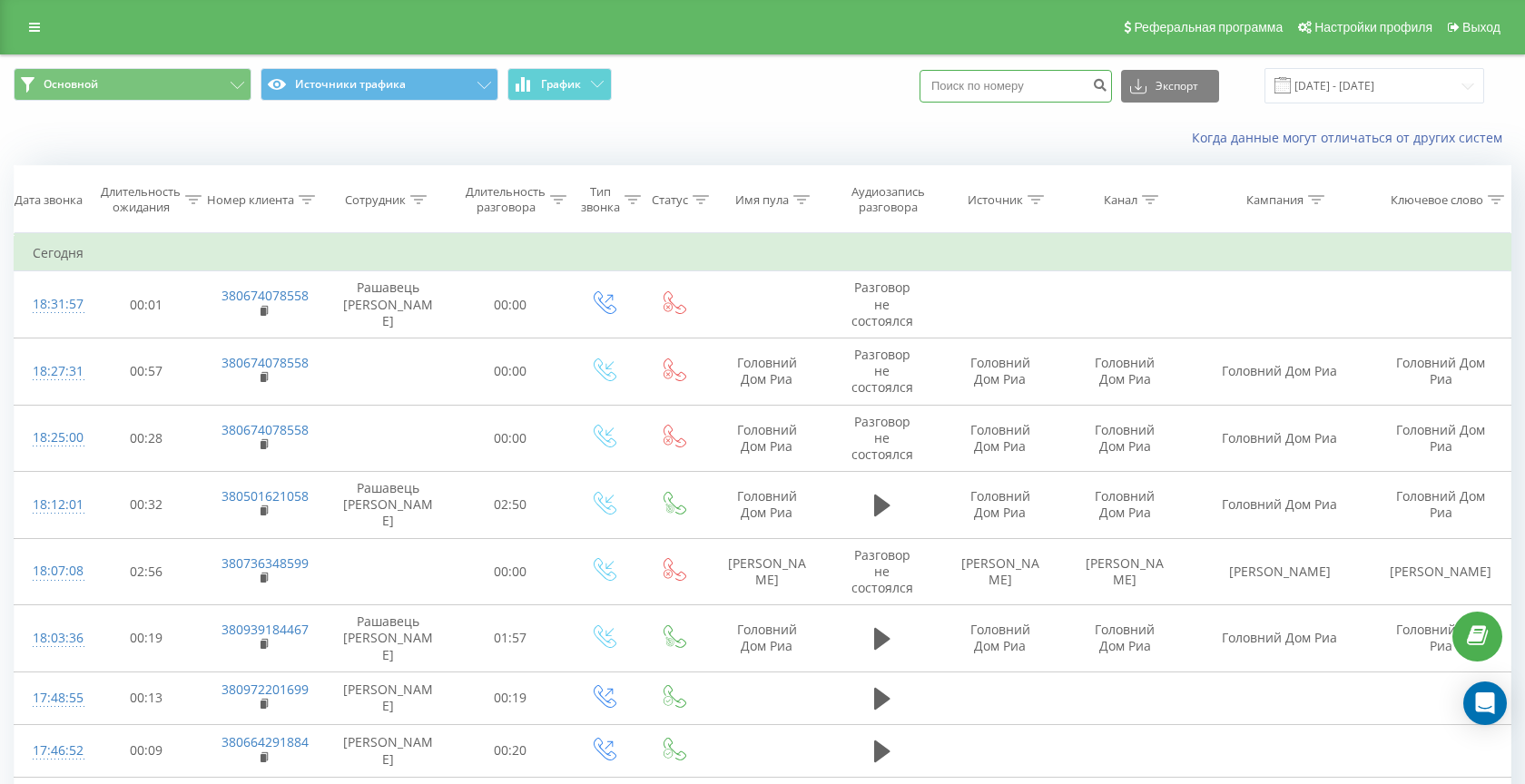
click at [1059, 94] on input at bounding box center [1016, 86] width 193 height 33
paste input "380673212500"
type input "380673212500"
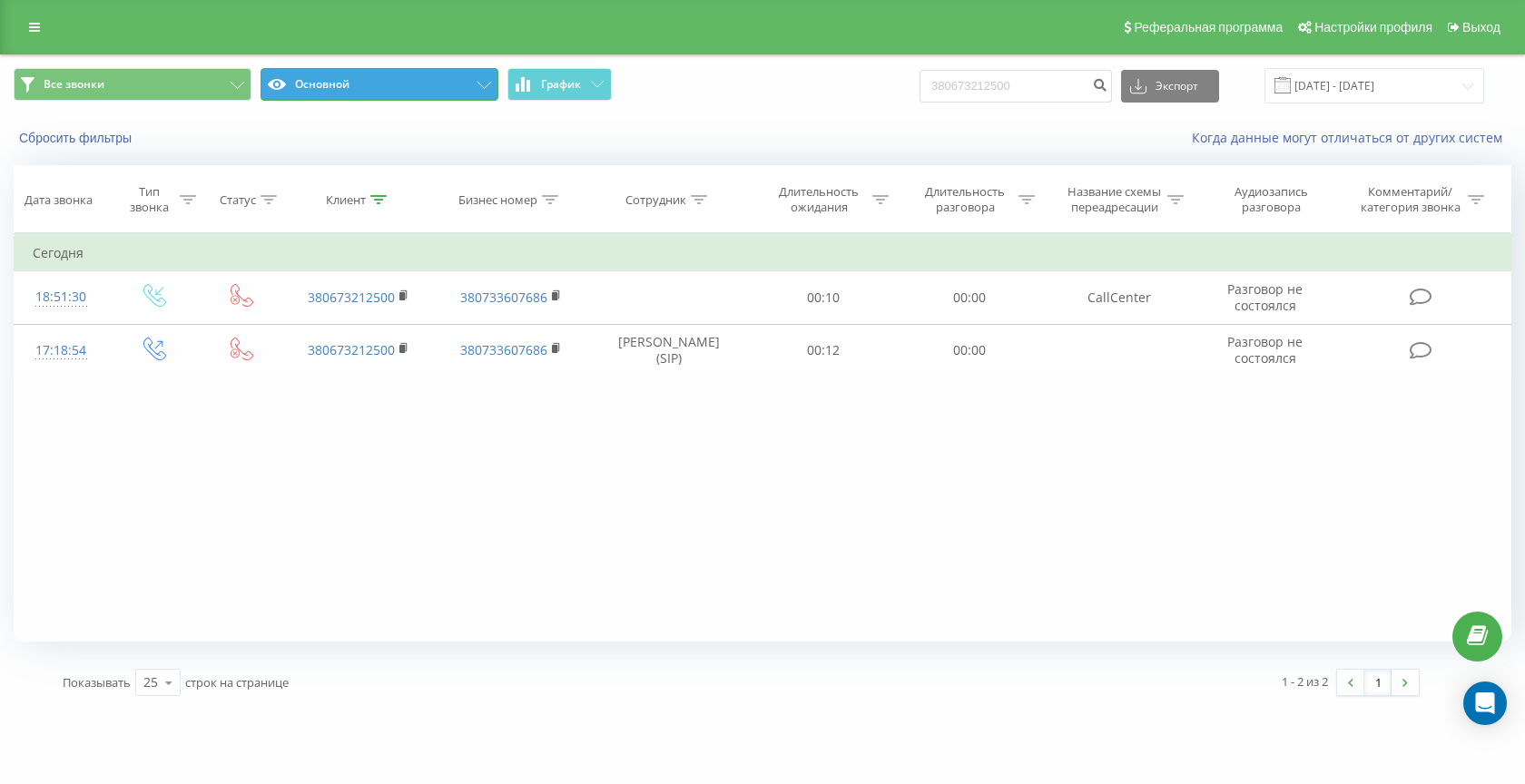
click at [324, 89] on button "Основной" at bounding box center [380, 84] width 238 height 33
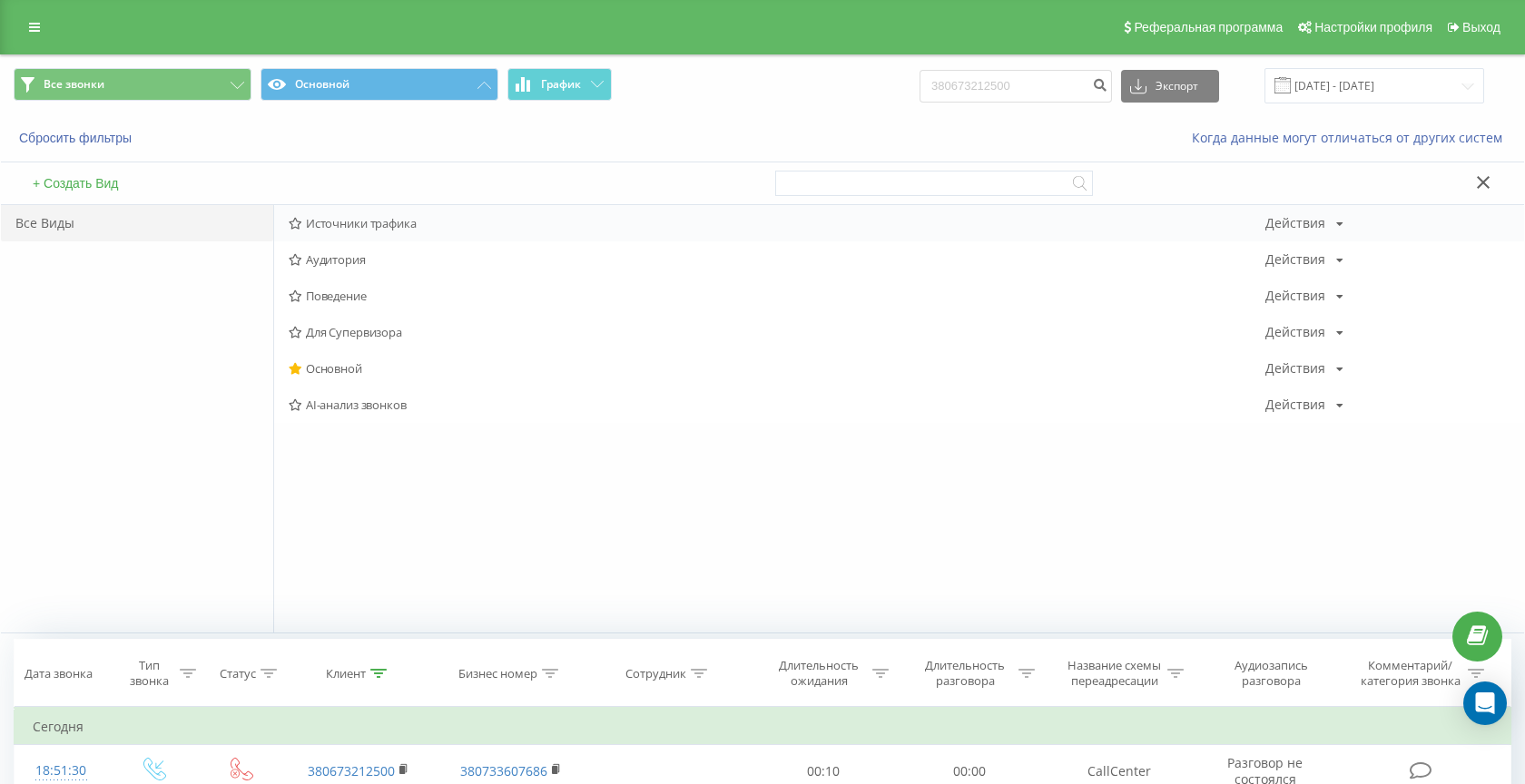
click at [332, 227] on span "Источники трафика" at bounding box center [777, 223] width 977 height 12
